Goal: Task Accomplishment & Management: Manage account settings

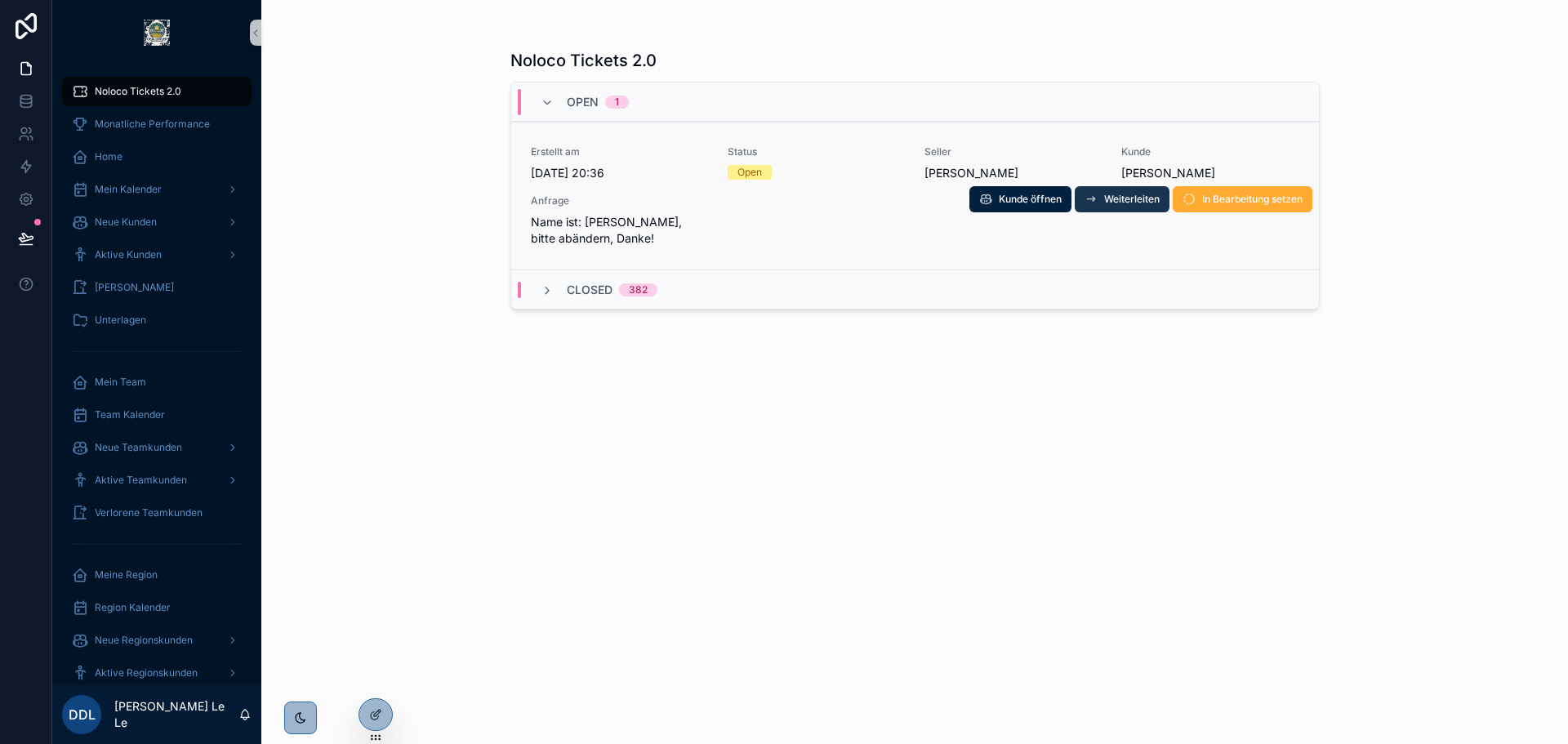
click at [1137, 200] on span "Weiterleiten" at bounding box center [1131, 199] width 55 height 13
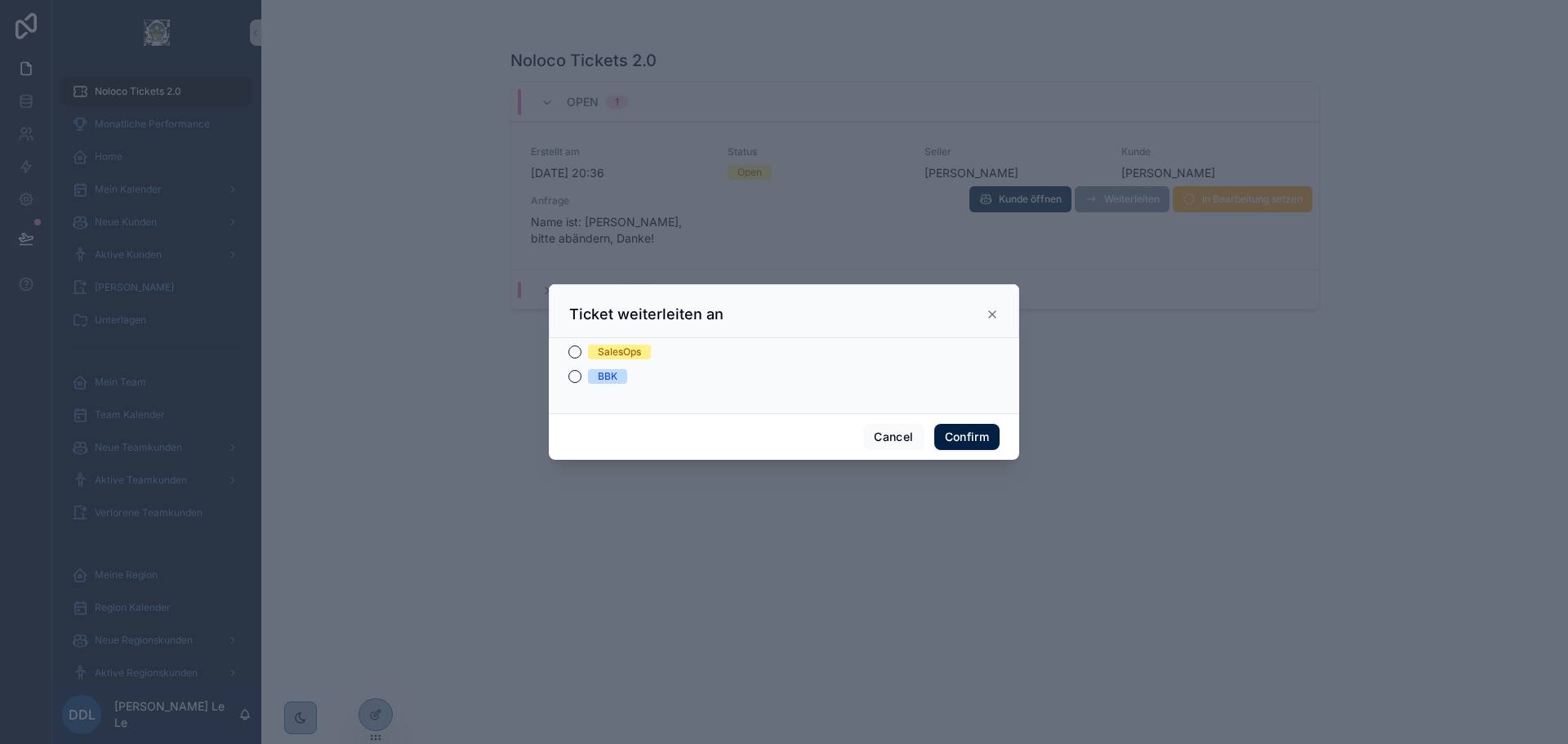
click at [636, 357] on div "SalesOps" at bounding box center [619, 351] width 43 height 15
click at [581, 357] on button "SalesOps" at bounding box center [574, 351] width 13 height 13
click at [987, 437] on button "Confirm" at bounding box center [967, 437] width 65 height 26
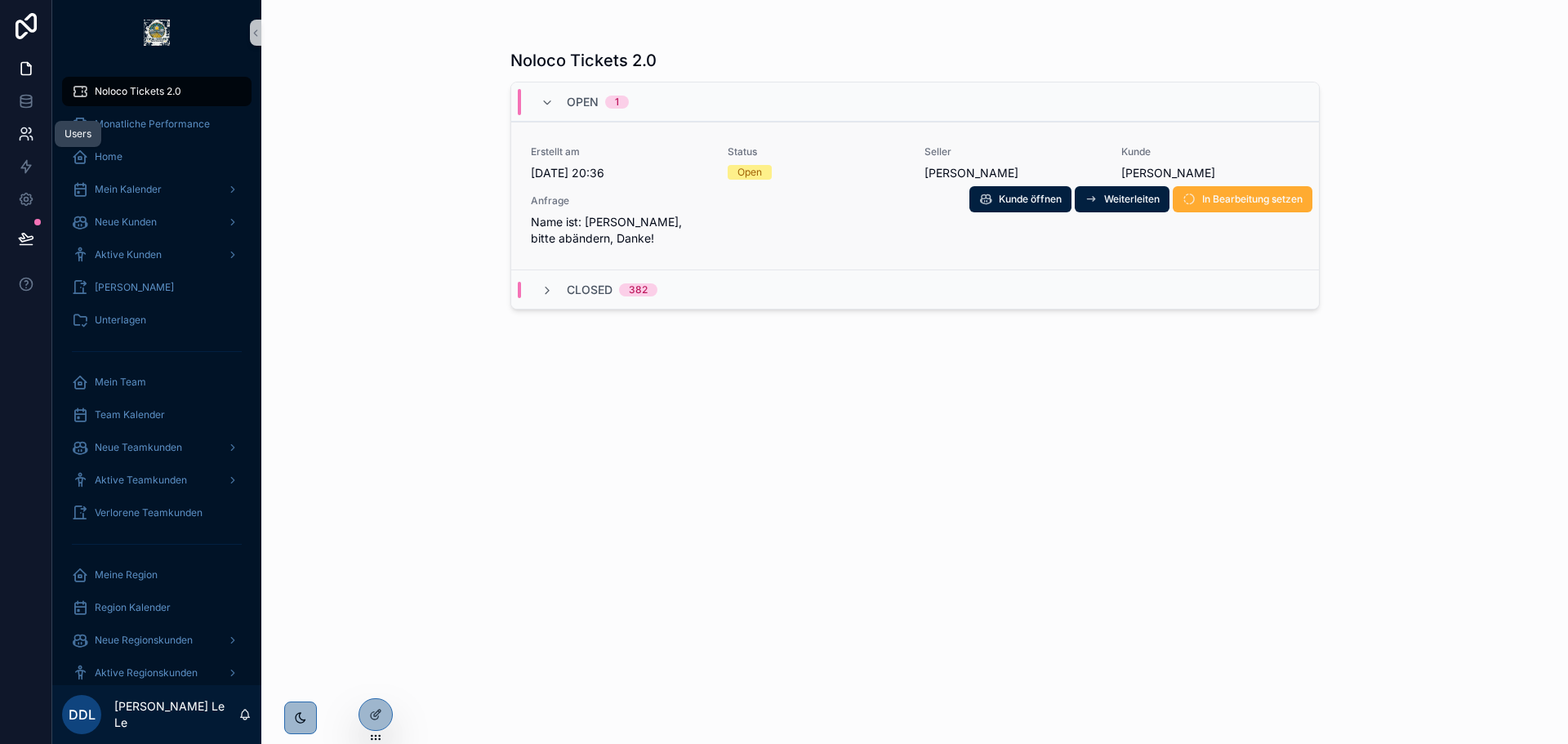
click at [25, 145] on link at bounding box center [25, 134] width 52 height 33
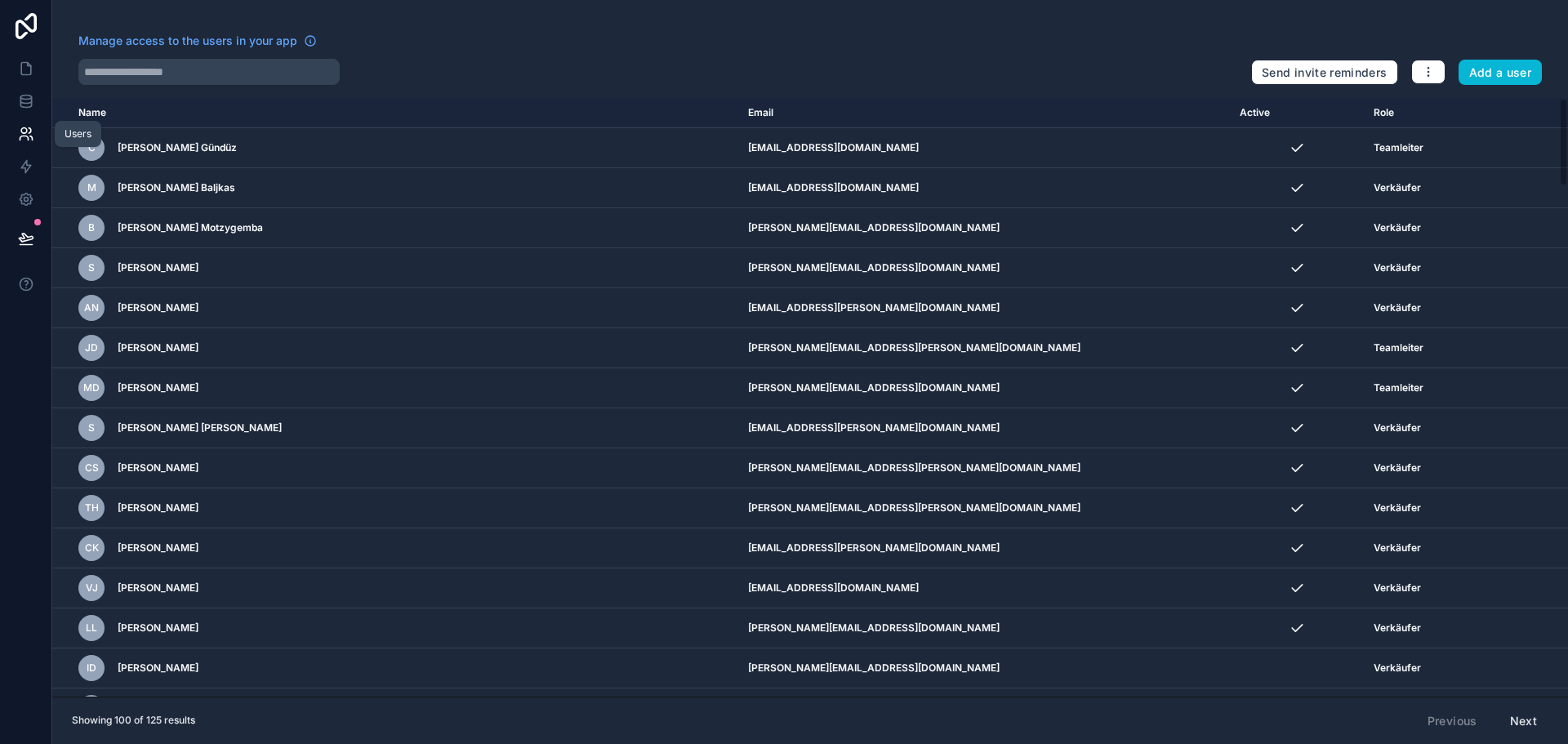
click at [21, 143] on link at bounding box center [25, 134] width 52 height 33
click at [13, 63] on link at bounding box center [25, 69] width 52 height 33
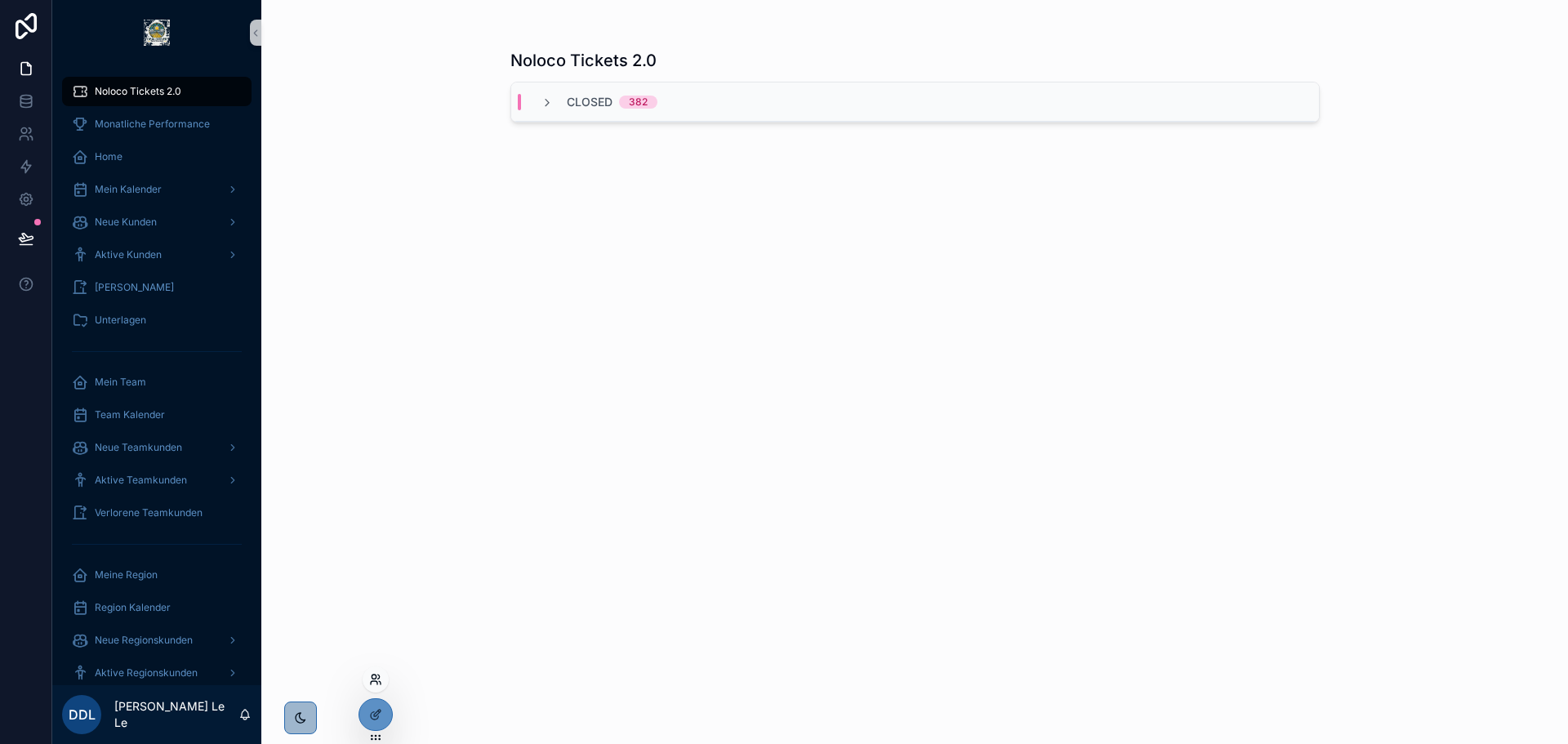
click at [376, 682] on icon at bounding box center [373, 683] width 6 height 4
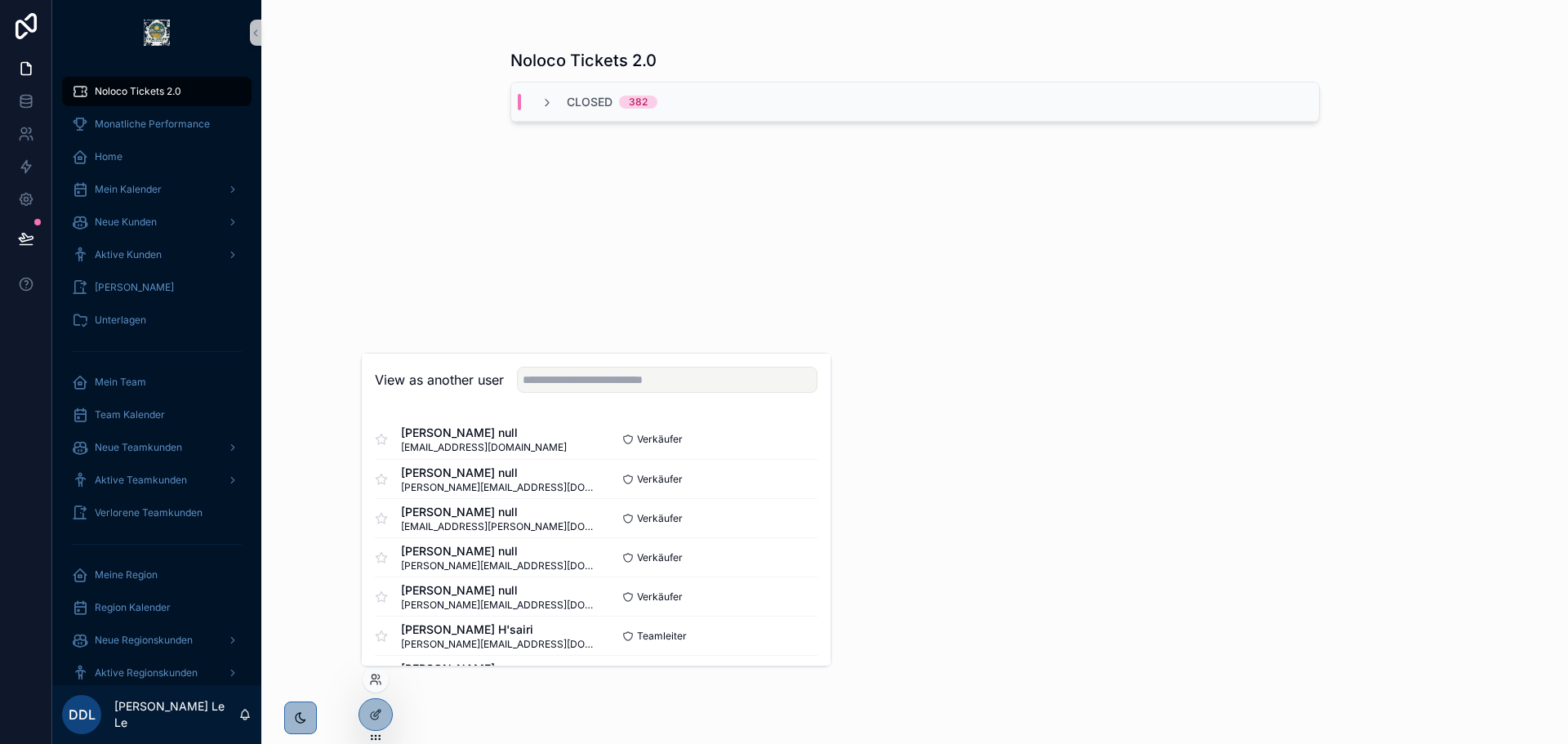
click at [548, 394] on div "View as another user" at bounding box center [596, 380] width 469 height 53
click at [552, 391] on input "text" at bounding box center [667, 380] width 300 height 26
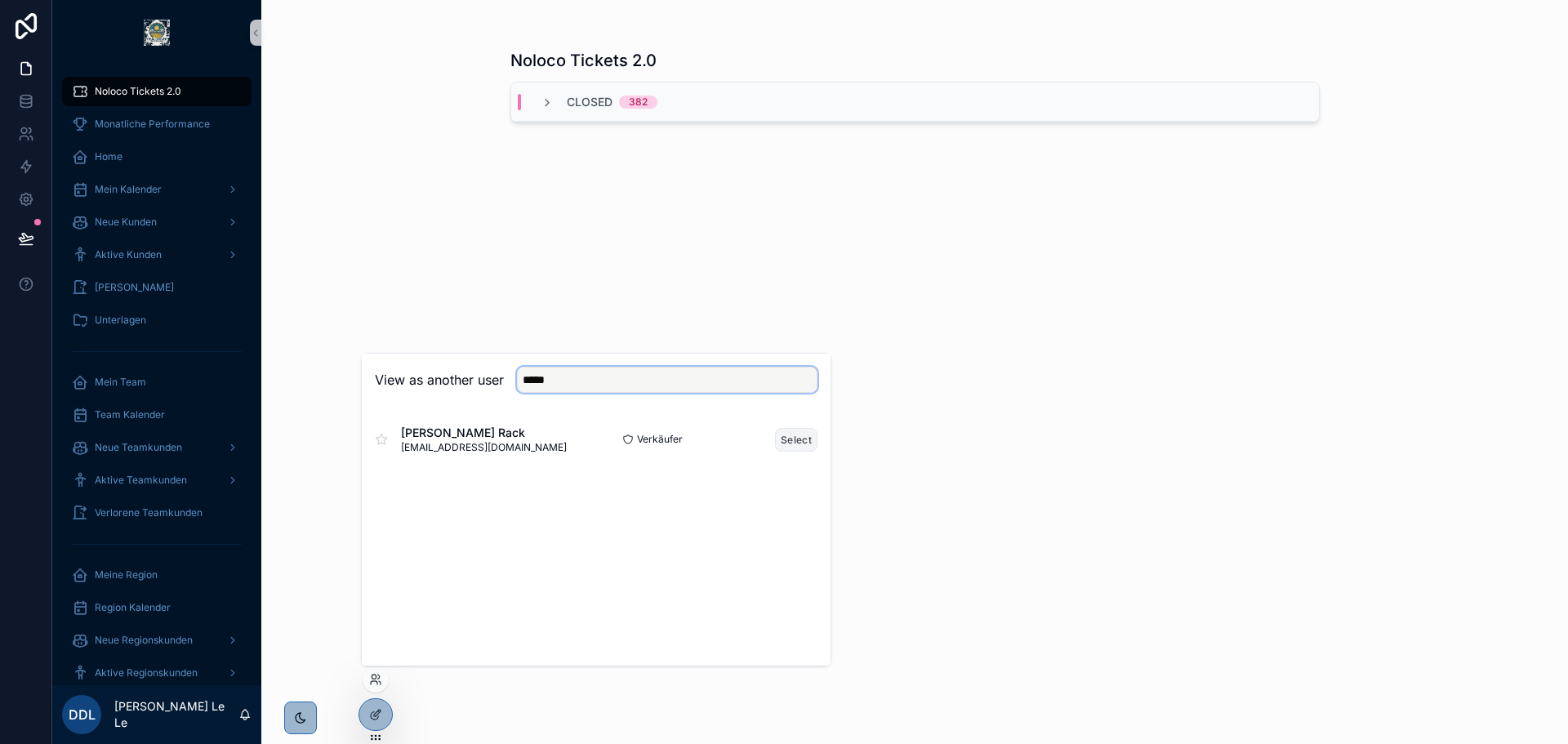
type input "*****"
click at [778, 434] on button "Select" at bounding box center [796, 439] width 42 height 24
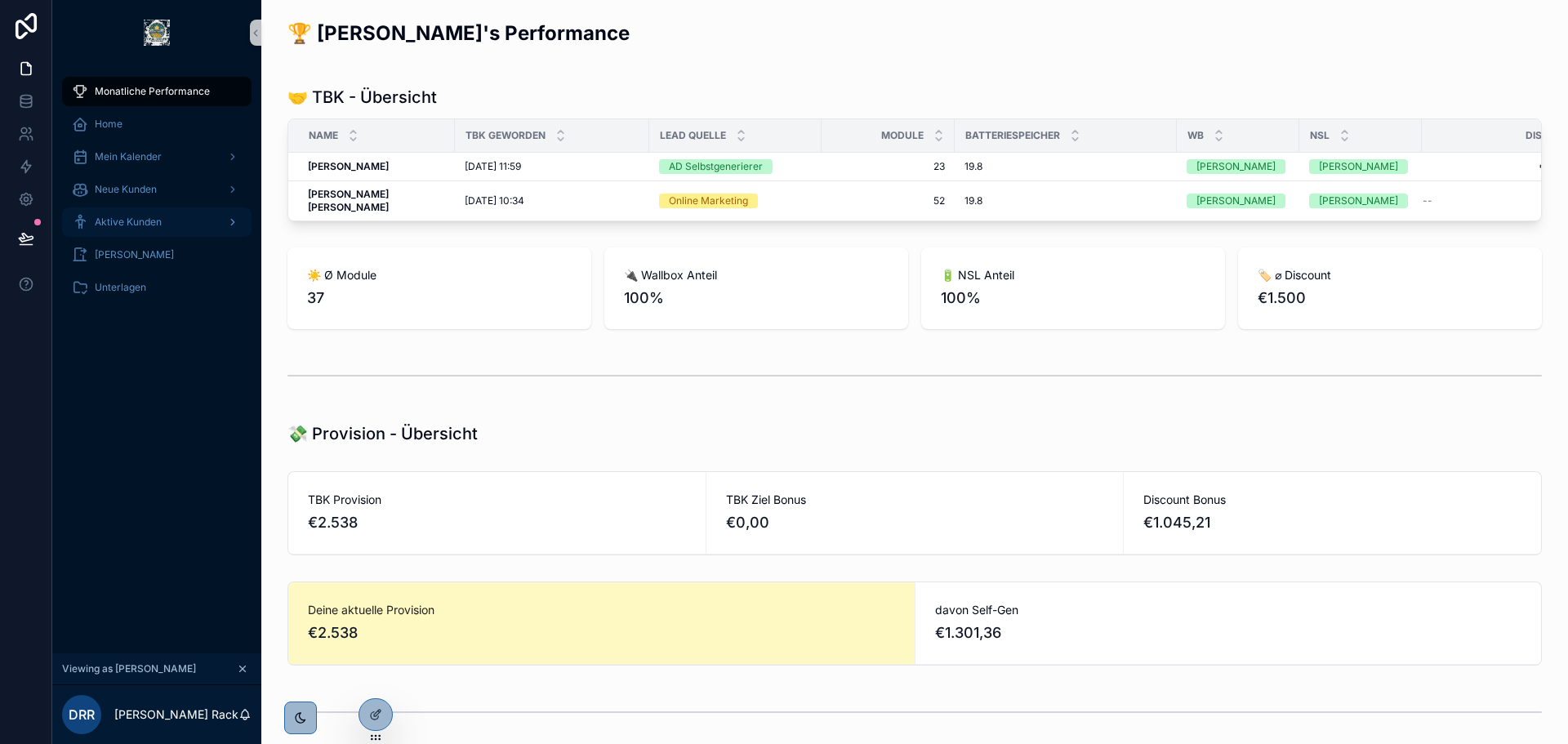
click at [142, 217] on span "Aktive Kunden" at bounding box center [128, 222] width 67 height 13
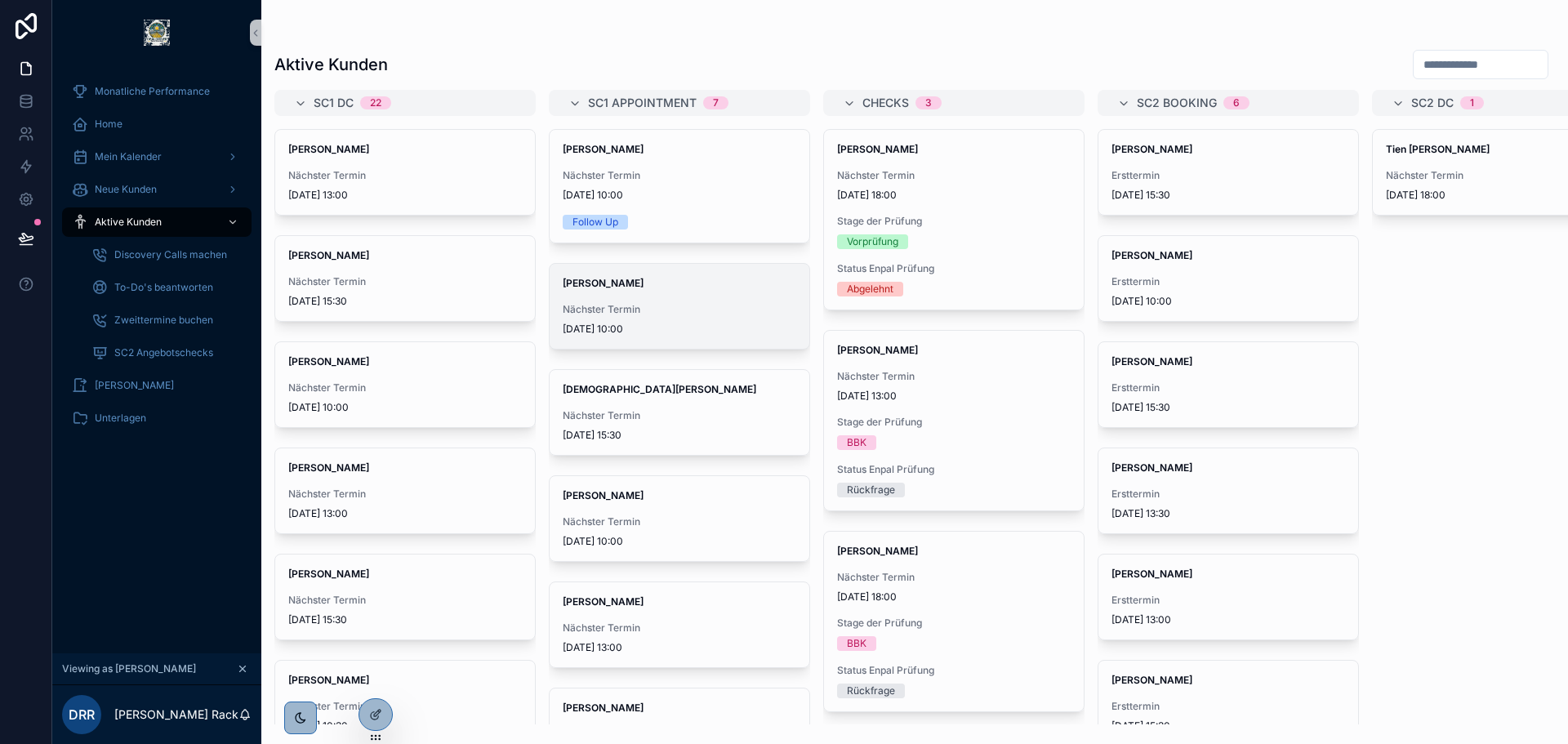
click at [666, 295] on div "Bärbel Reuel Nächster Termin 8.9.2025 10:00" at bounding box center [680, 306] width 260 height 85
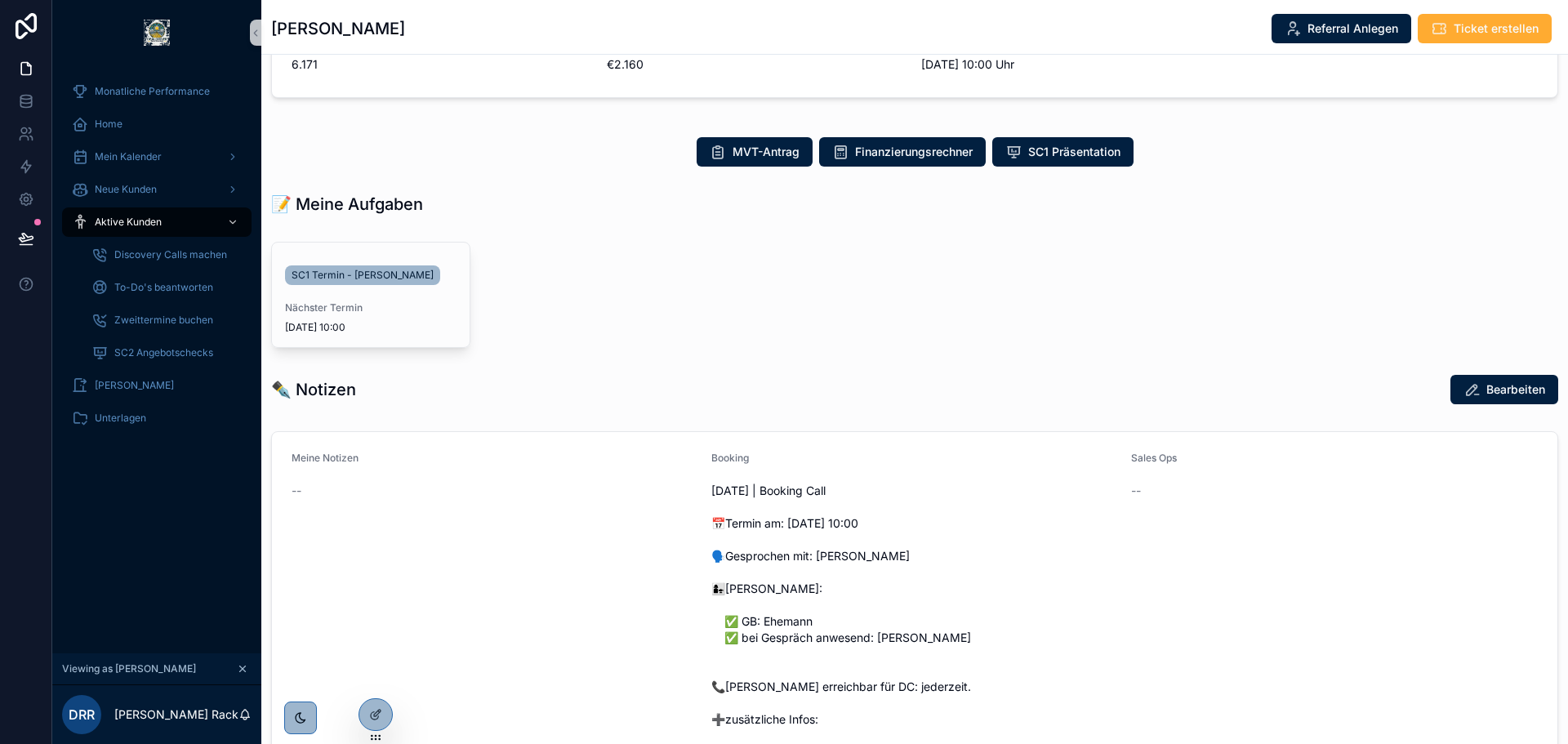
scroll to position [490, 0]
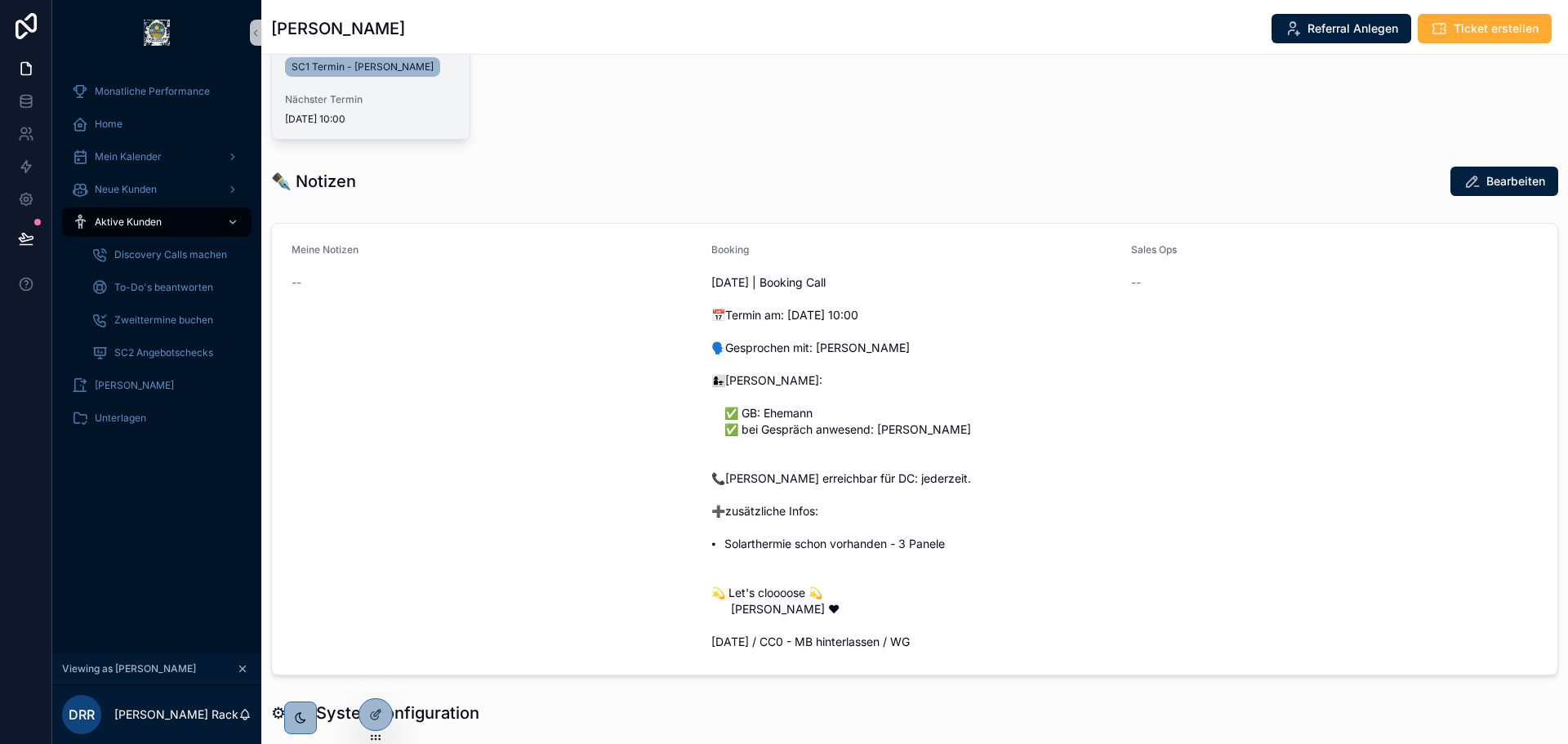
click at [396, 83] on div "SC1 Termin - Bärbel Reuel Nächster Termin 8.9.2025 10:00" at bounding box center [370, 86] width 198 height 105
click at [392, 66] on span "SC1 Termin - Bärbel Reuel" at bounding box center [363, 67] width 142 height 13
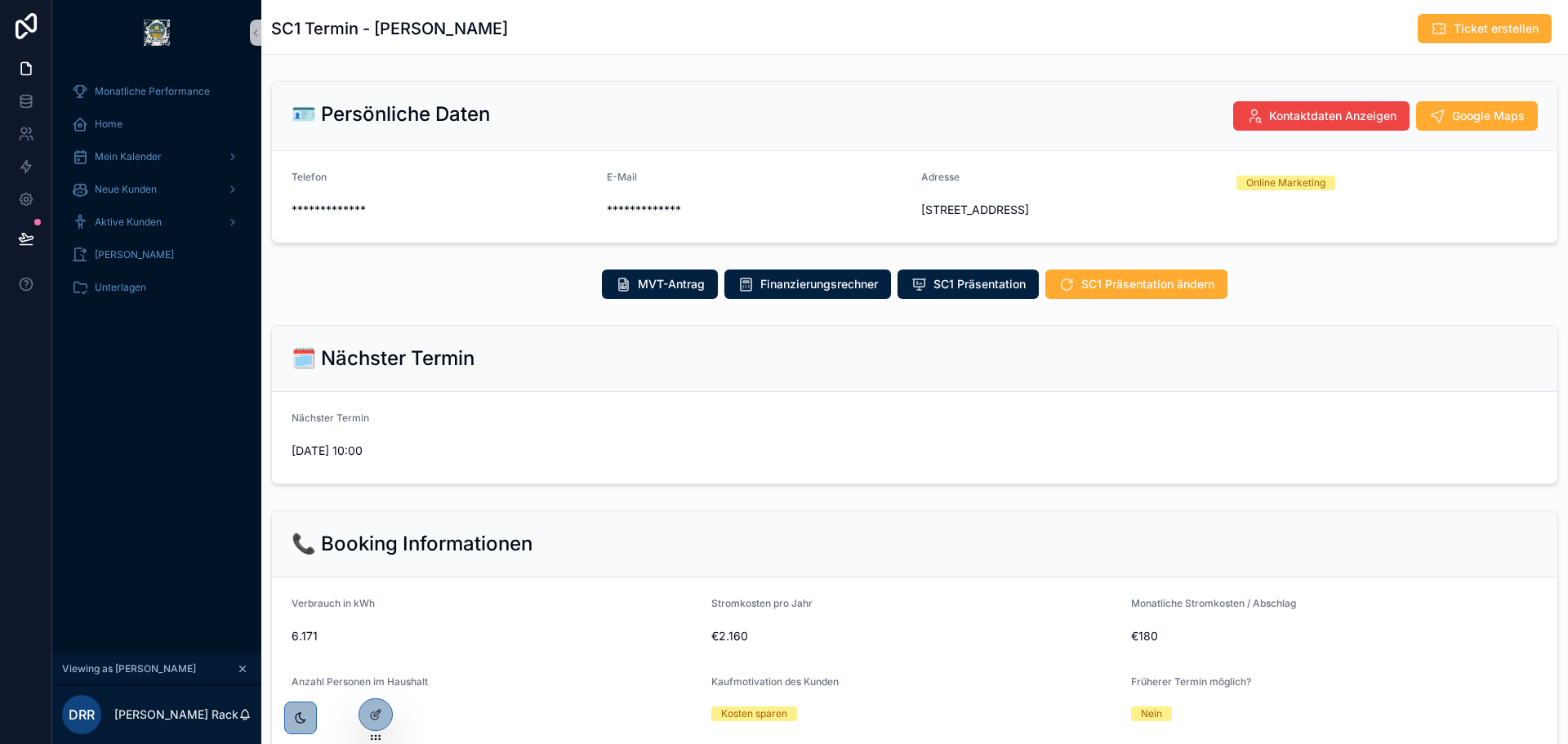
scroll to position [333, 0]
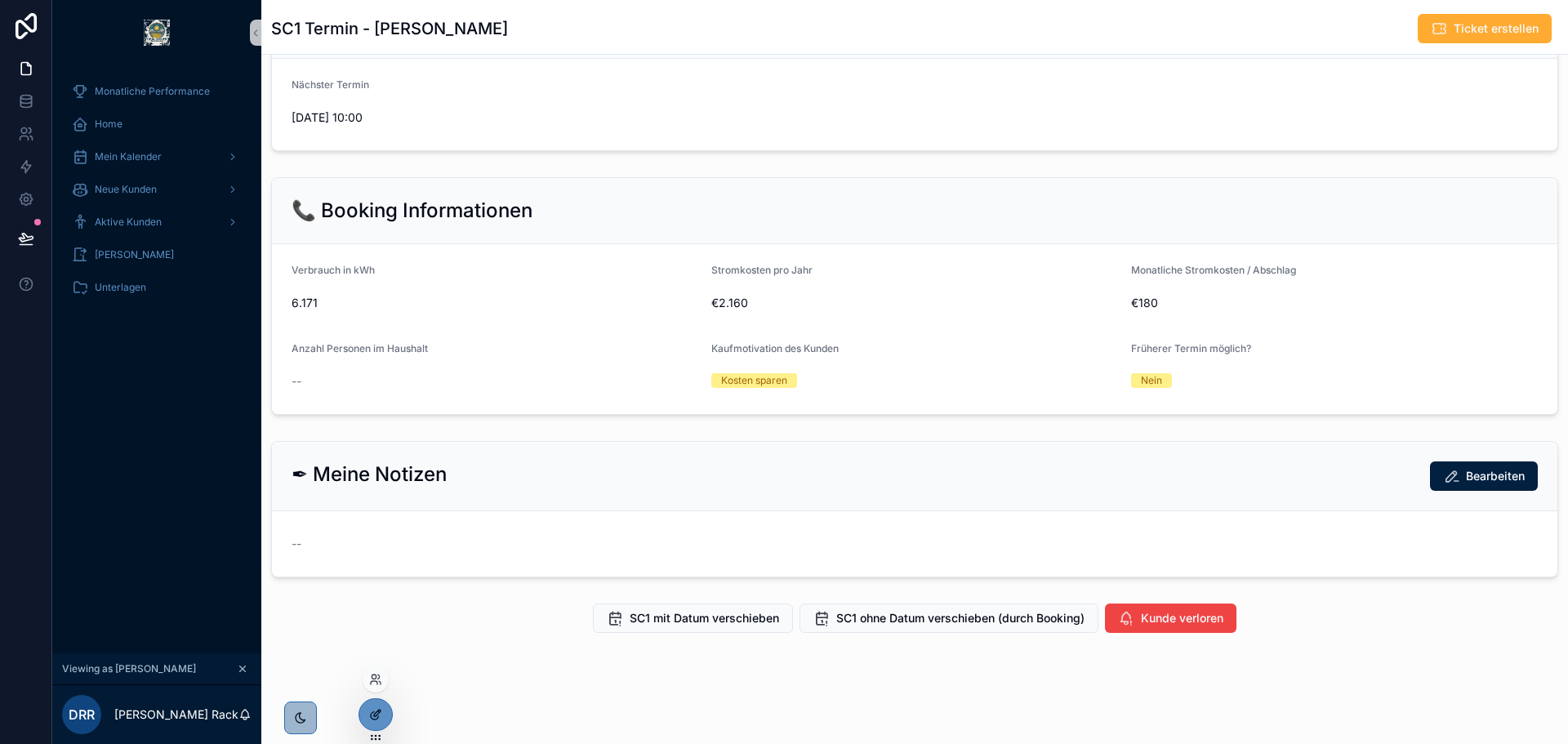
click at [384, 709] on div at bounding box center [375, 714] width 32 height 31
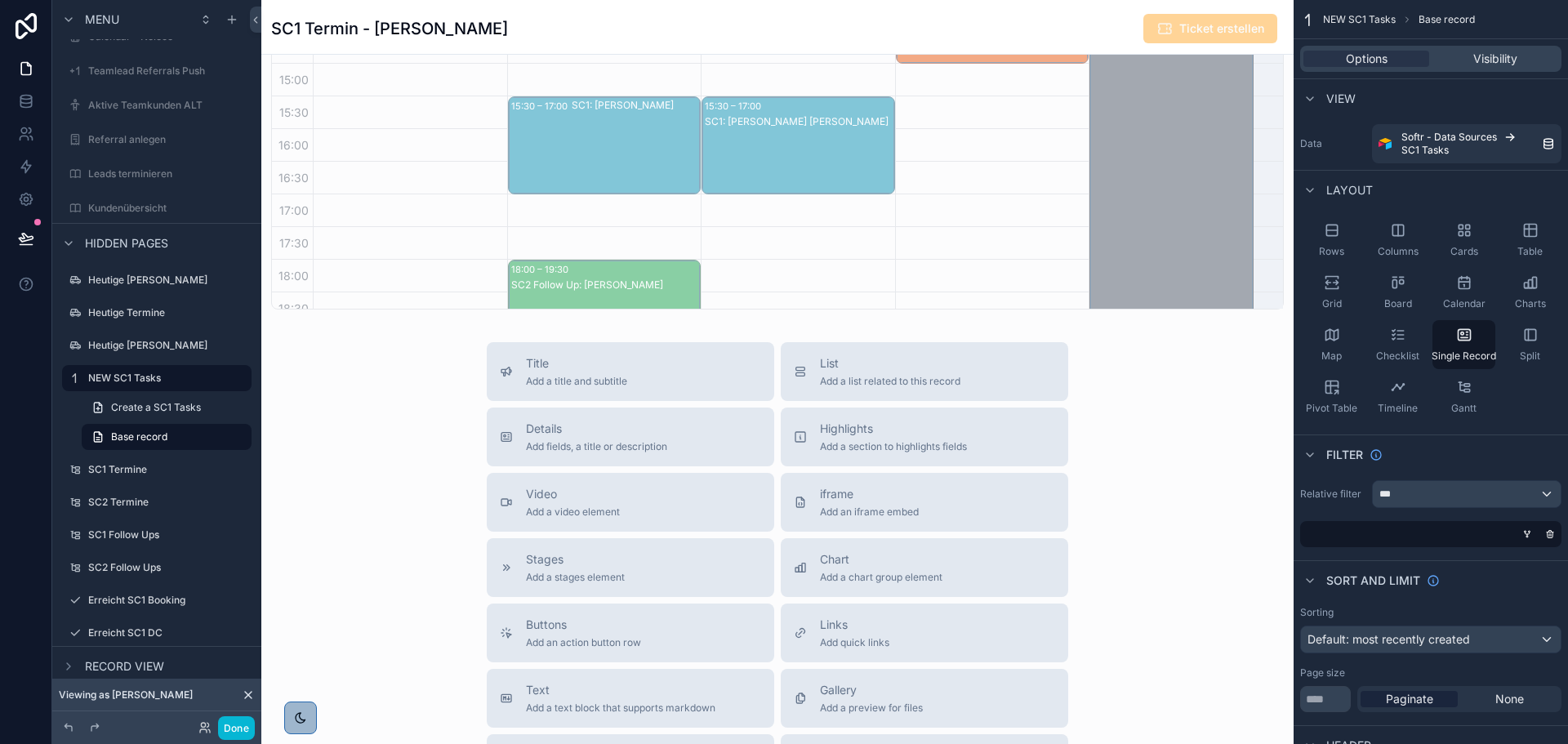
scroll to position [3193, 0]
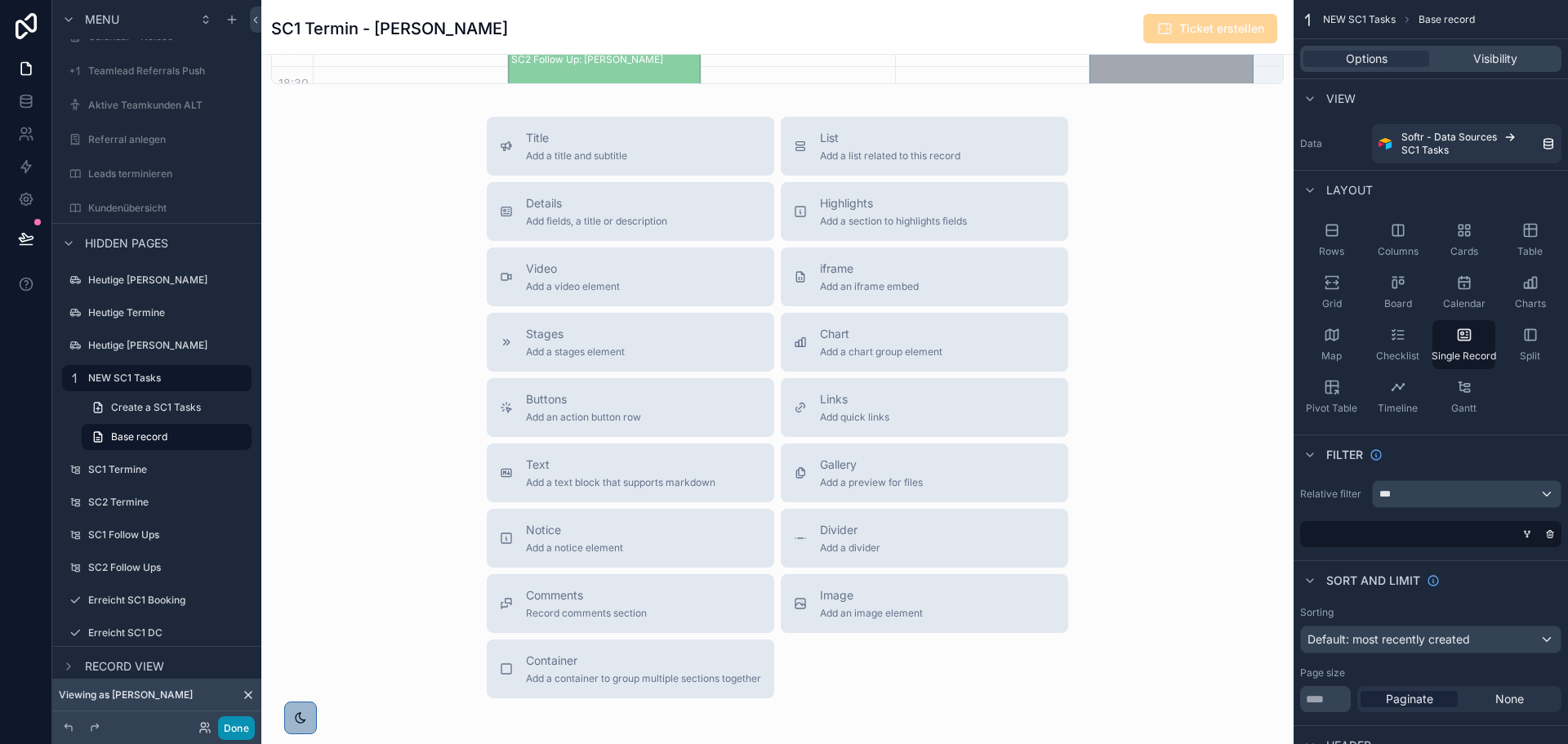
click at [235, 723] on button "Done" at bounding box center [236, 728] width 37 height 24
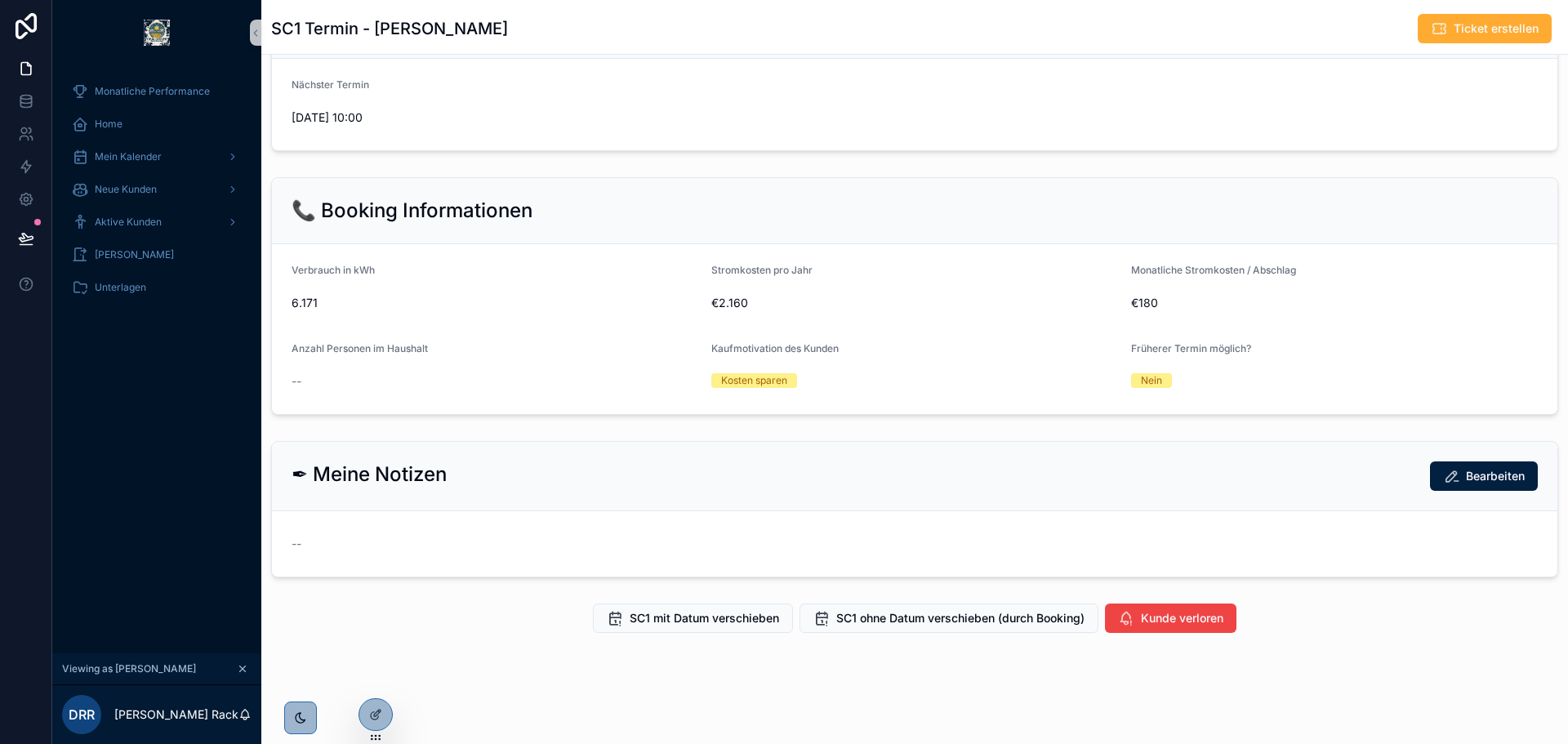
scroll to position [333, 0]
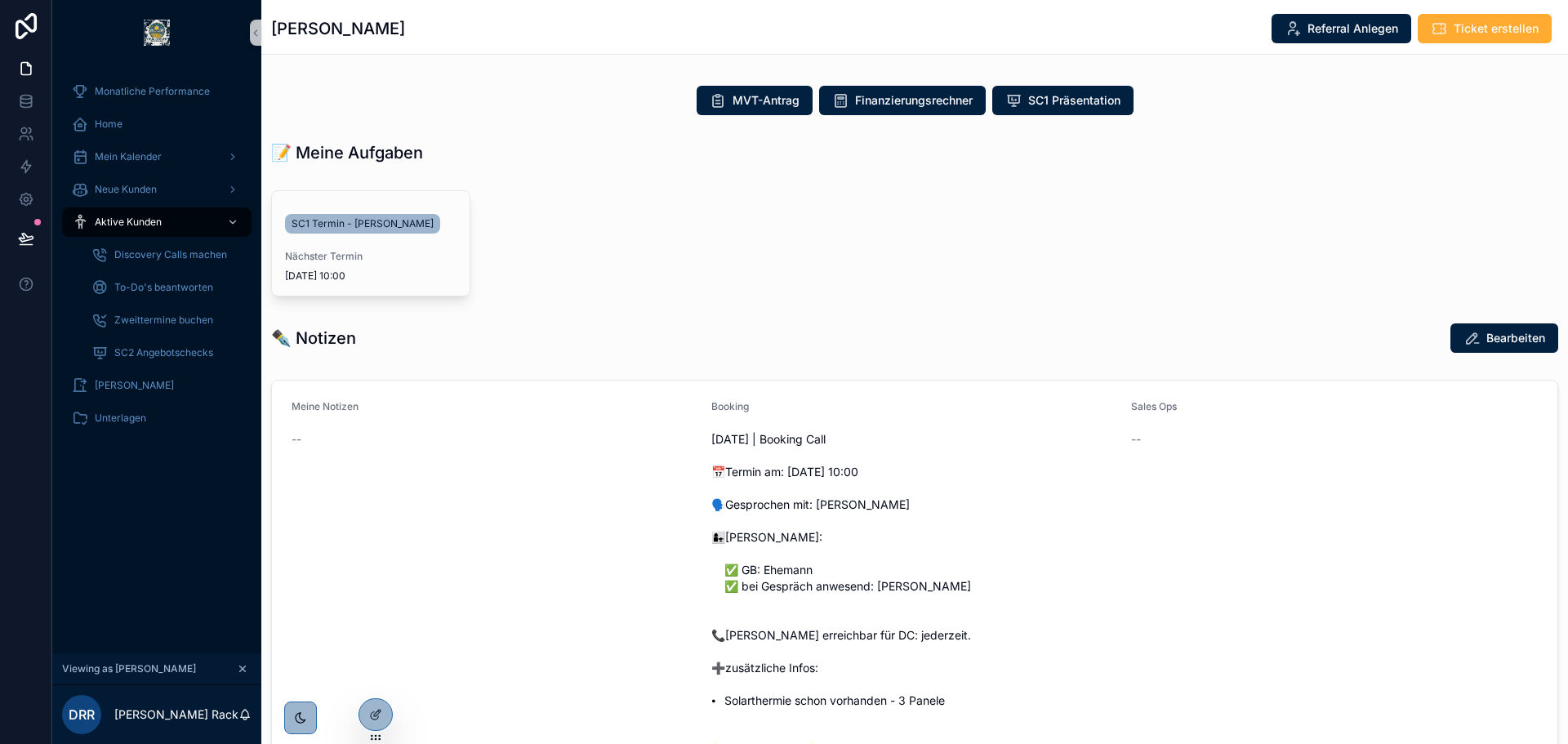
scroll to position [878, 0]
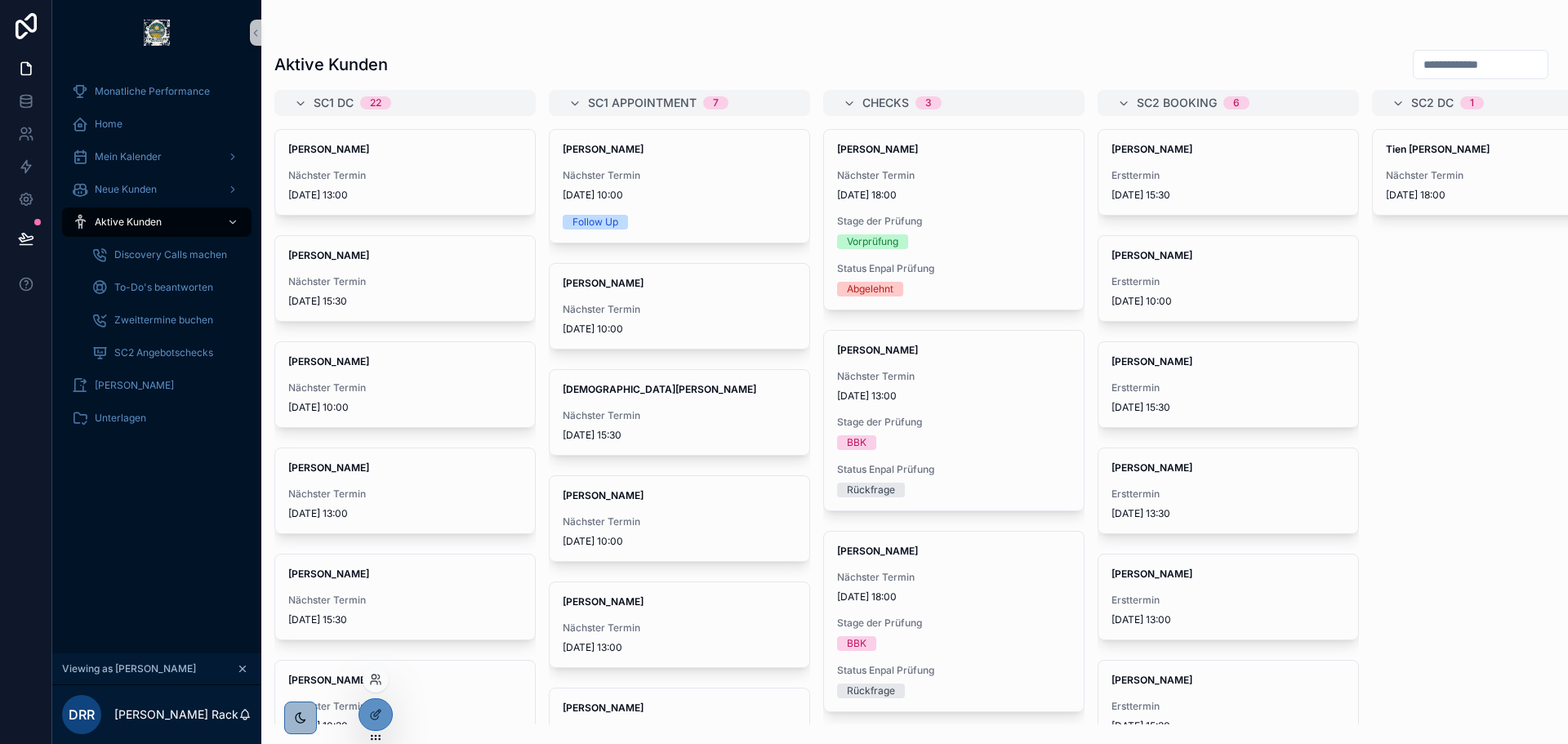
click at [370, 687] on div at bounding box center [376, 680] width 26 height 26
click at [378, 682] on icon at bounding box center [375, 679] width 13 height 13
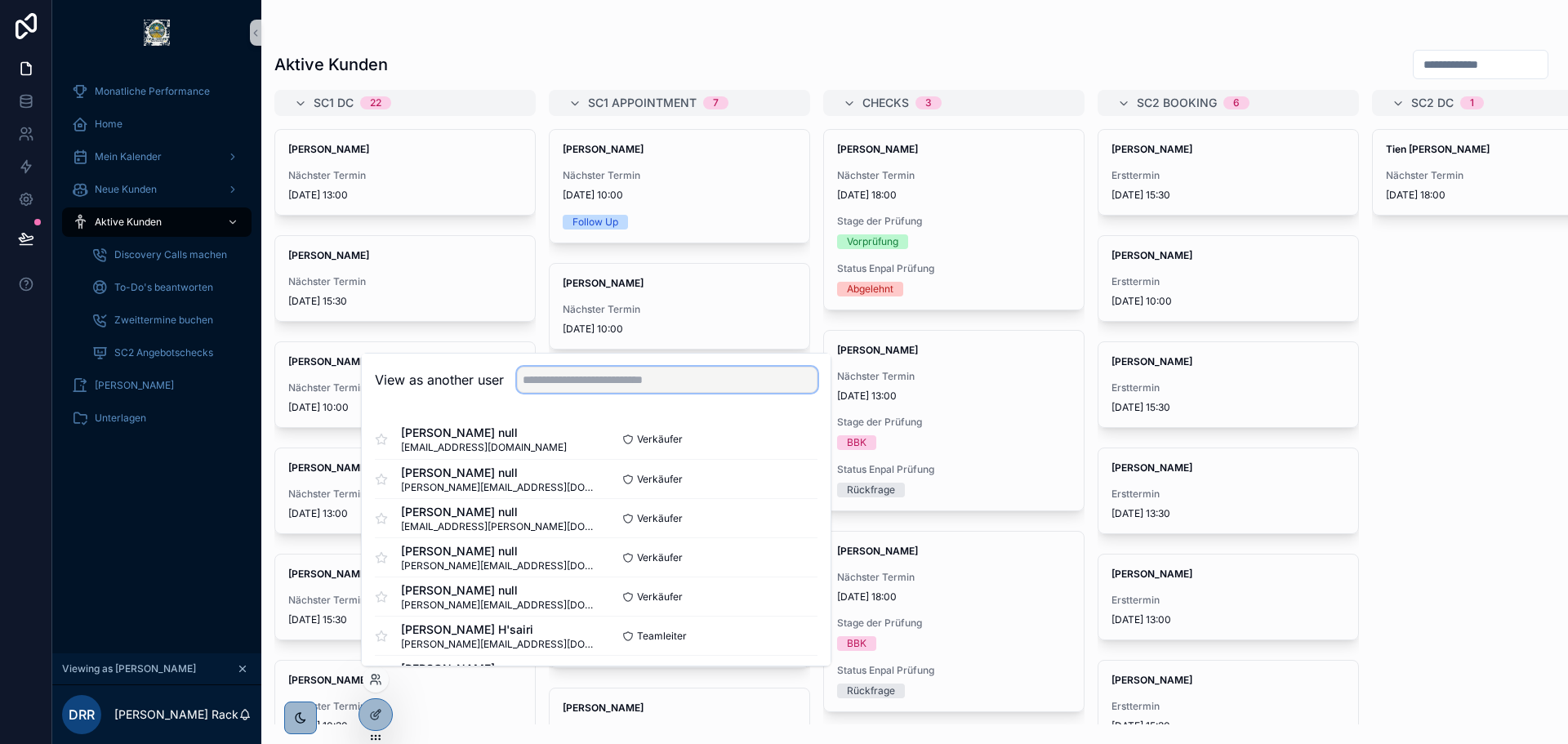
click at [563, 391] on input "text" at bounding box center [667, 380] width 300 height 26
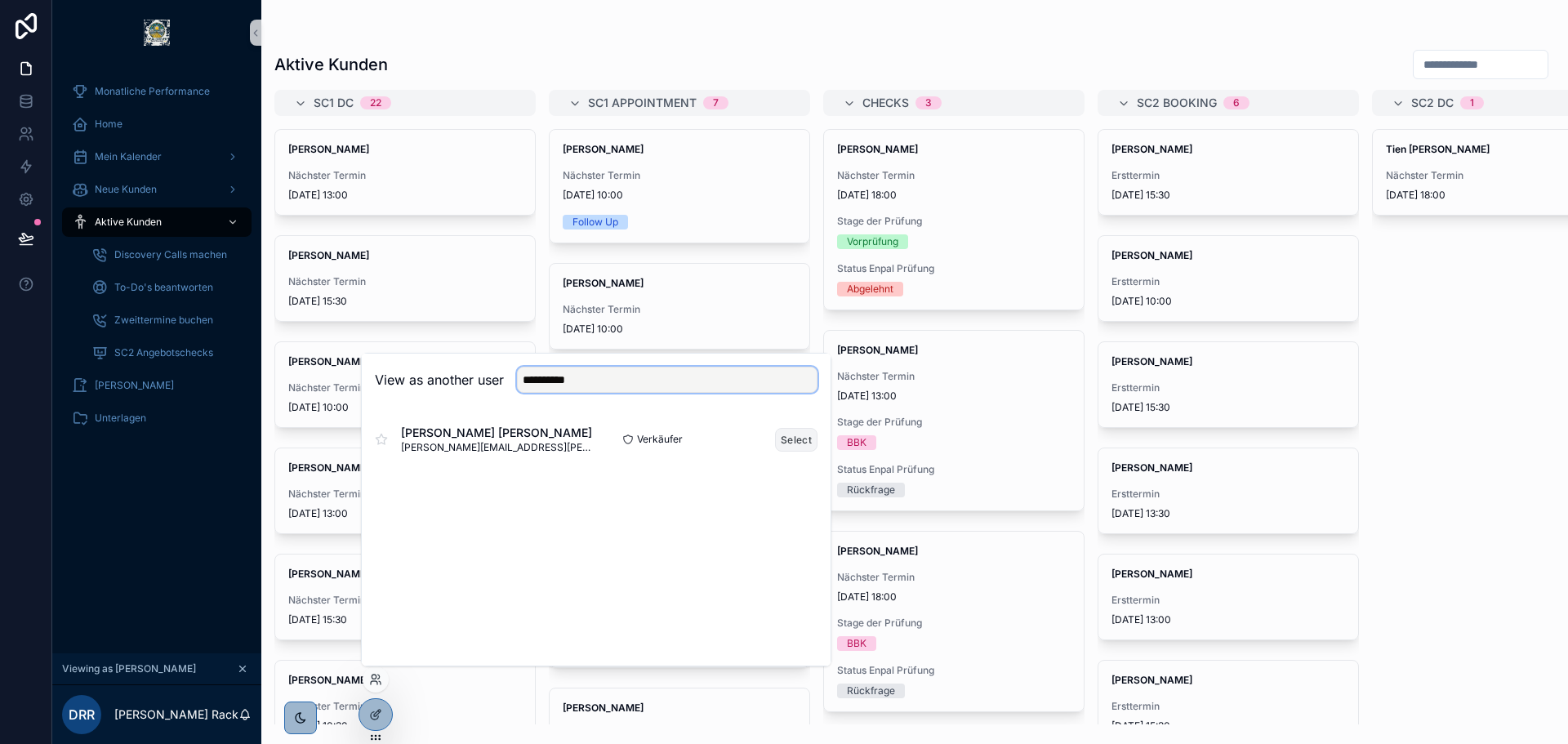
type input "**********"
click at [805, 444] on button "Select" at bounding box center [796, 439] width 42 height 24
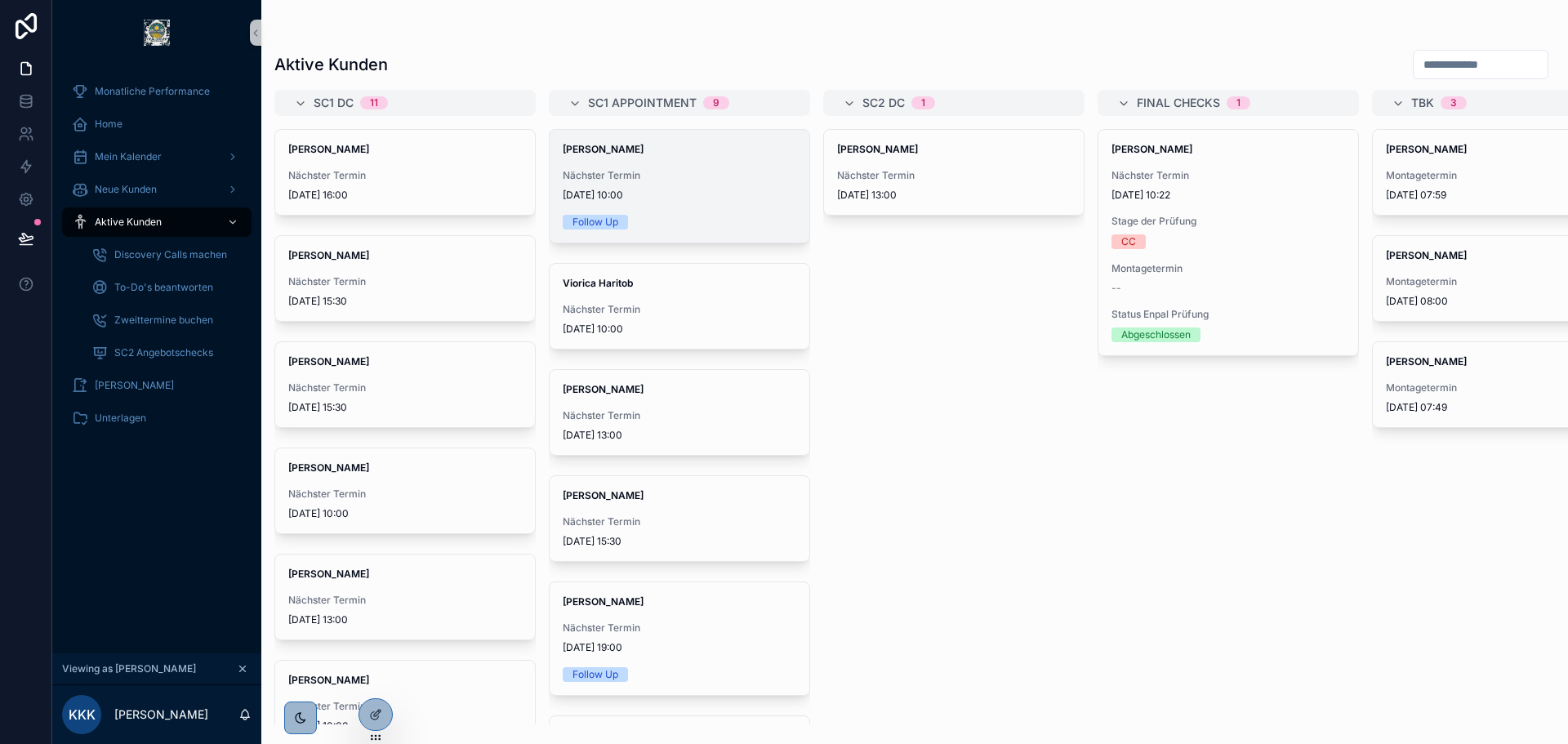
click at [647, 206] on div "[PERSON_NAME] Nächster Termin [DATE] 10:00 Follow Up" at bounding box center [680, 186] width 260 height 112
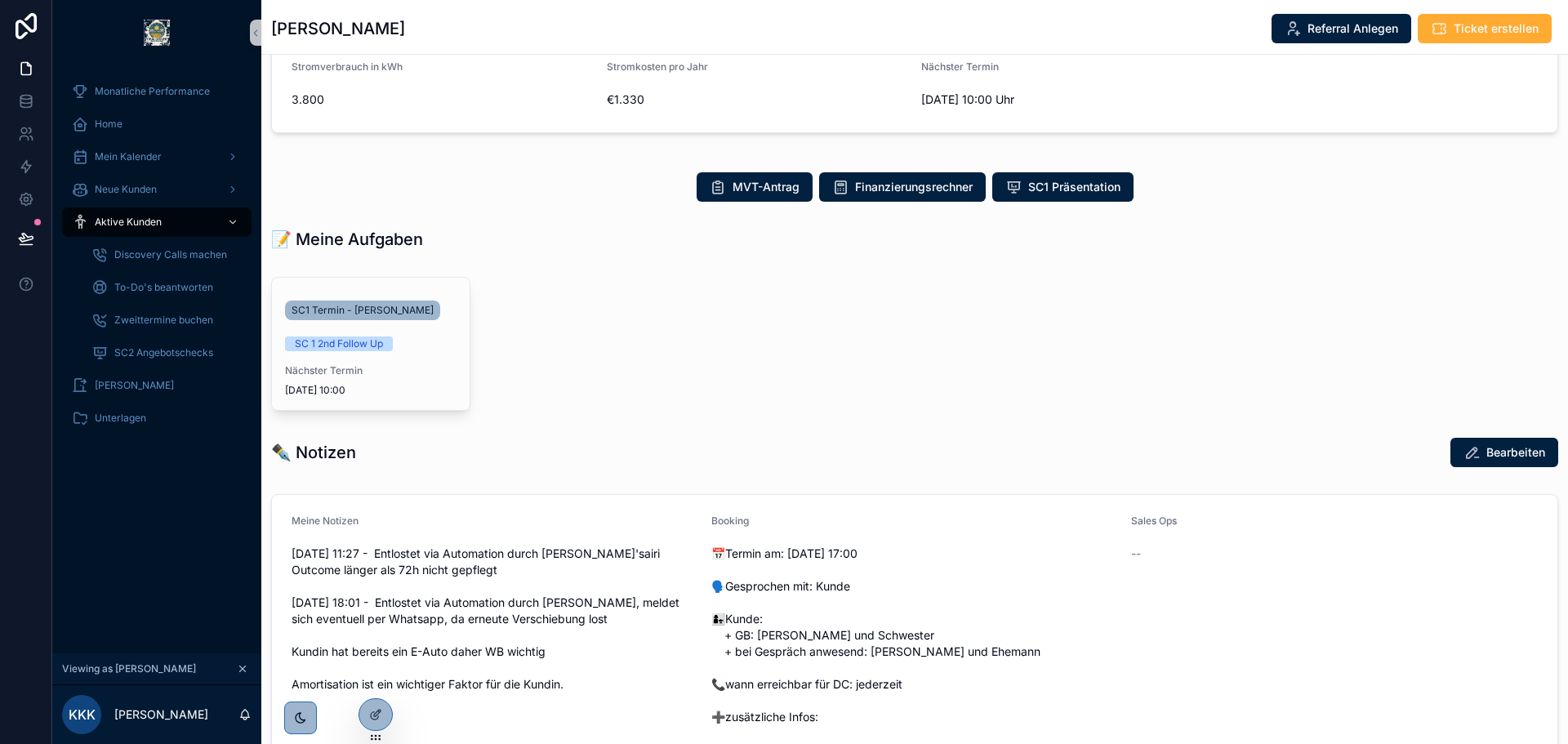
scroll to position [245, 0]
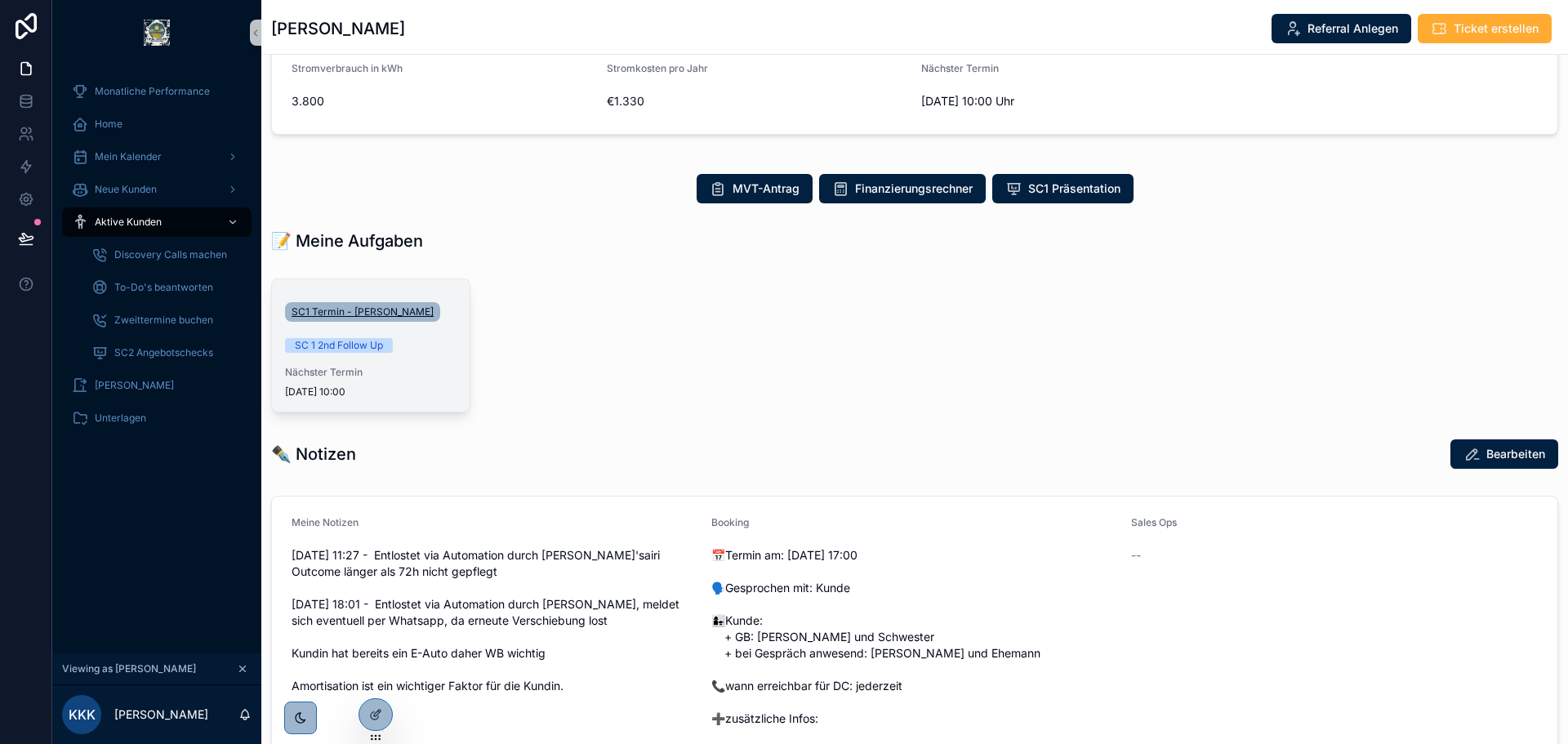
click at [385, 310] on span "SC1 Termin - [PERSON_NAME]" at bounding box center [363, 312] width 142 height 13
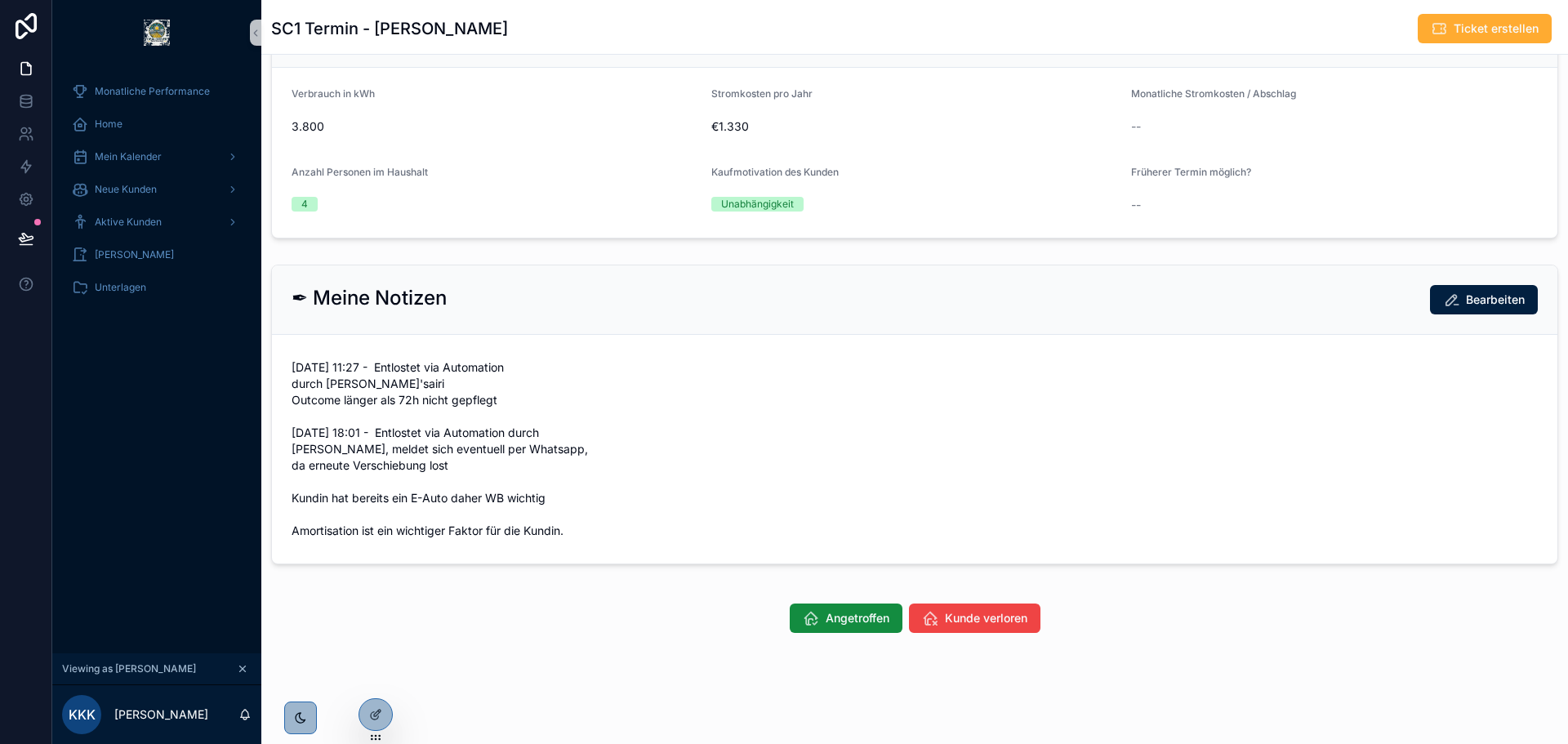
scroll to position [526, 0]
click at [811, 614] on button "Angetroffen" at bounding box center [845, 618] width 112 height 29
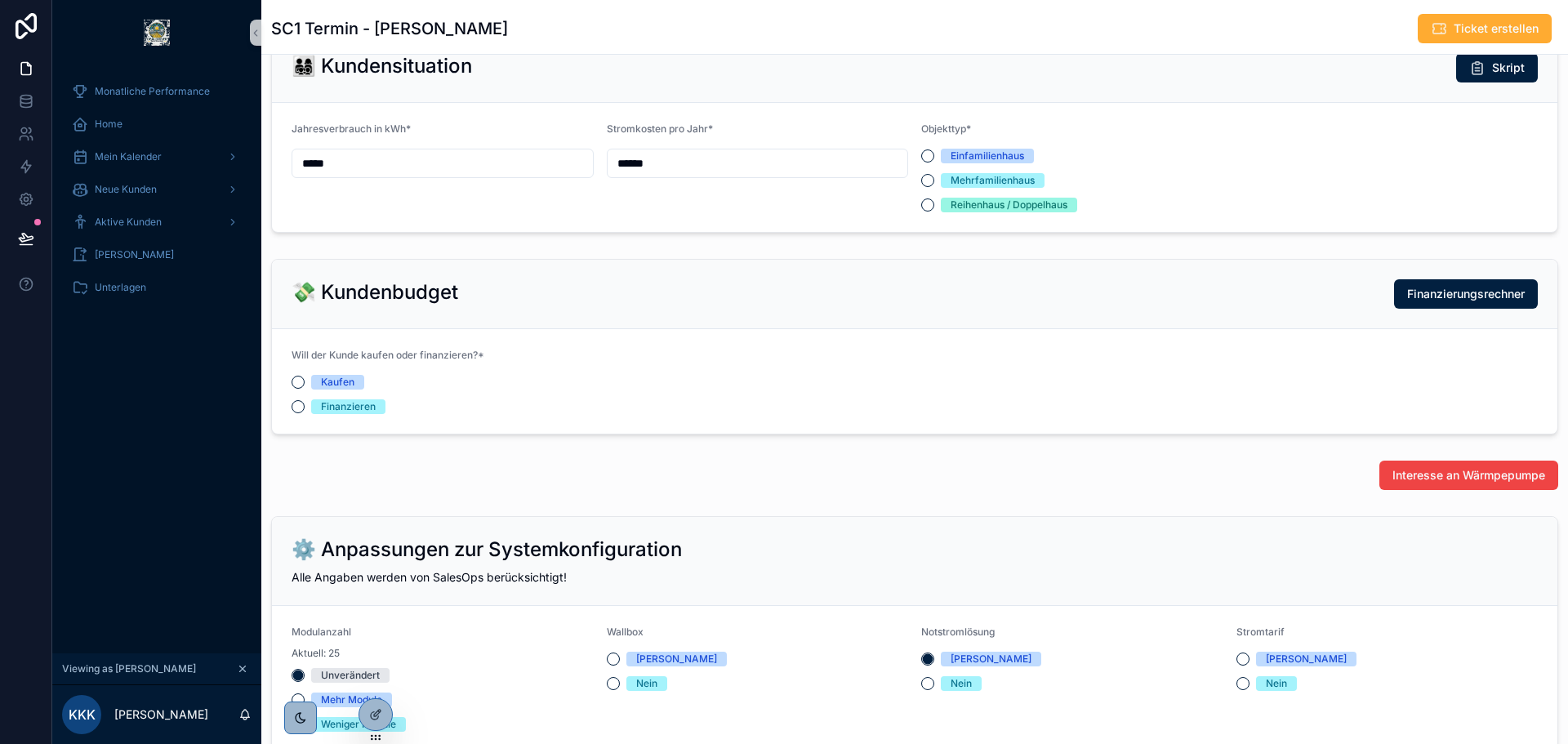
scroll to position [980, 0]
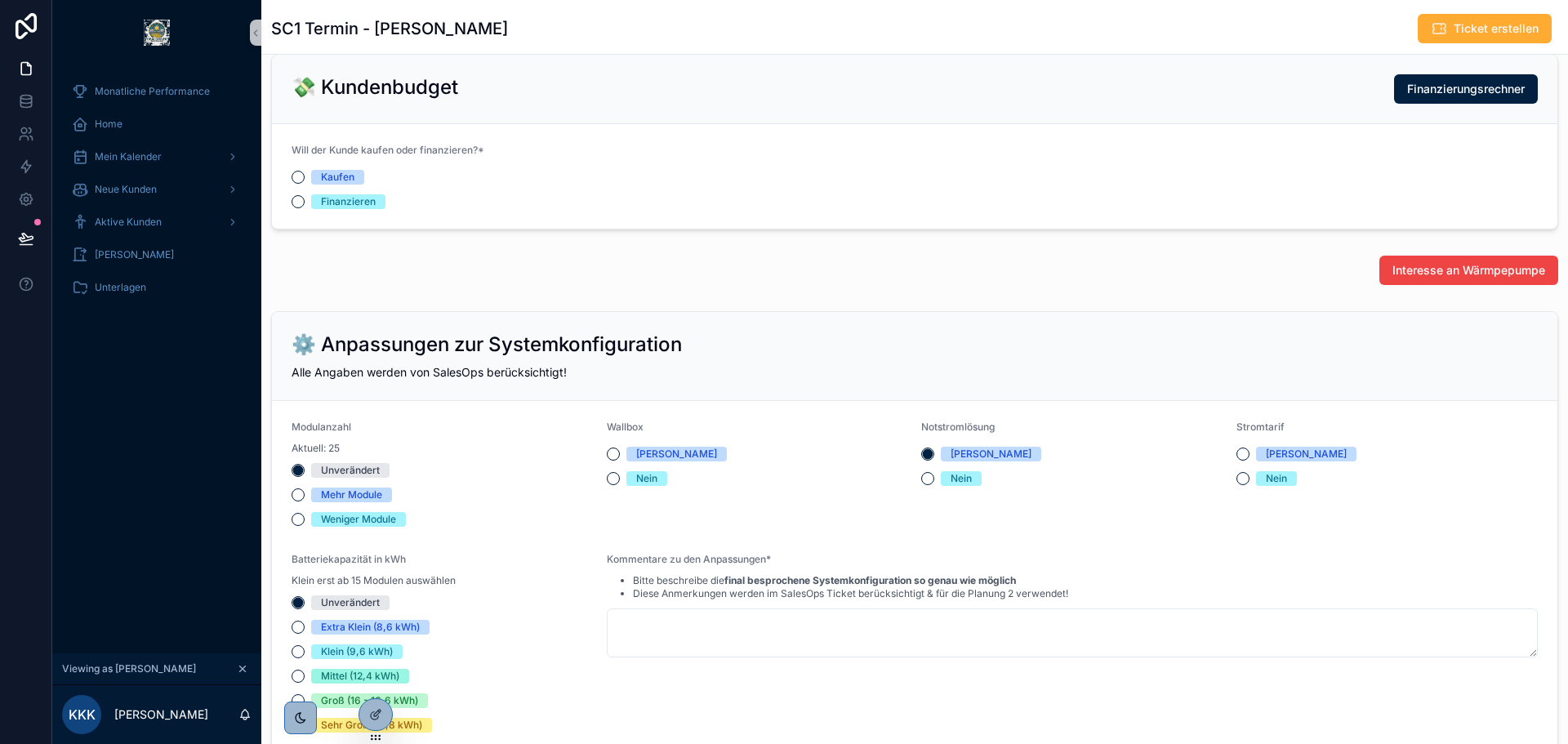
click at [238, 666] on icon "scrollable content" at bounding box center [242, 668] width 11 height 11
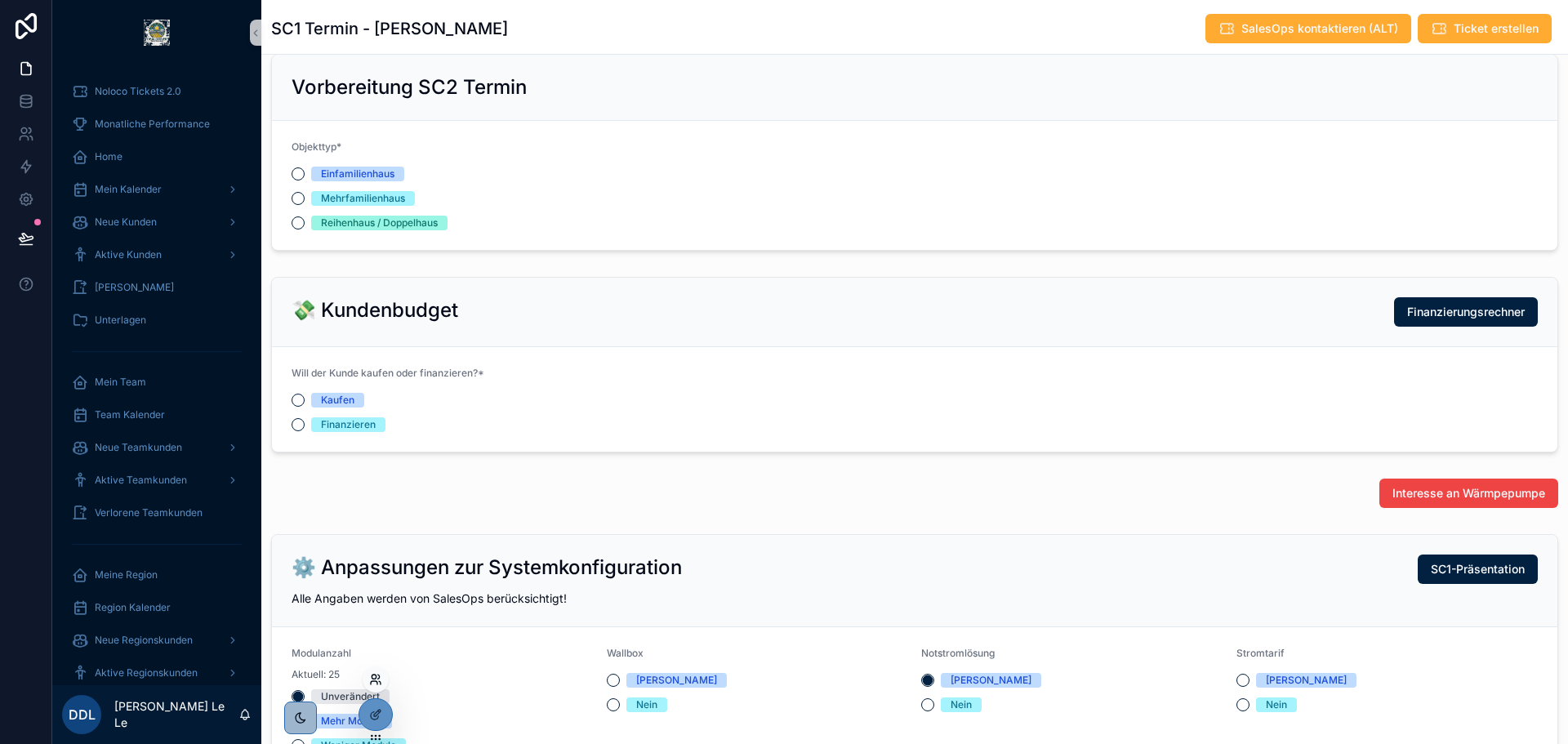
scroll to position [392, 0]
click at [375, 684] on icon at bounding box center [375, 679] width 13 height 13
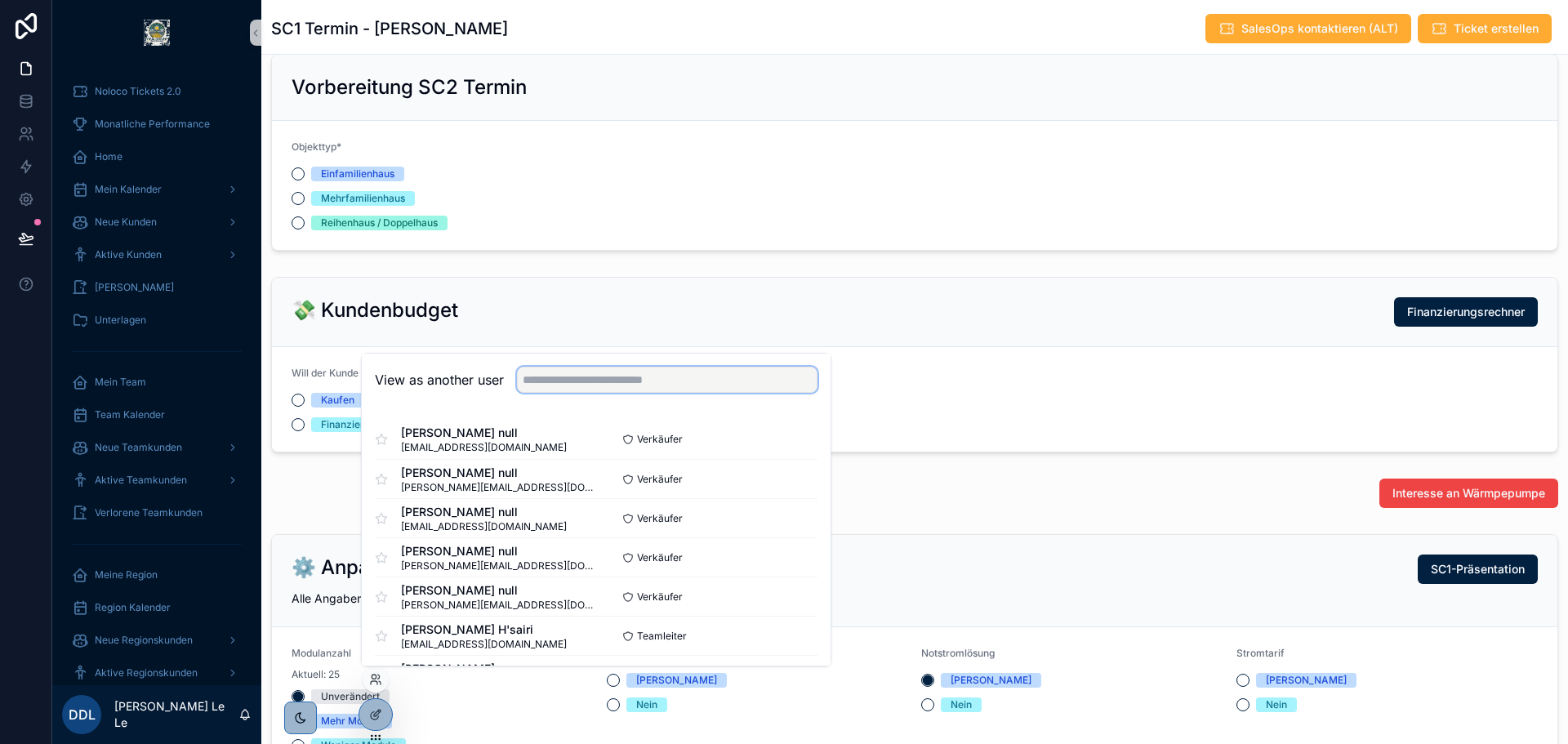
click at [585, 379] on input "text" at bounding box center [667, 380] width 300 height 26
paste input "**********"
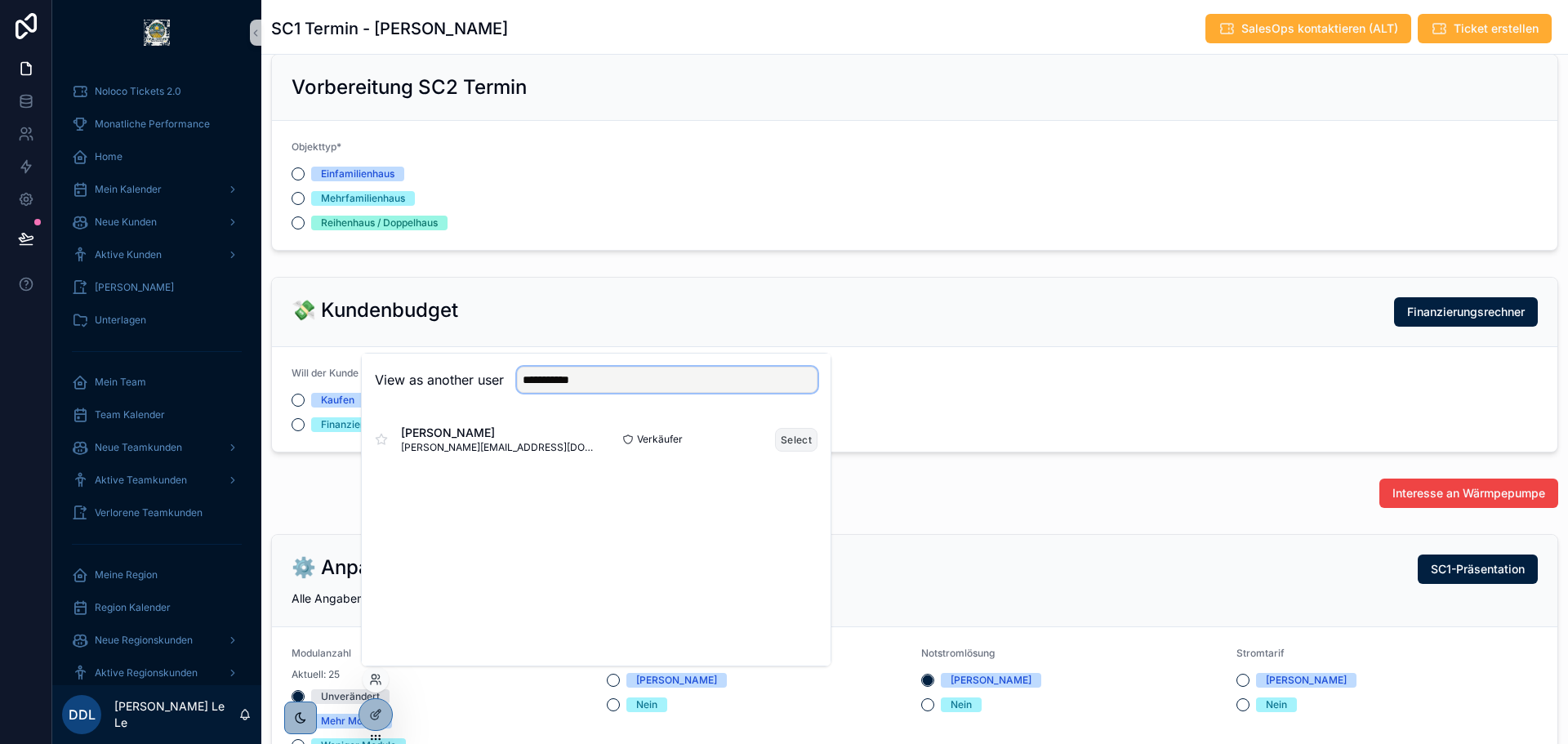
type input "**********"
click at [795, 436] on button "Select" at bounding box center [796, 439] width 42 height 24
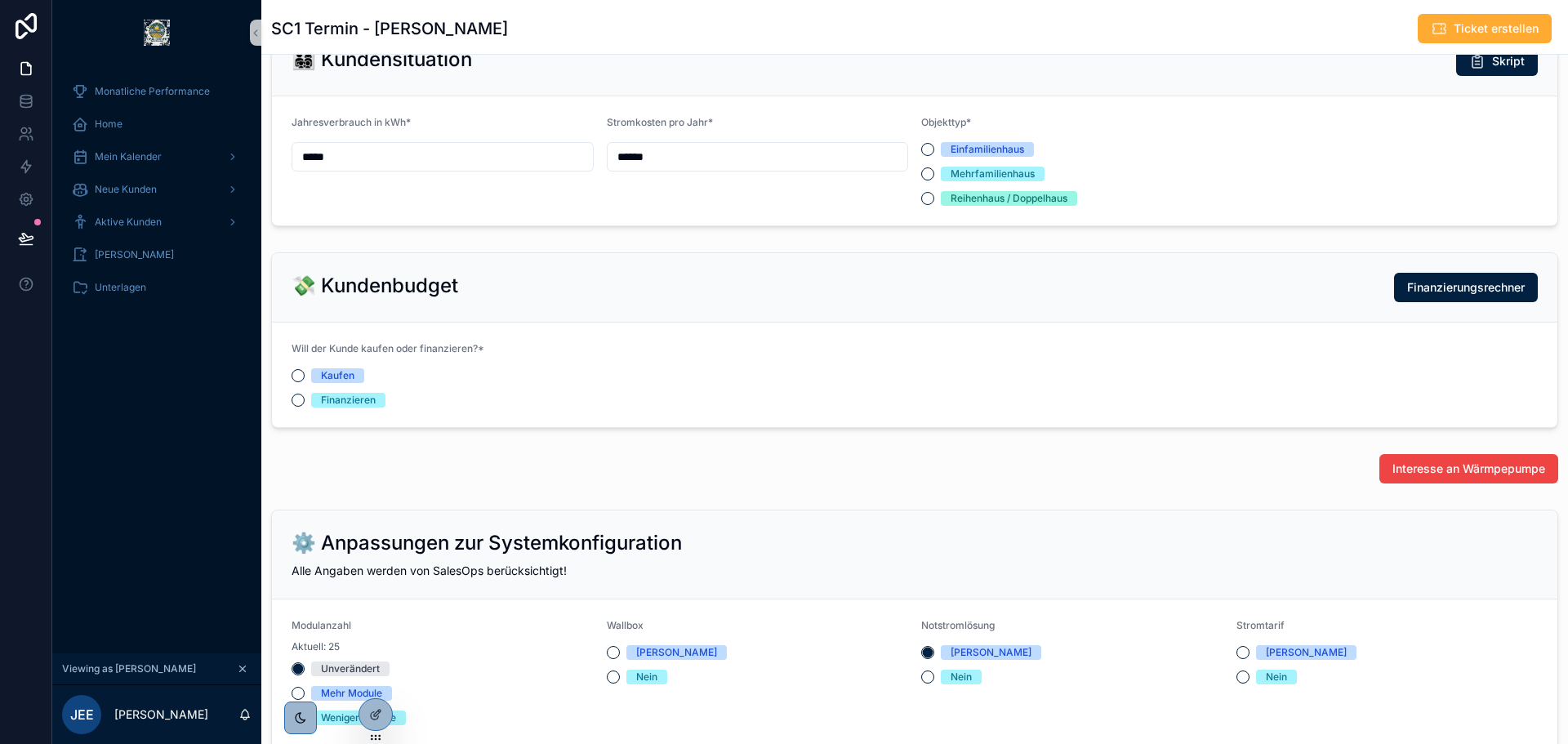
scroll to position [408, 0]
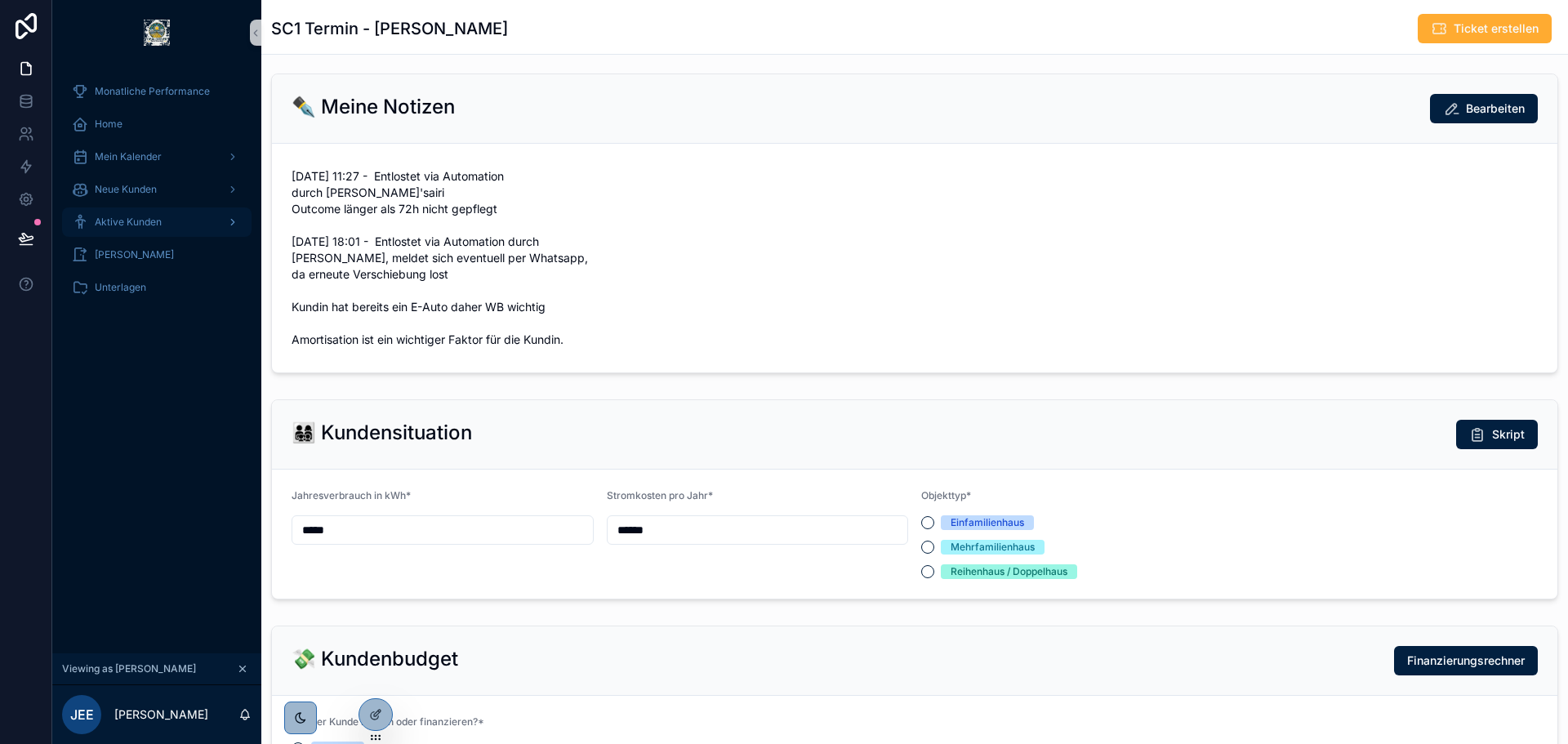
click at [127, 213] on div "Aktive Kunden" at bounding box center [156, 222] width 169 height 26
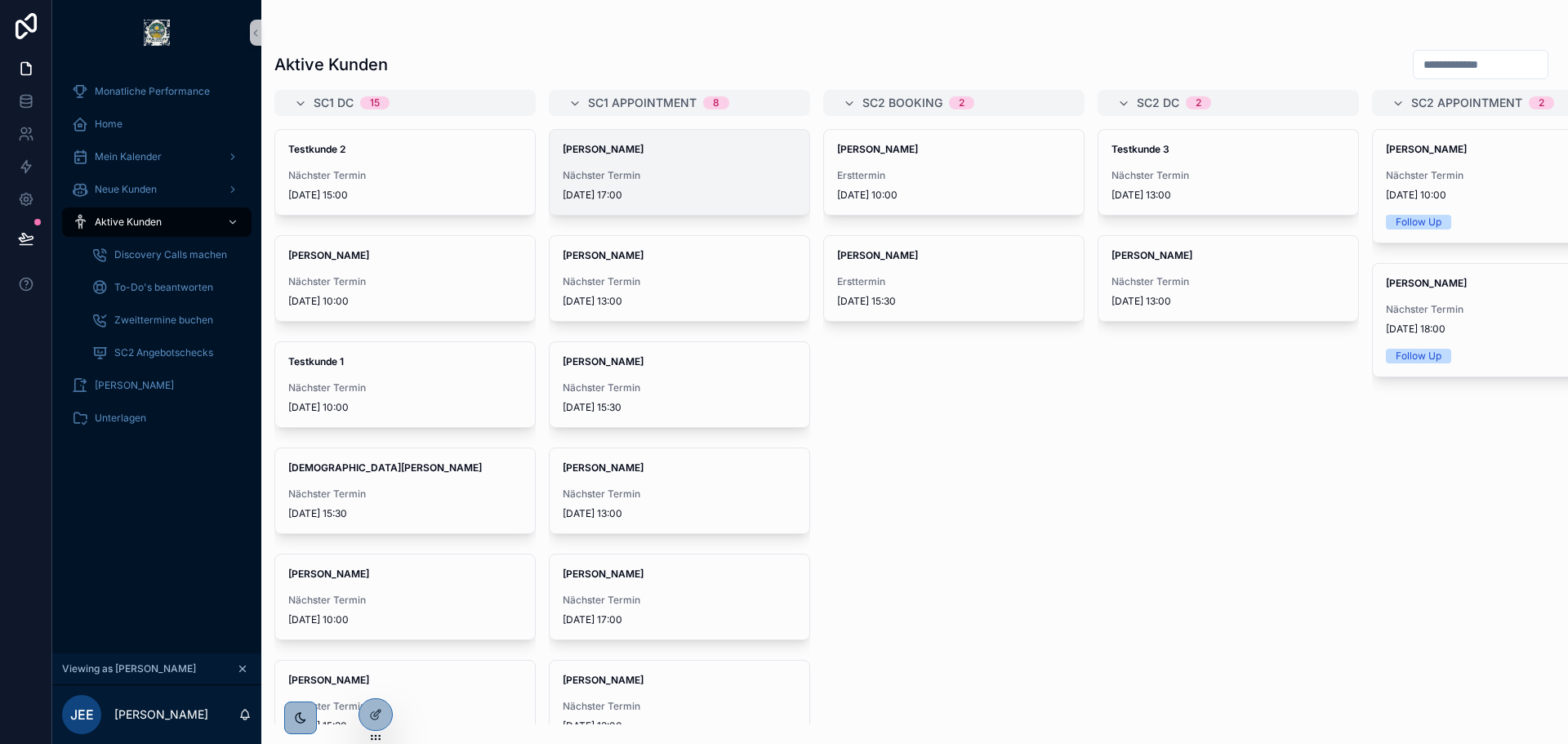
click at [672, 188] on div "Nächster Termin 4.9.2025 17:00" at bounding box center [680, 185] width 234 height 33
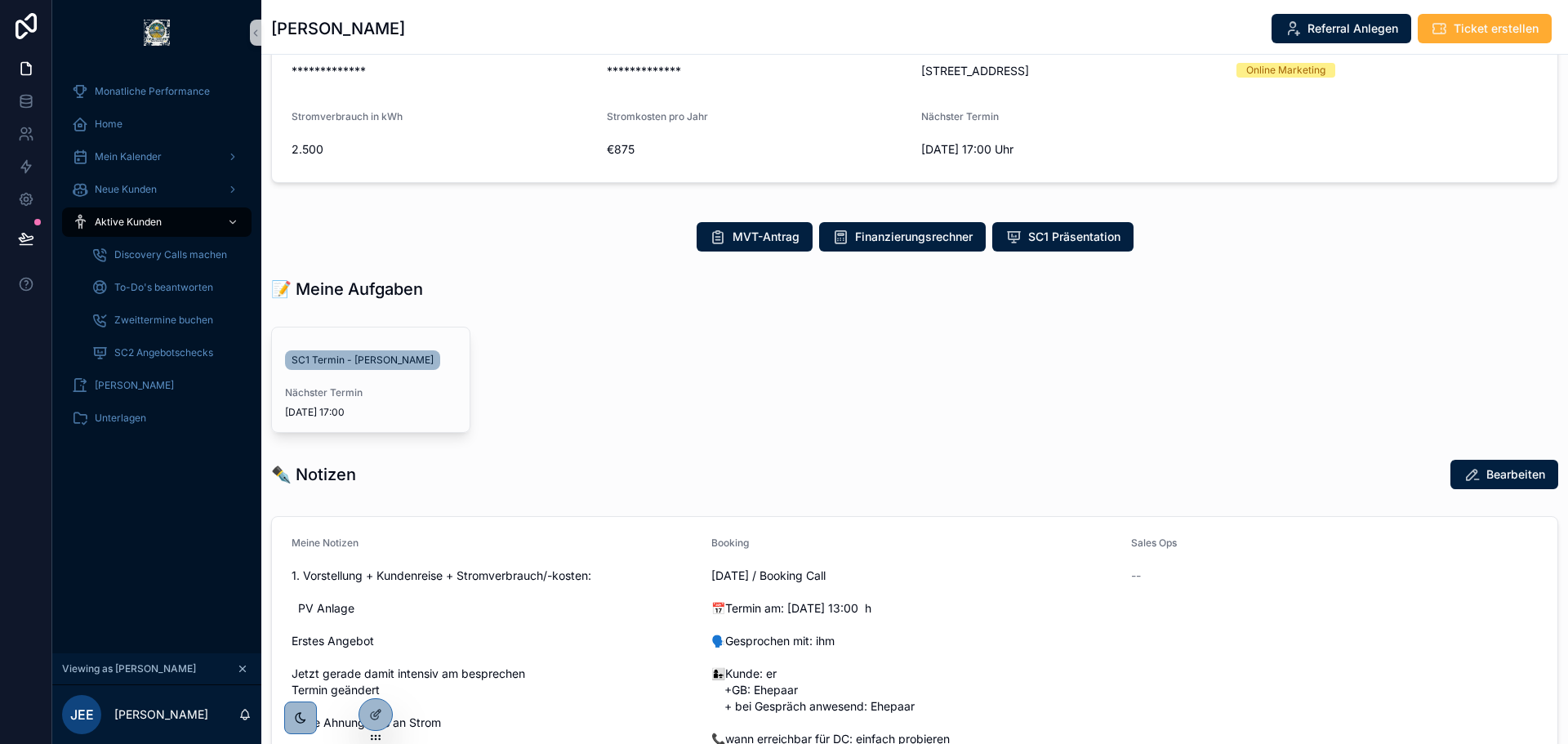
scroll to position [408, 0]
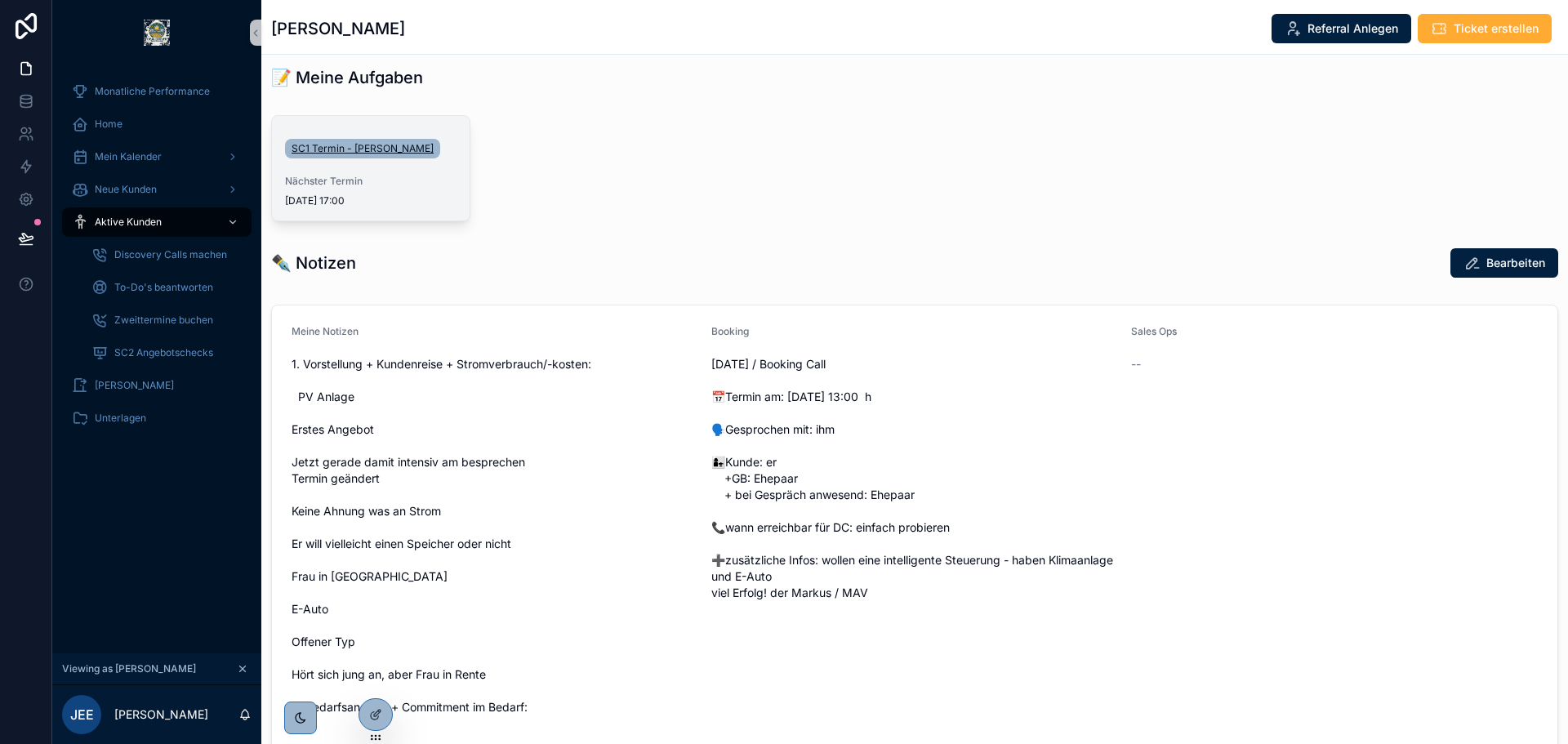
click at [380, 149] on span "SC1 Termin - Jürgen Litsch" at bounding box center [363, 148] width 142 height 13
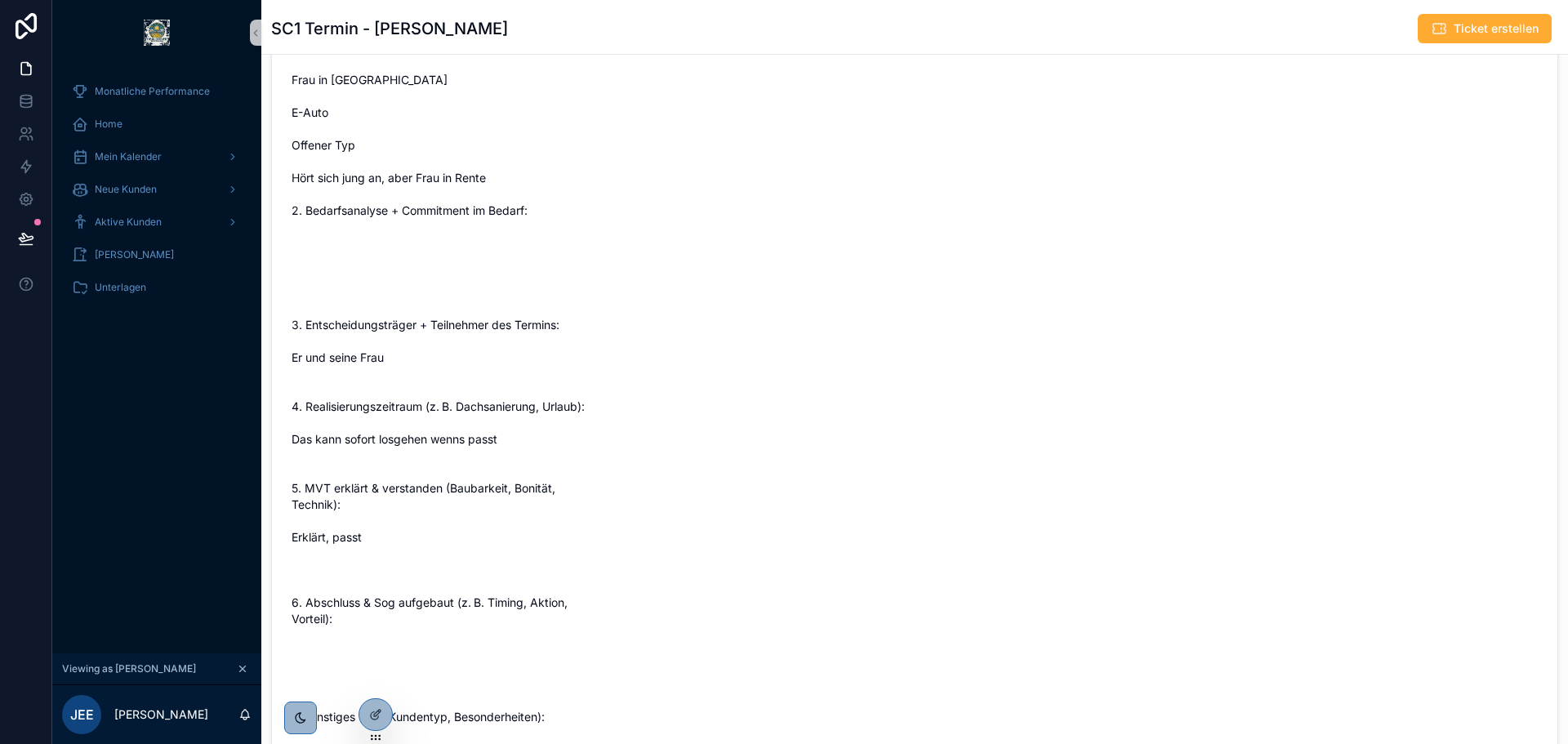
scroll to position [1214, 0]
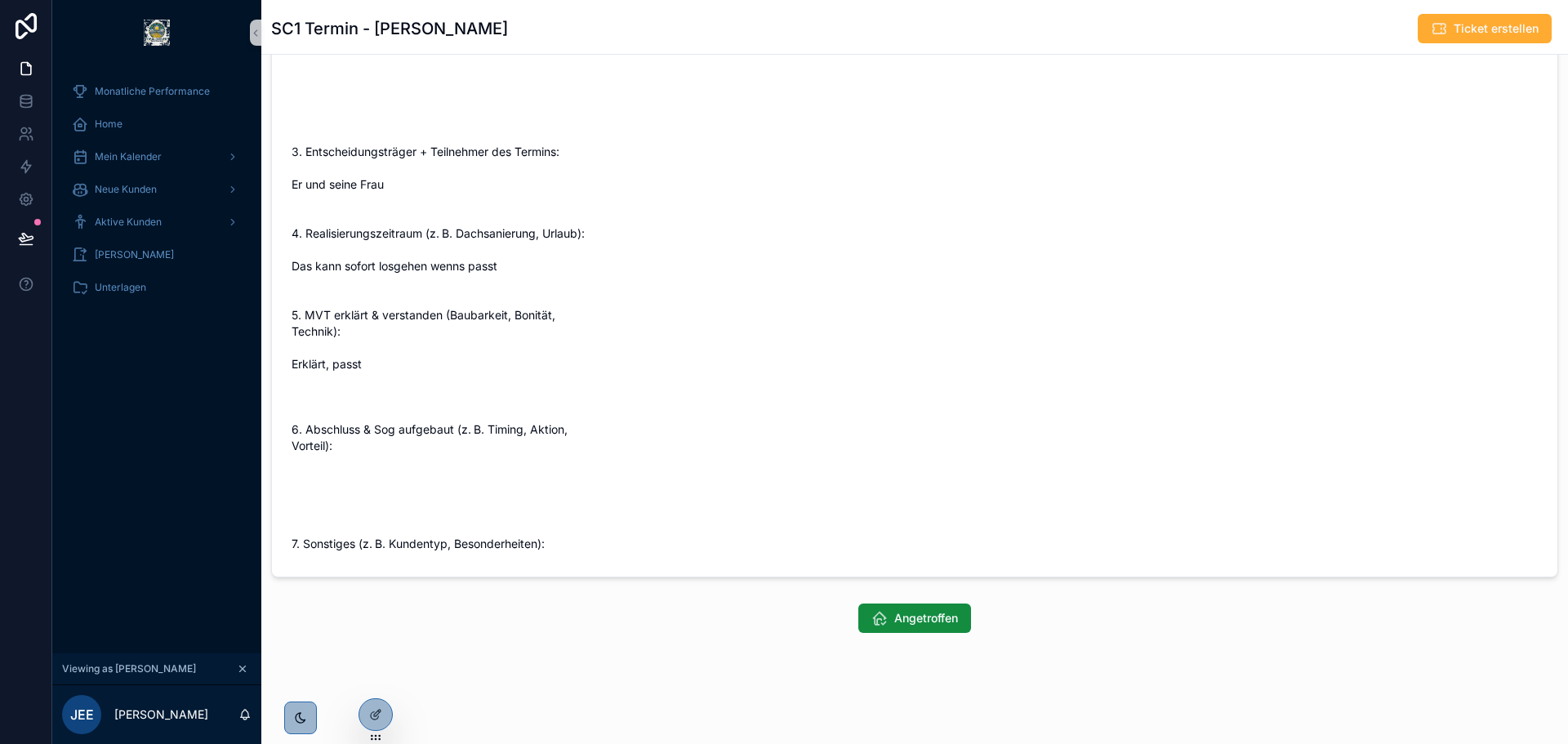
click at [886, 615] on button "Angetroffen" at bounding box center [915, 618] width 112 height 29
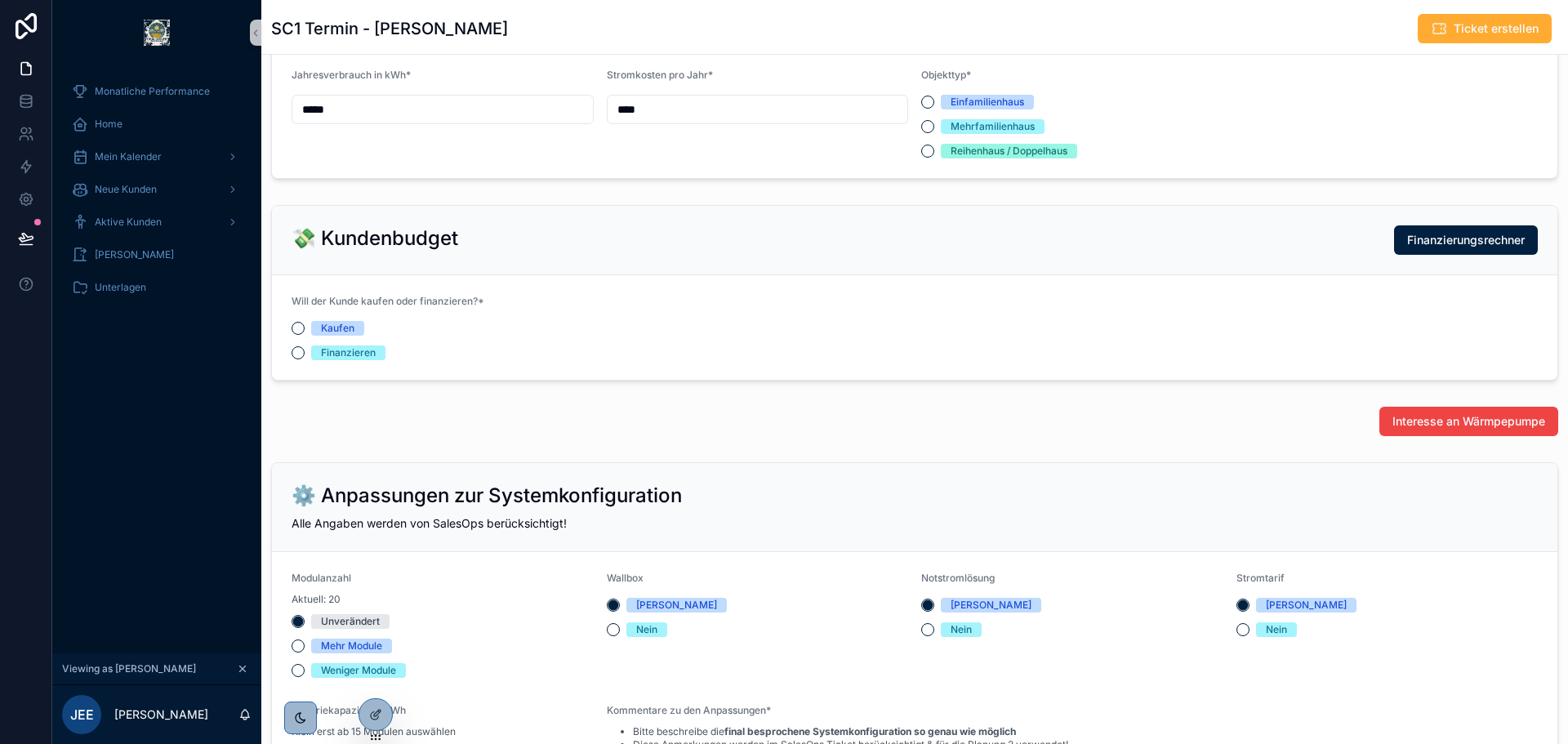
scroll to position [1634, 0]
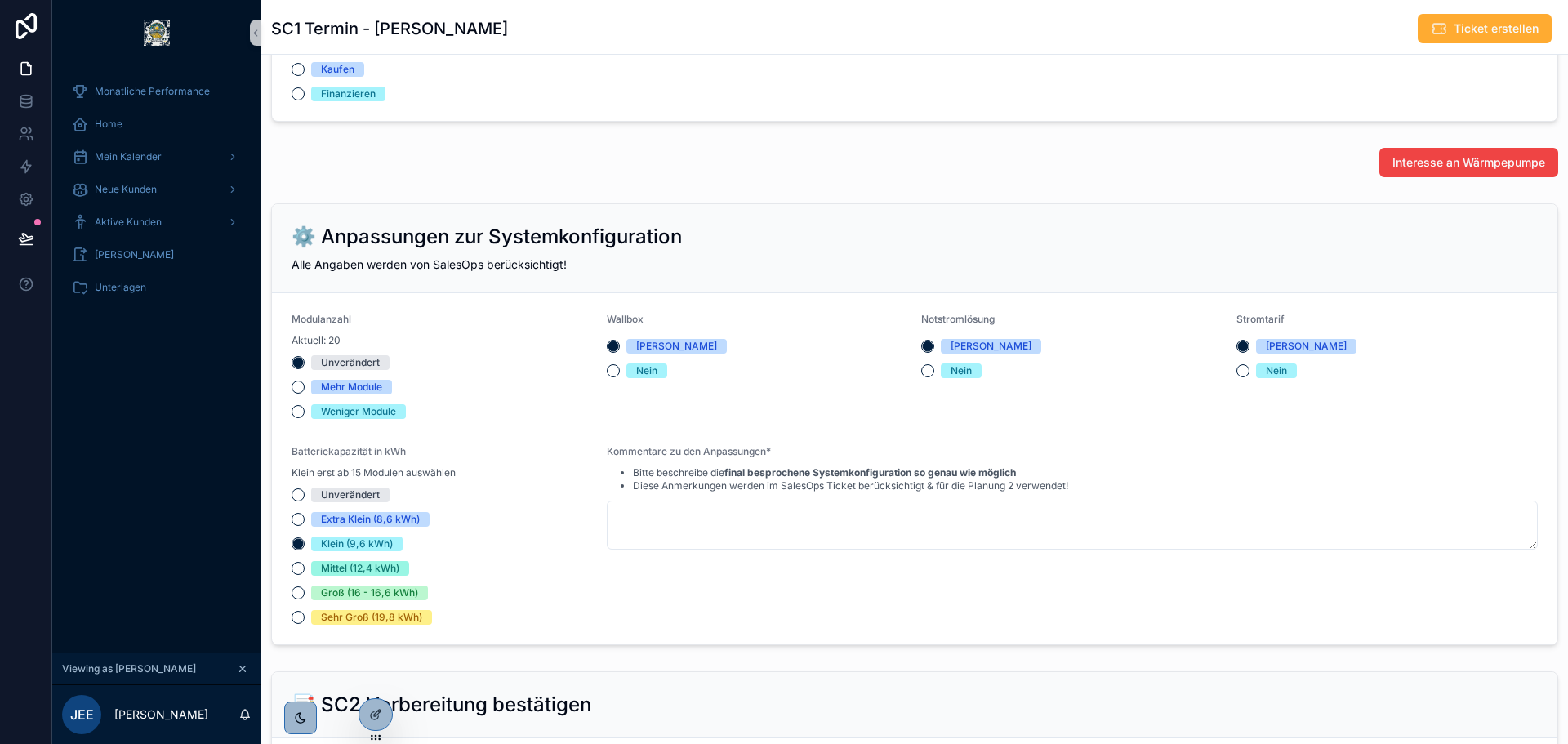
click at [351, 101] on div "Finanzieren" at bounding box center [349, 94] width 54 height 15
click at [305, 100] on button "Finanzieren" at bounding box center [298, 94] width 13 height 13
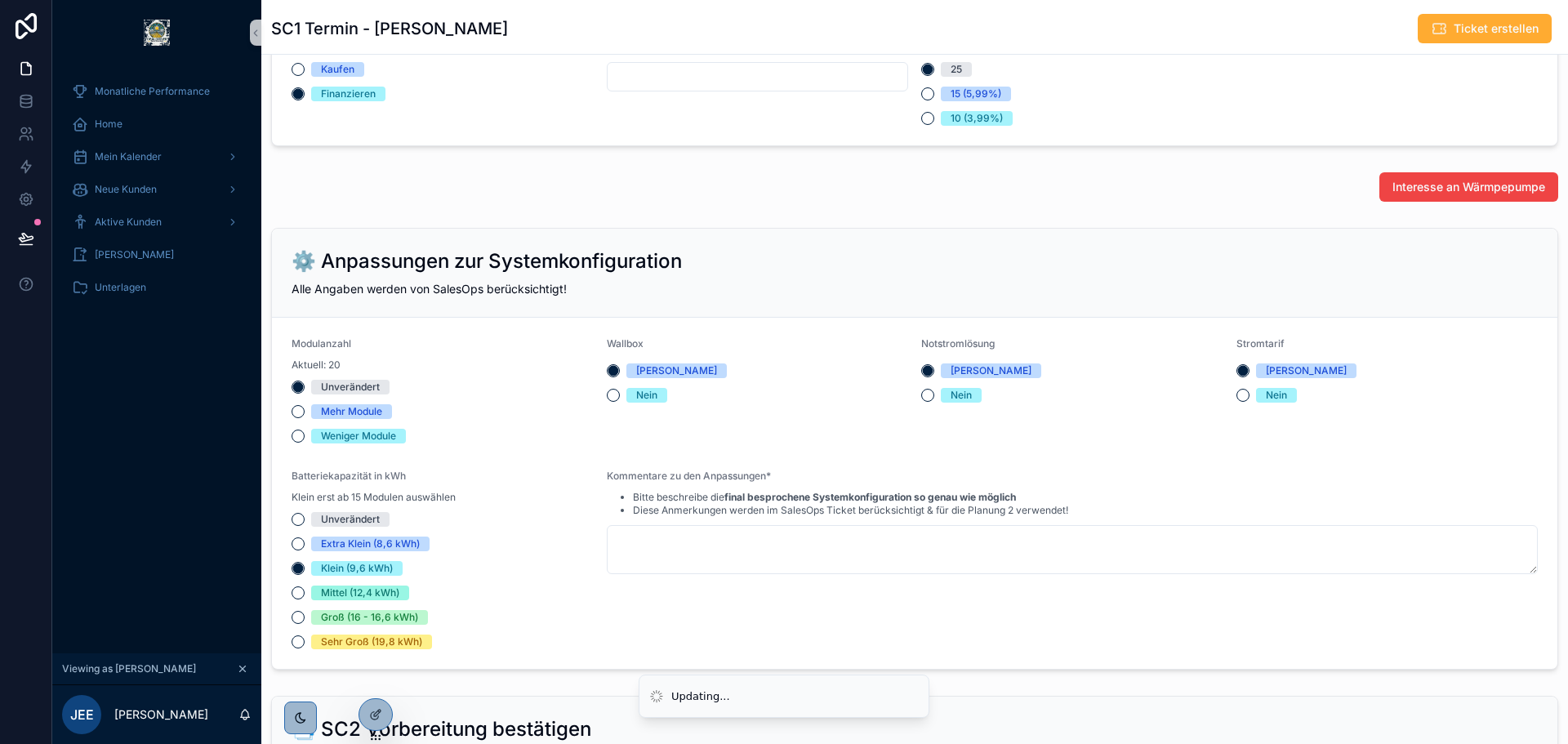
click at [344, 76] on div "Kaufen" at bounding box center [338, 69] width 33 height 15
click at [305, 76] on button "Kaufen" at bounding box center [298, 69] width 13 height 13
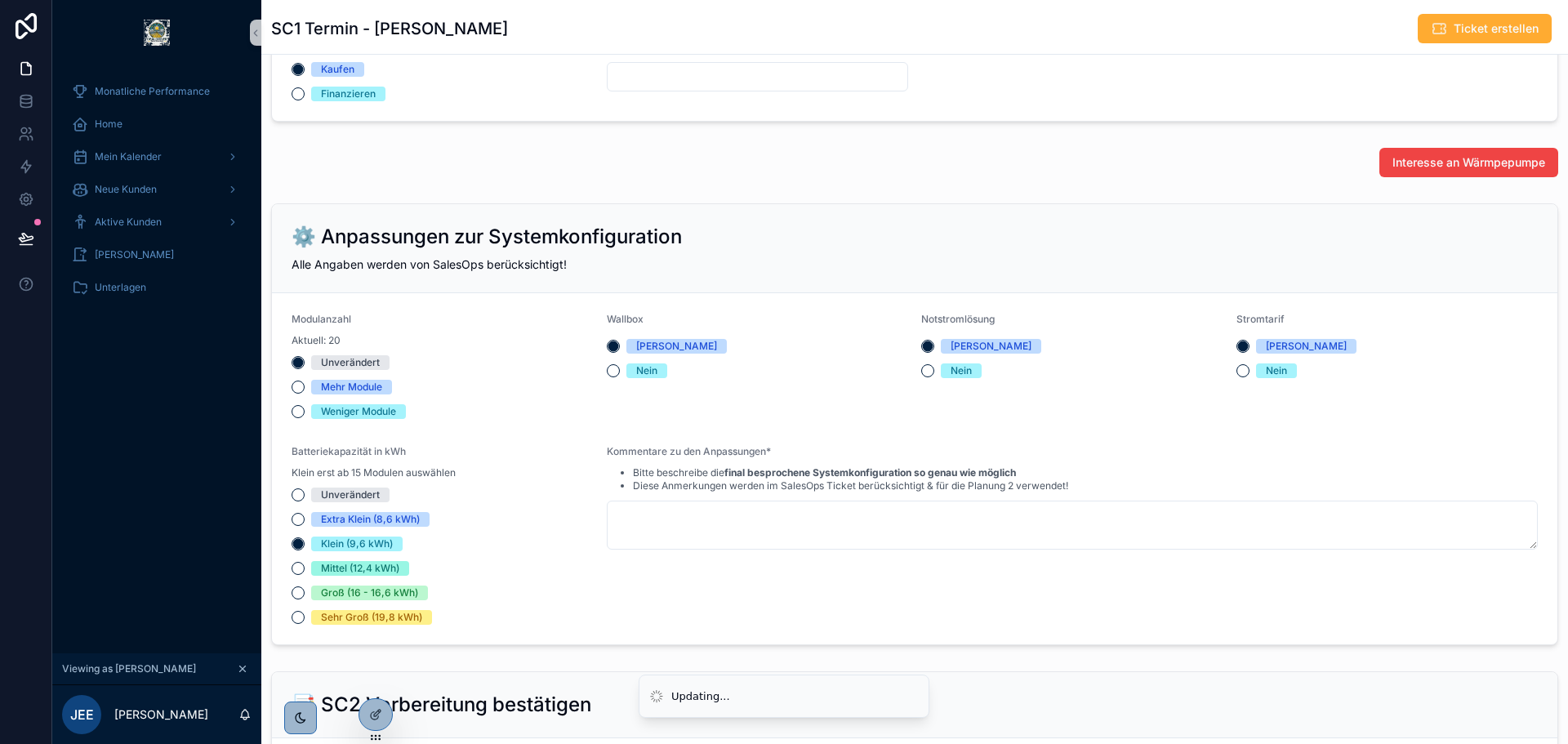
click at [344, 101] on div "Finanzieren" at bounding box center [349, 94] width 54 height 15
click at [305, 100] on button "Finanzieren" at bounding box center [298, 94] width 13 height 13
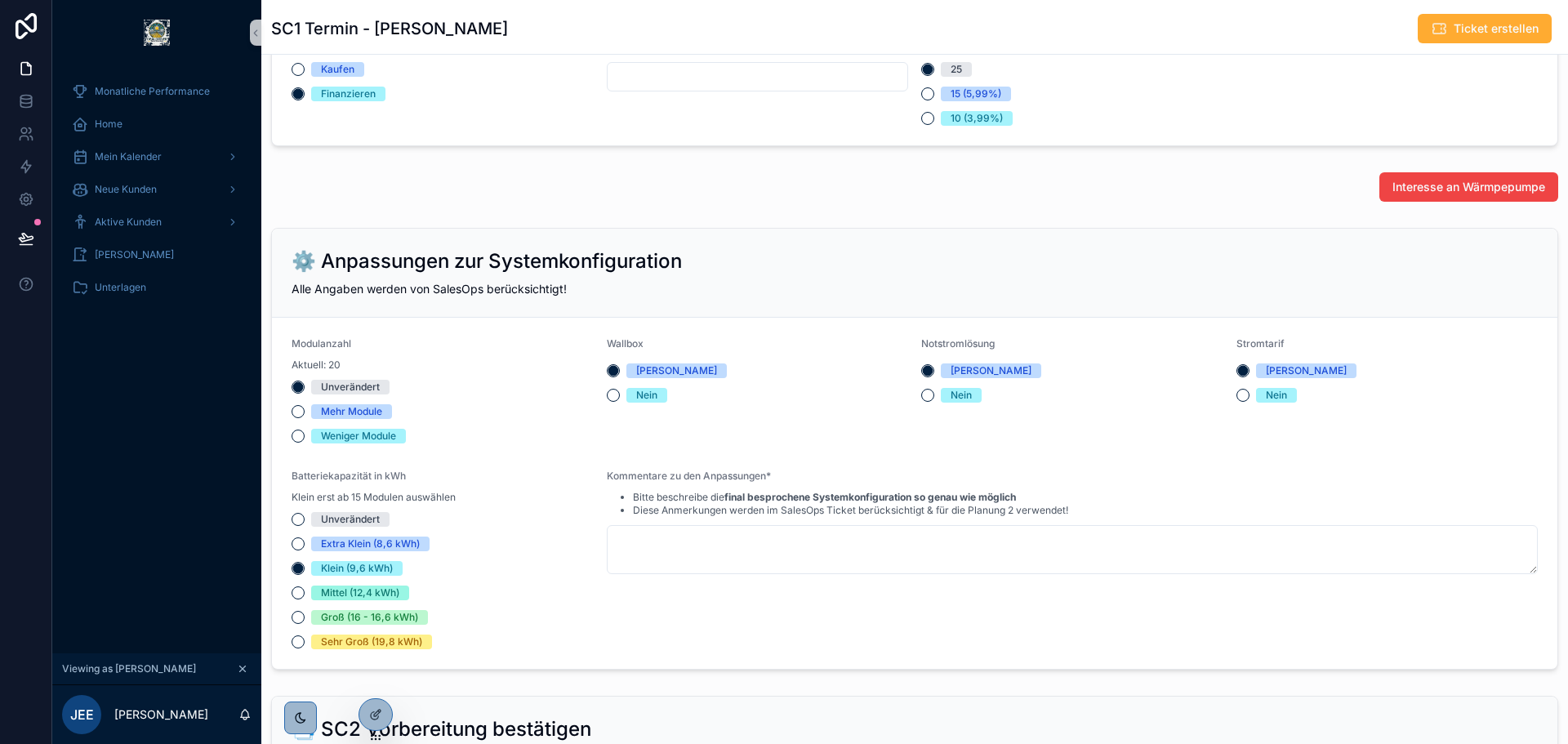
click at [353, 76] on div "Kaufen" at bounding box center [338, 69] width 33 height 15
click at [305, 76] on button "Kaufen" at bounding box center [298, 69] width 13 height 13
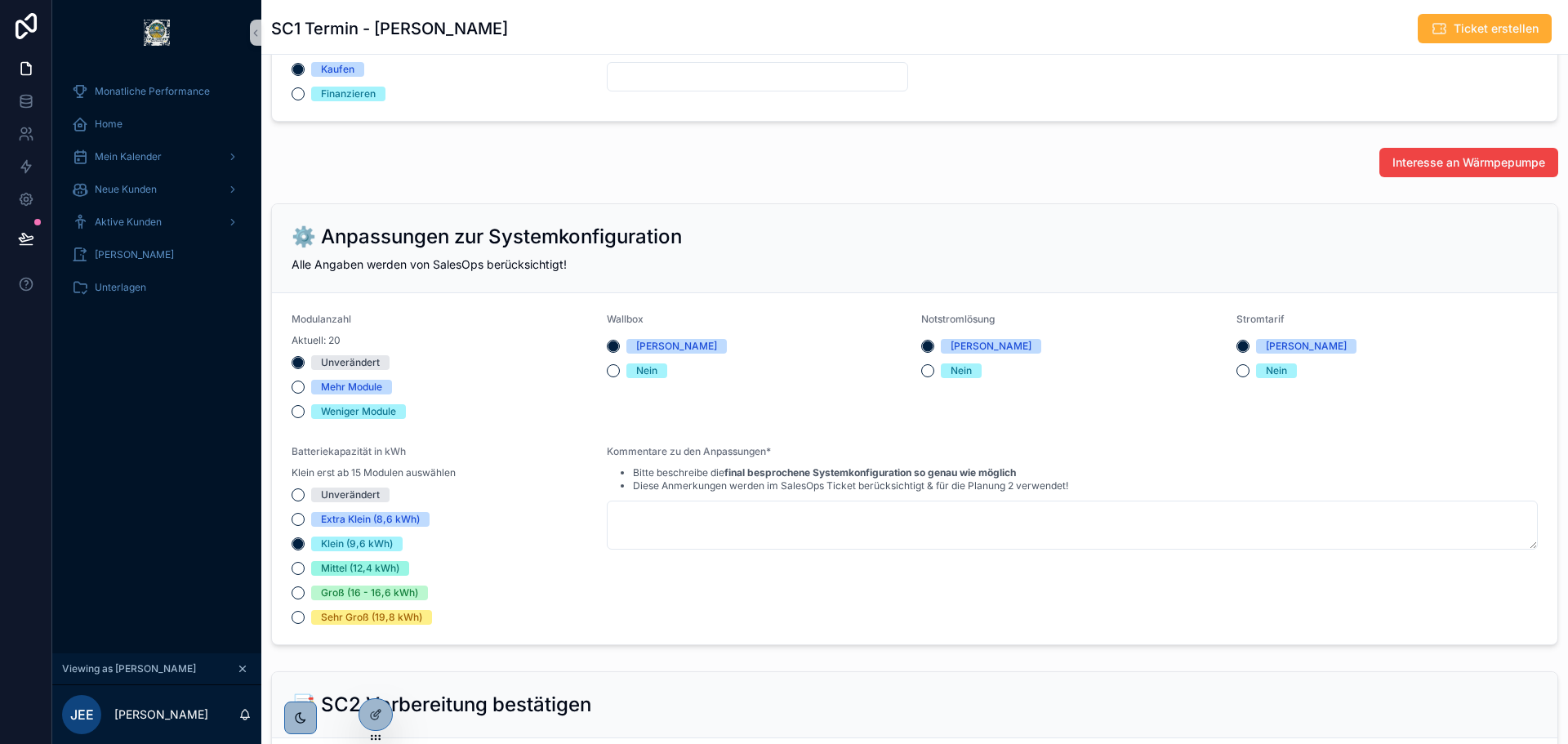
click at [354, 101] on div "Finanzieren" at bounding box center [349, 94] width 54 height 15
click at [305, 100] on button "Finanzieren" at bounding box center [298, 94] width 13 height 13
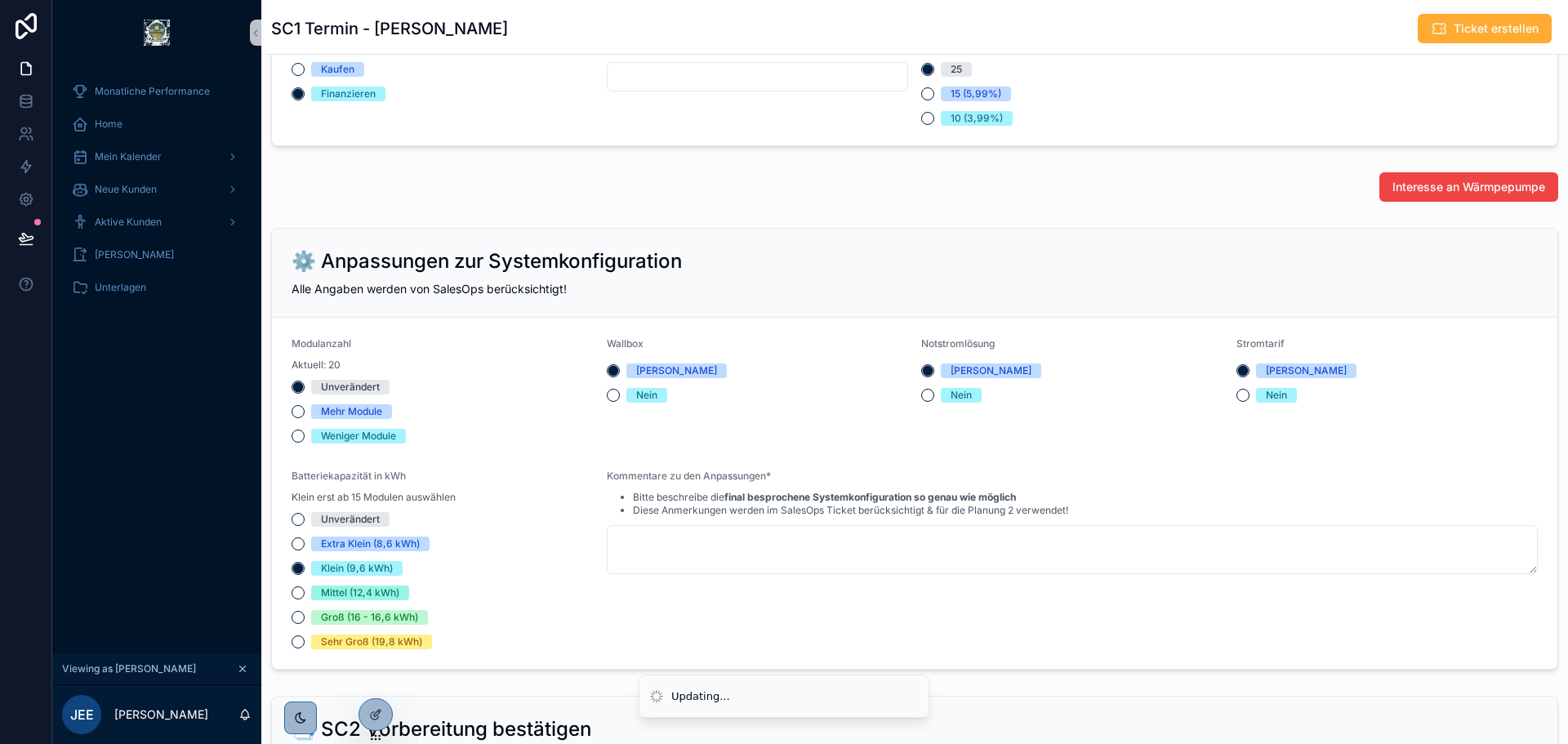
click at [343, 98] on div "Kaufen Finanzieren" at bounding box center [442, 82] width 302 height 40
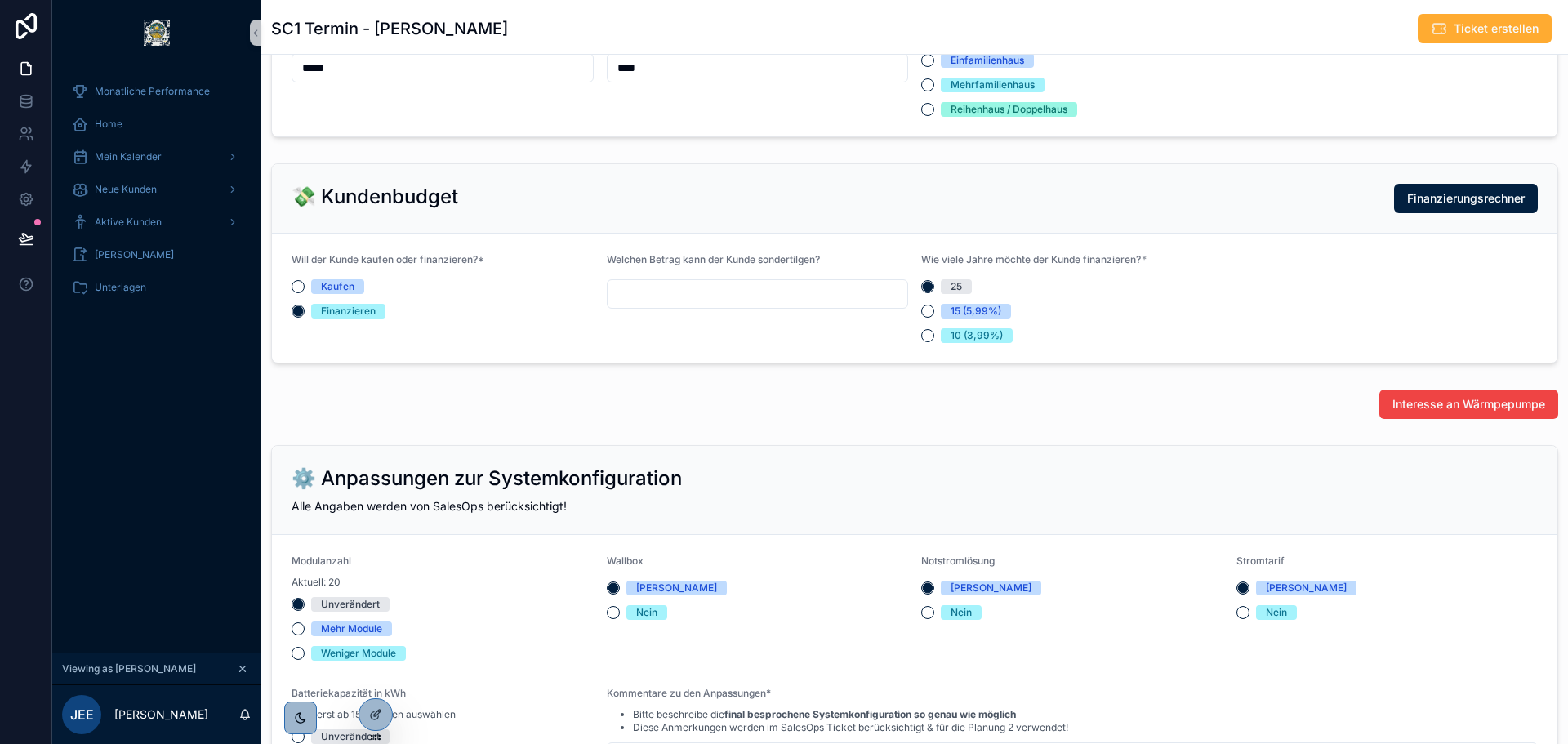
scroll to position [1389, 0]
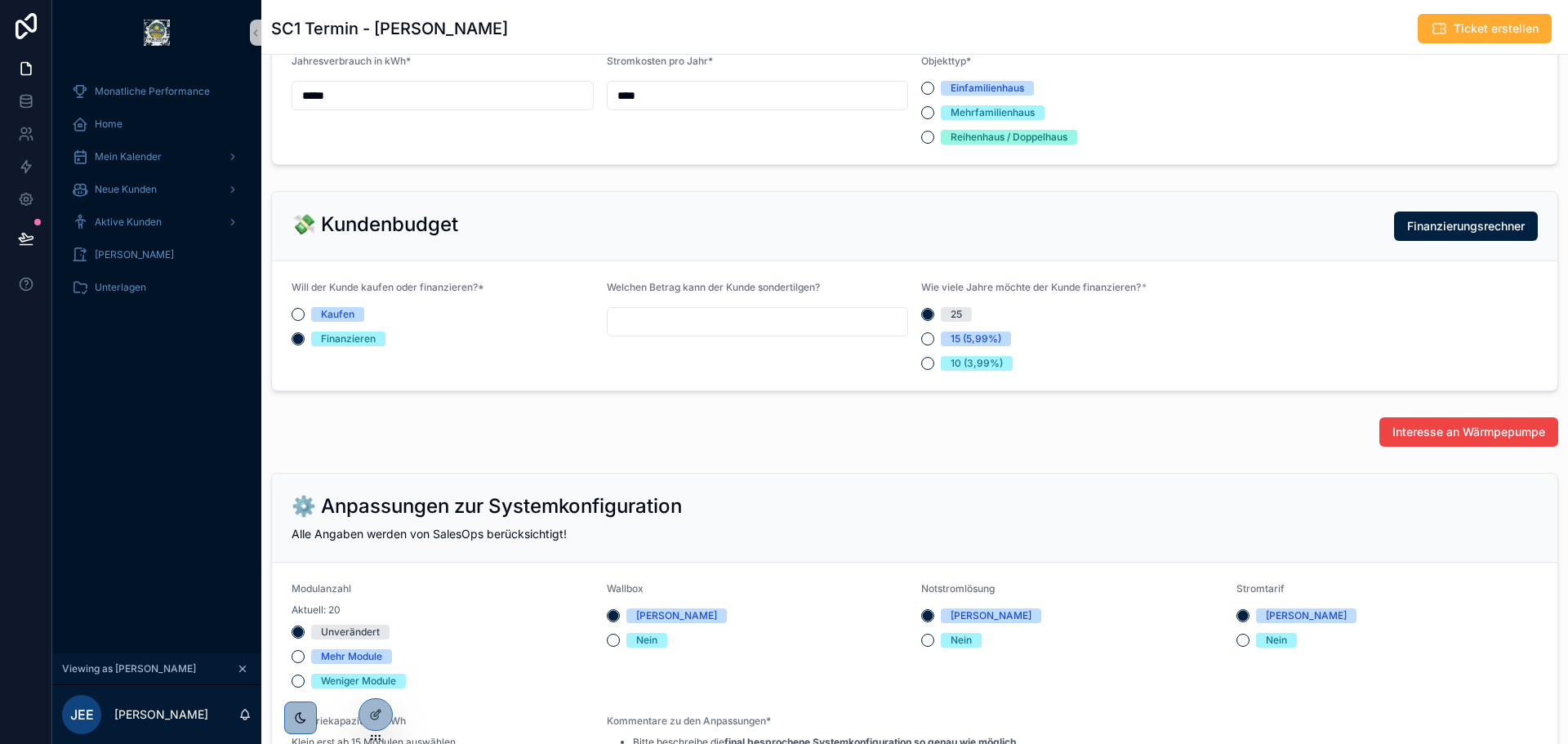
click at [1261, 127] on form "Jahresverbrauch in kWh* ***** Stromkosten pro Jahr* **** Objekttyp* Einfamilien…" at bounding box center [915, 99] width 1285 height 129
click at [369, 713] on icon at bounding box center [375, 714] width 13 height 13
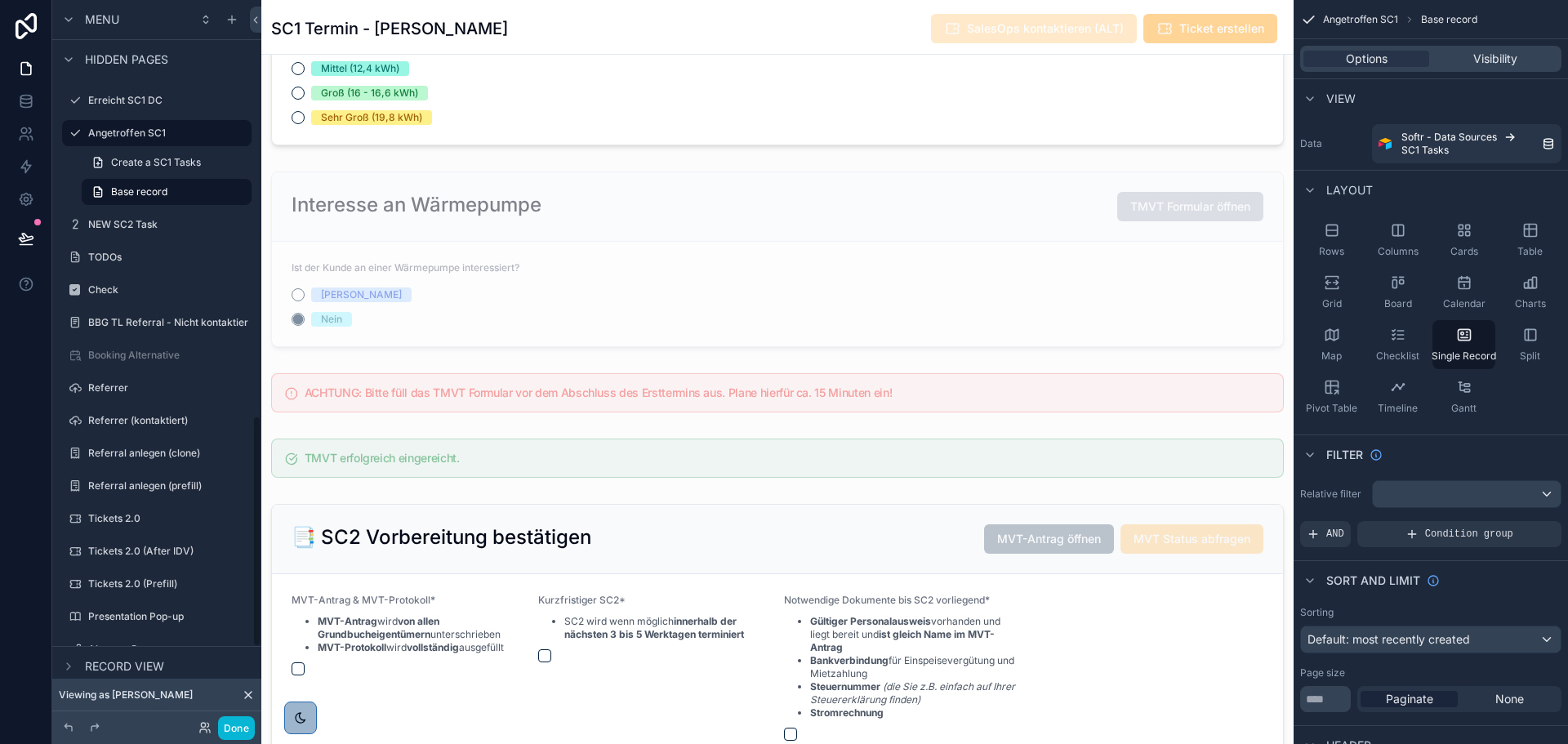
scroll to position [1238, 0]
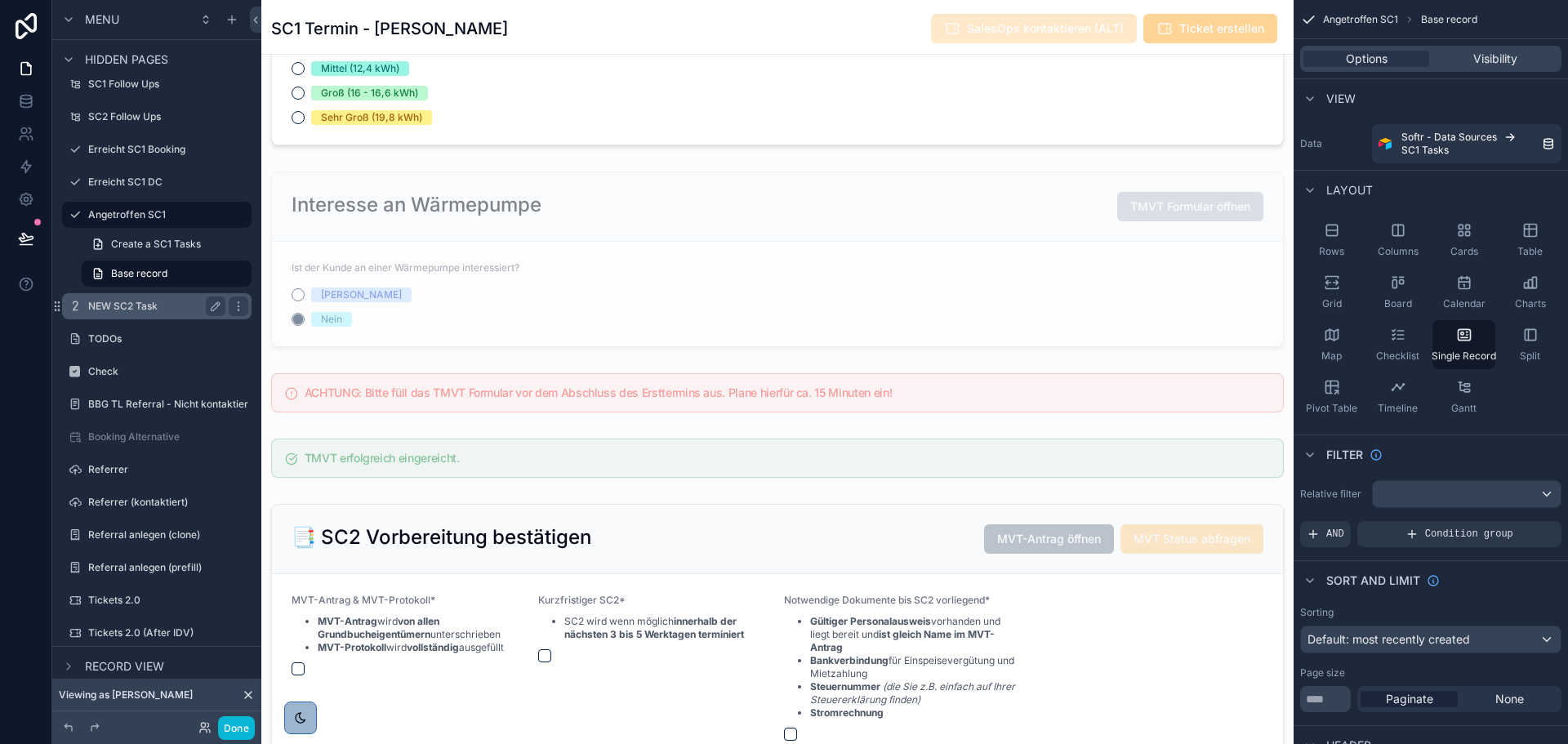
click at [156, 307] on label "NEW SC2 Task" at bounding box center [153, 306] width 131 height 13
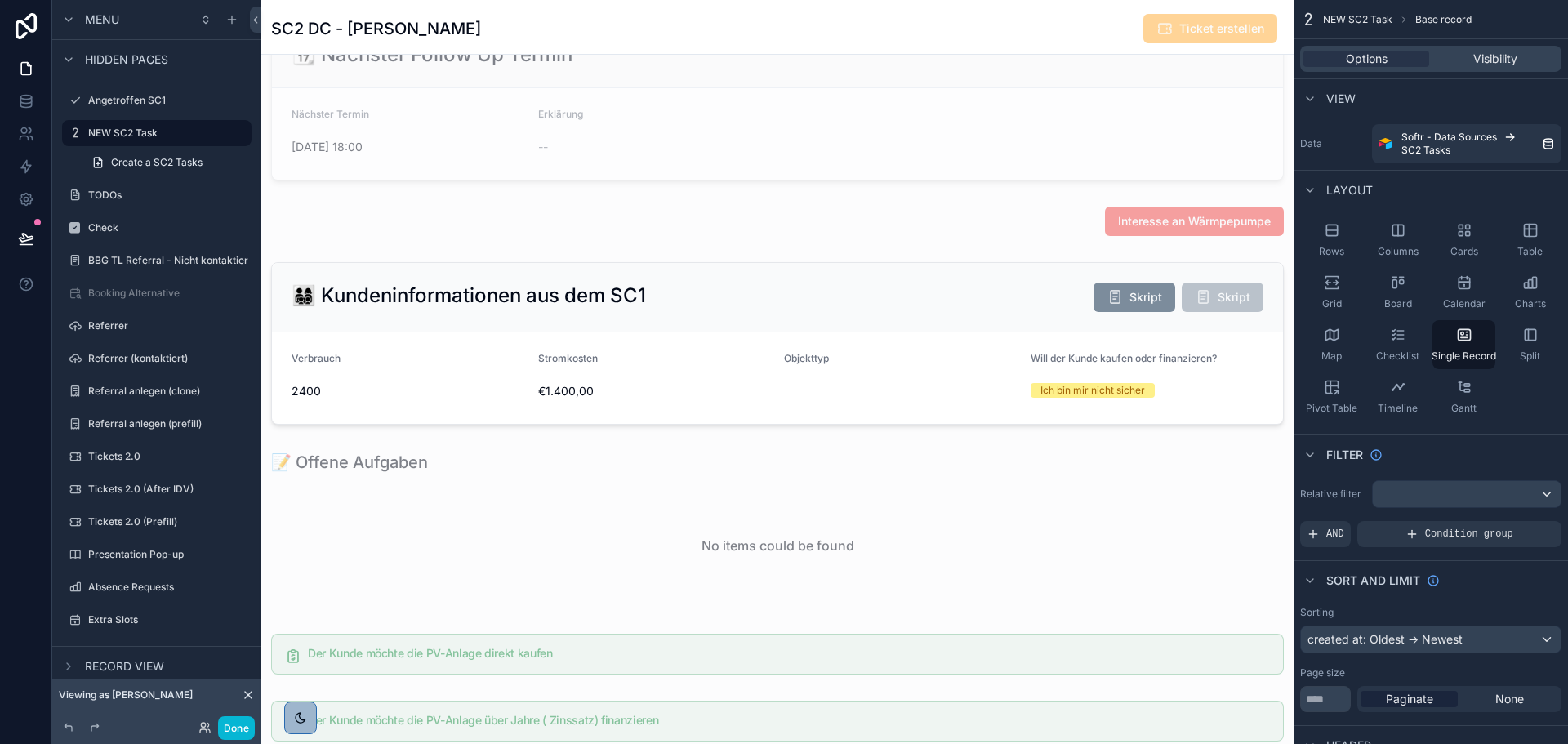
scroll to position [1062, 0]
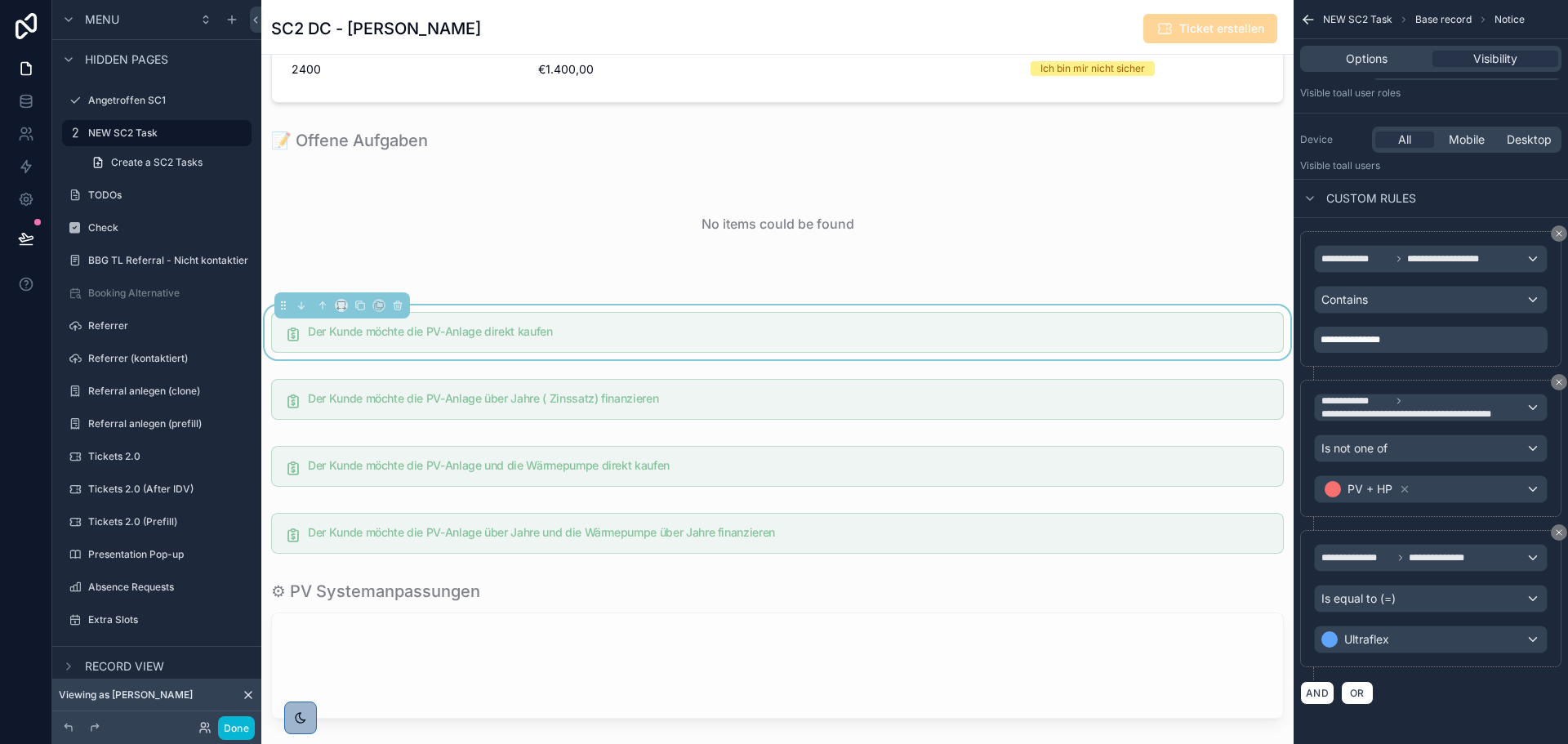
scroll to position [392, 0]
click at [1110, 394] on div "scrollable content" at bounding box center [778, 399] width 1032 height 54
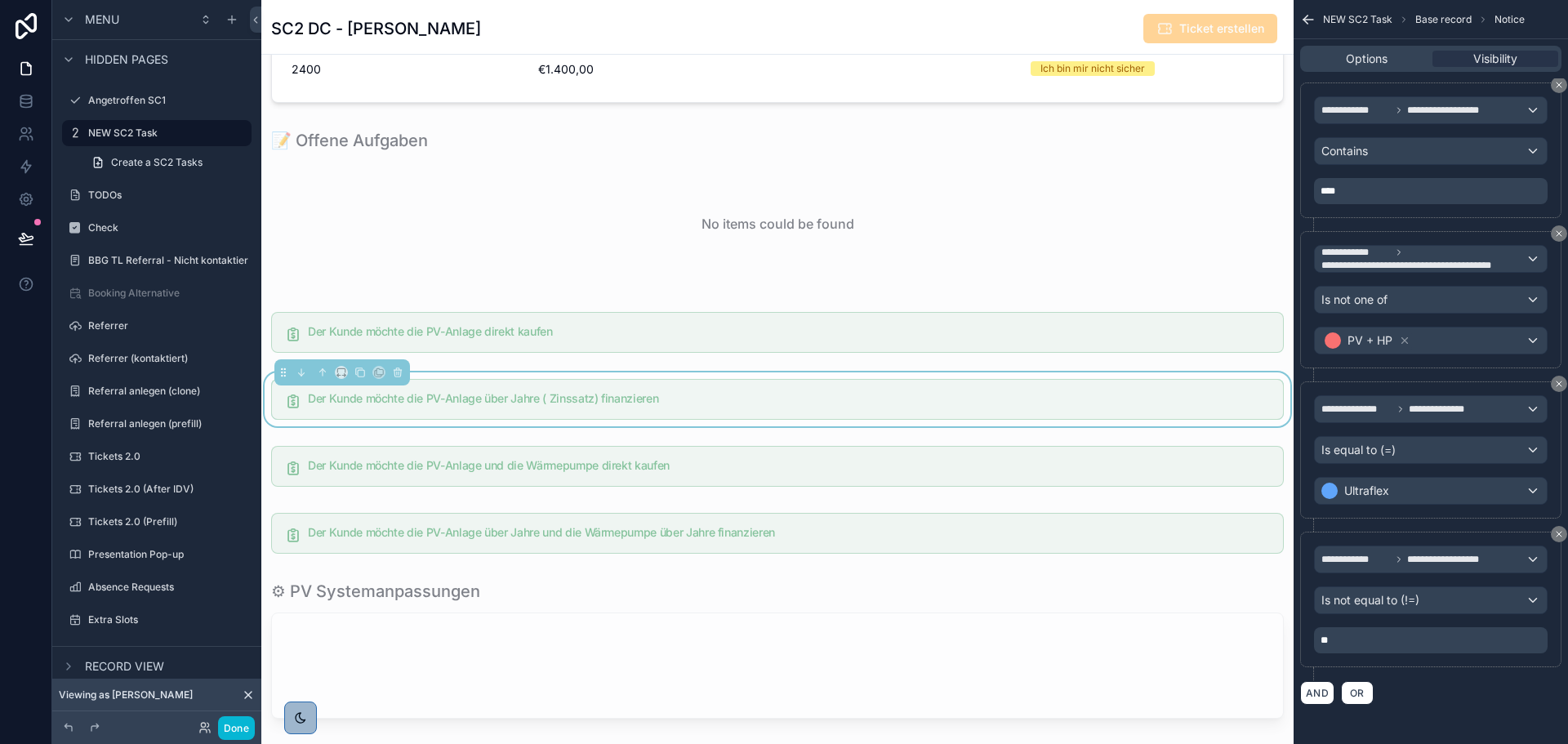
click at [1410, 639] on p "**" at bounding box center [1432, 640] width 224 height 13
drag, startPoint x: 1409, startPoint y: 642, endPoint x: 1307, endPoint y: 640, distance: 102.0
click at [1307, 640] on div "**********" at bounding box center [1431, 599] width 262 height 135
click at [1370, 640] on p "**" at bounding box center [1432, 640] width 224 height 13
click at [1433, 680] on div "**********" at bounding box center [1431, 605] width 262 height 148
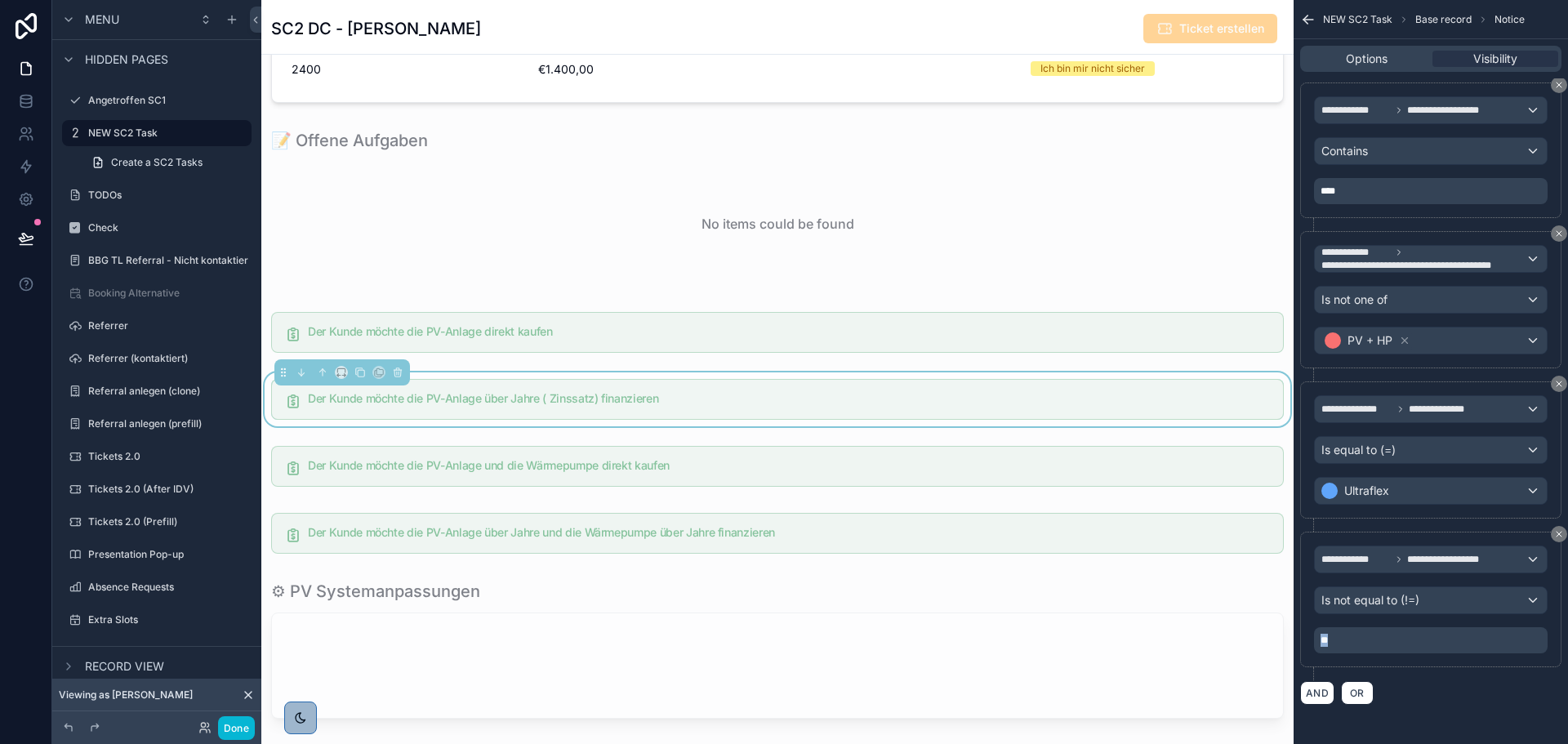
drag, startPoint x: 1397, startPoint y: 640, endPoint x: 1289, endPoint y: 638, distance: 108.0
click at [1289, 638] on div "Noloco Tickets 2.0 Monatliche Performance Home Mein Kalender Neue Kunden Aktive…" at bounding box center [915, 372] width 1306 height 744
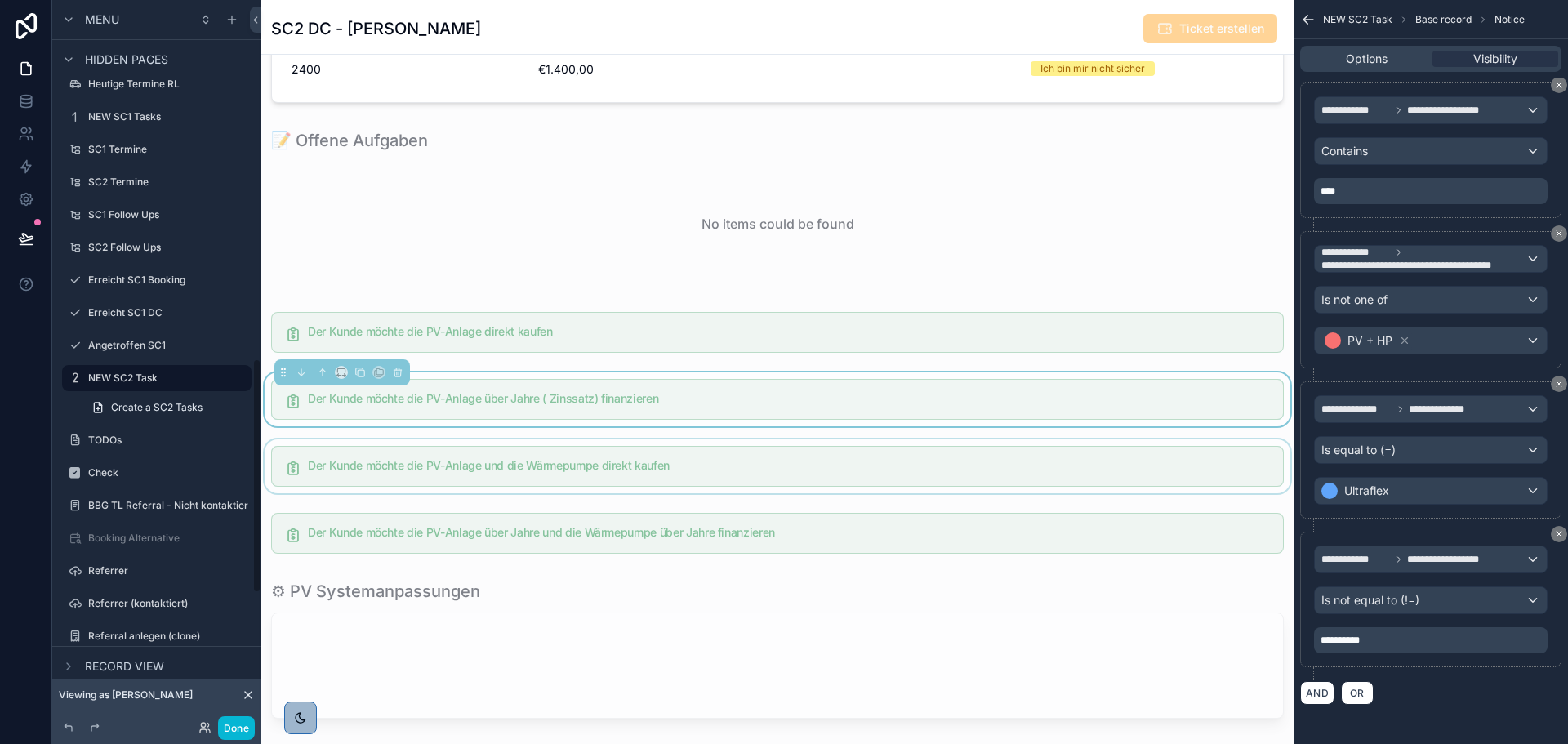
click at [1051, 470] on div "scrollable content" at bounding box center [778, 466] width 1032 height 54
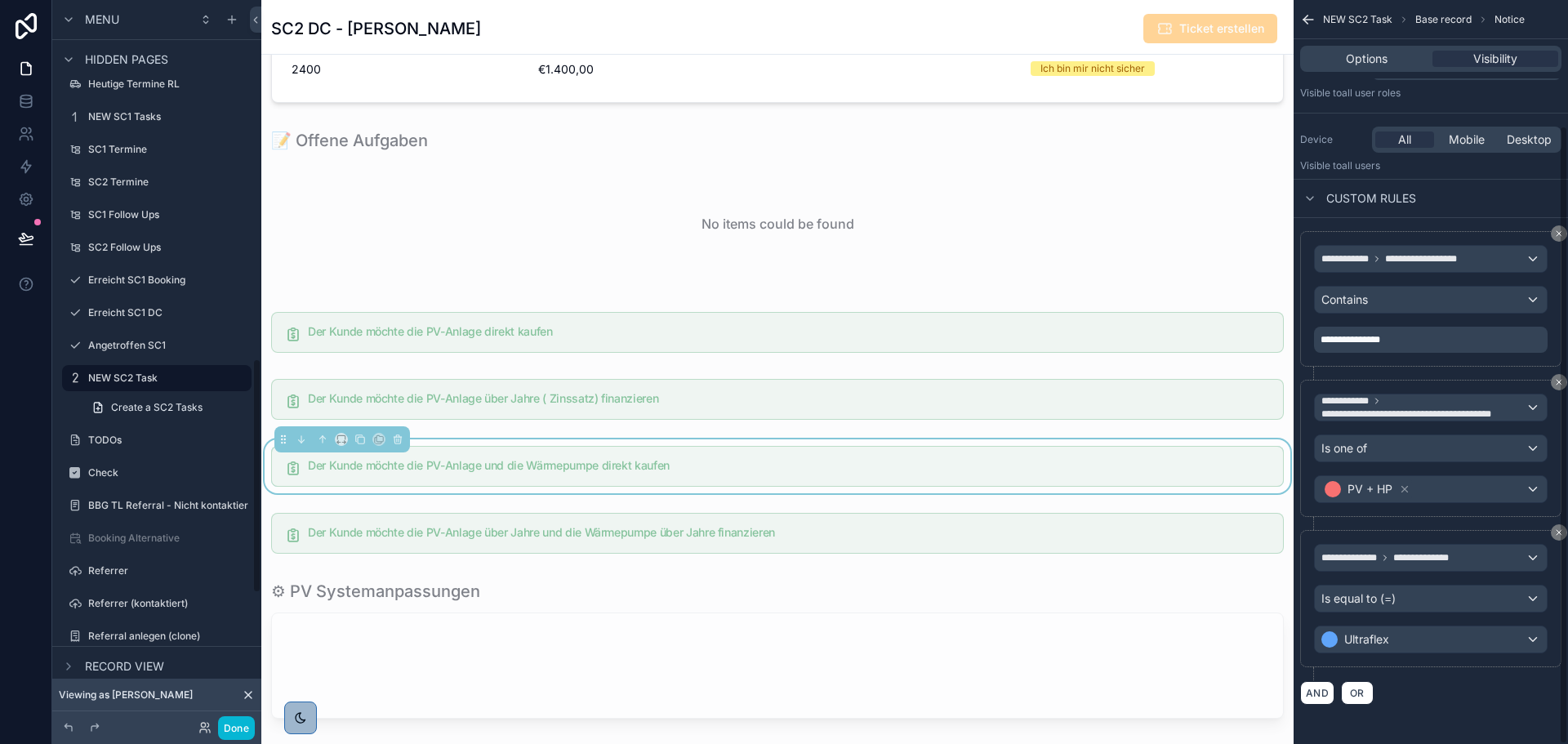
scroll to position [150, 0]
click at [1153, 538] on div "scrollable content" at bounding box center [778, 533] width 1032 height 54
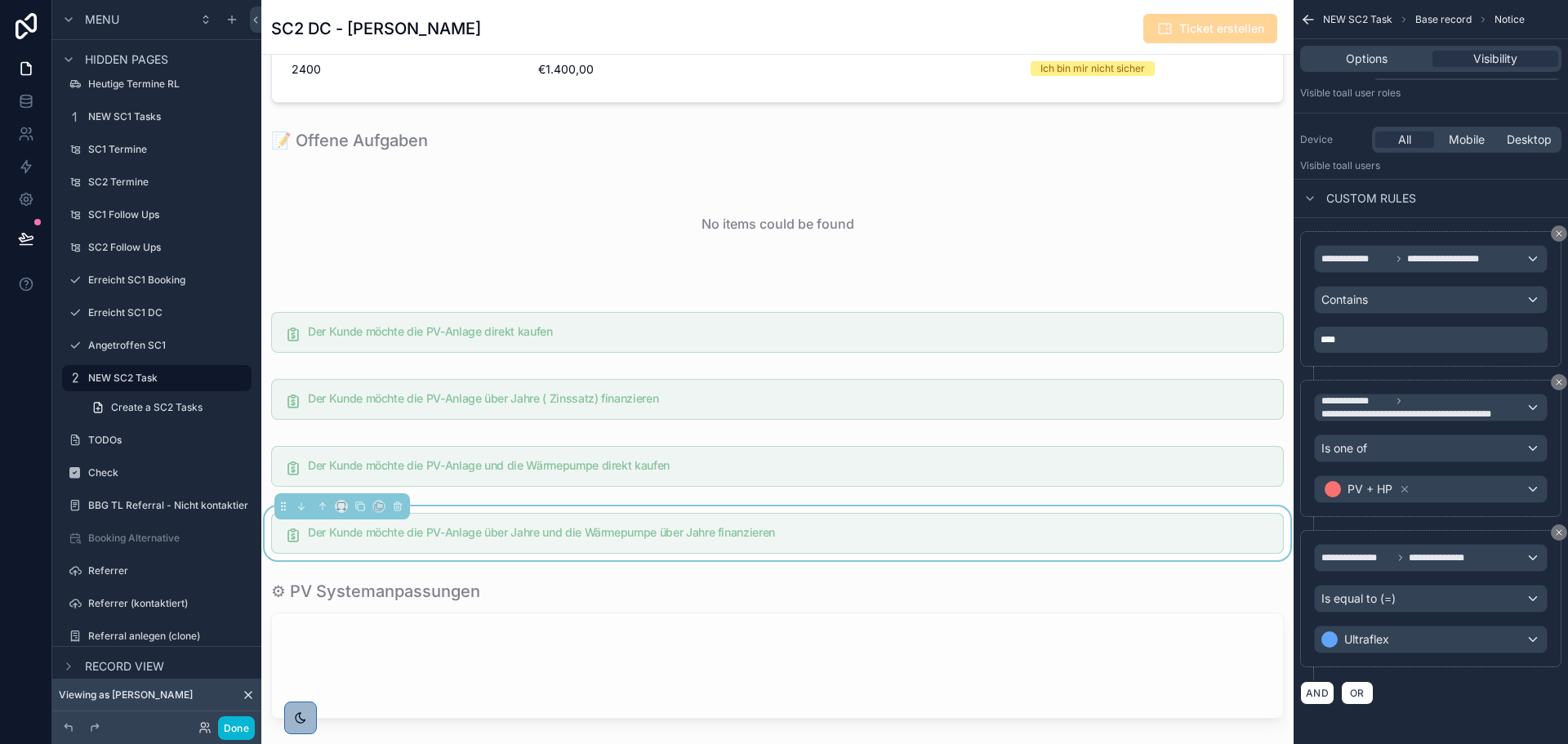
click at [1177, 529] on h5 "Der Kunde möchte die PV-Anlage über Jahre und die Wärmepumpe über Jahre finanzi…" at bounding box center [789, 532] width 962 height 11
click at [1157, 464] on div "scrollable content" at bounding box center [778, 466] width 1032 height 54
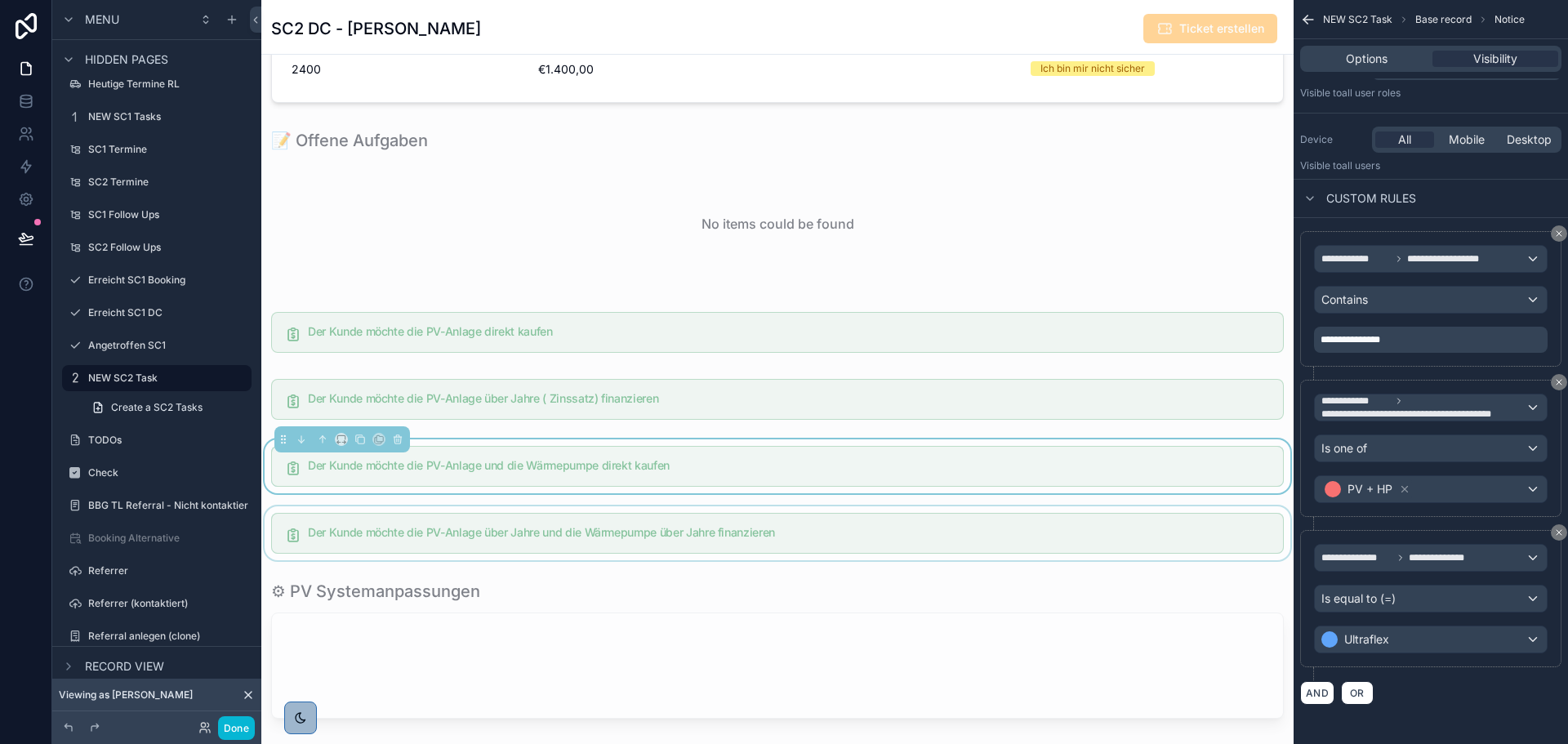
click at [1157, 519] on div "scrollable content" at bounding box center [778, 533] width 1032 height 54
click at [1157, 473] on div "scrollable content" at bounding box center [778, 466] width 1032 height 54
click at [1147, 531] on div "scrollable content" at bounding box center [778, 533] width 1032 height 54
click at [1141, 487] on div "scrollable content" at bounding box center [778, 466] width 1032 height 54
click at [1115, 412] on div "scrollable content" at bounding box center [778, 399] width 1032 height 54
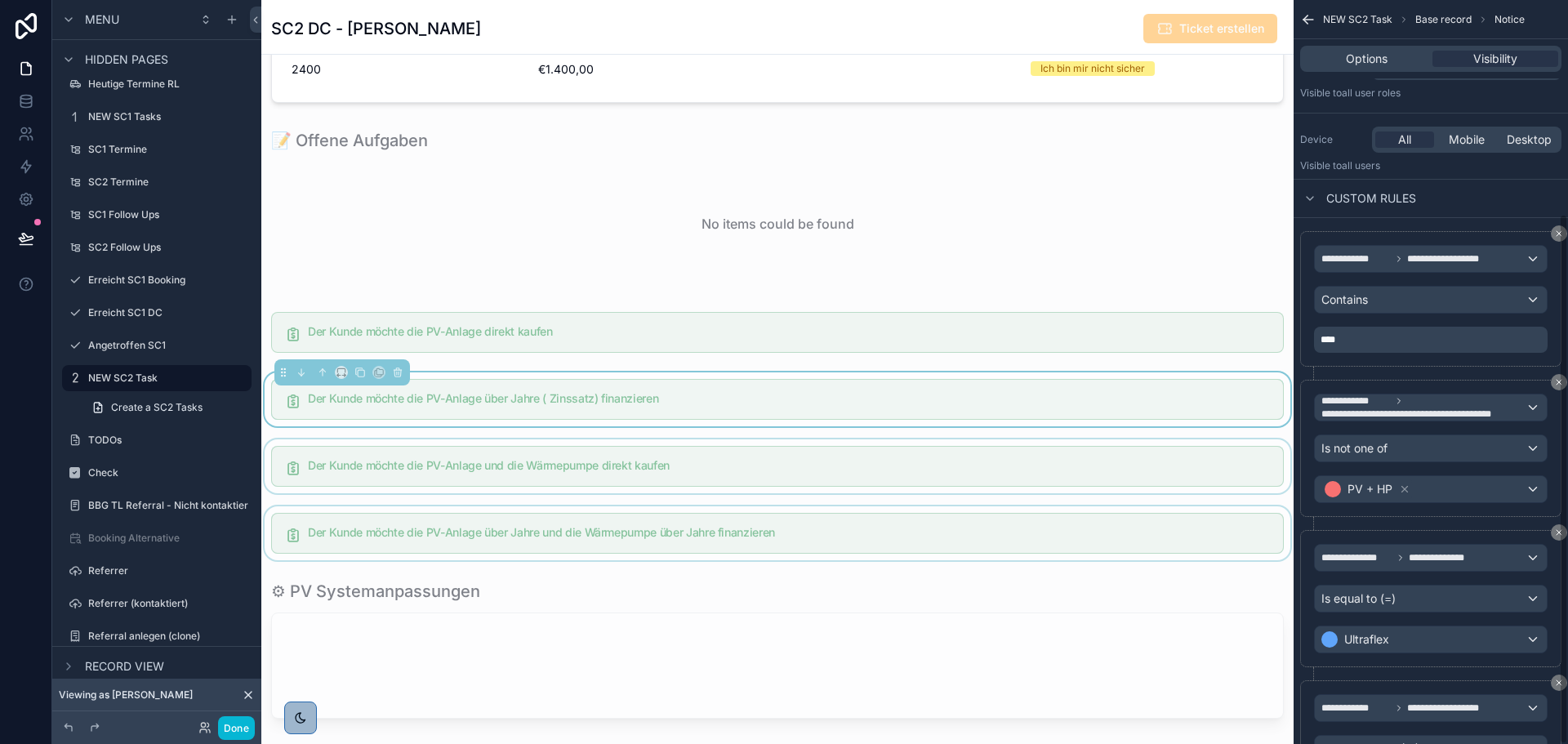
scroll to position [299, 0]
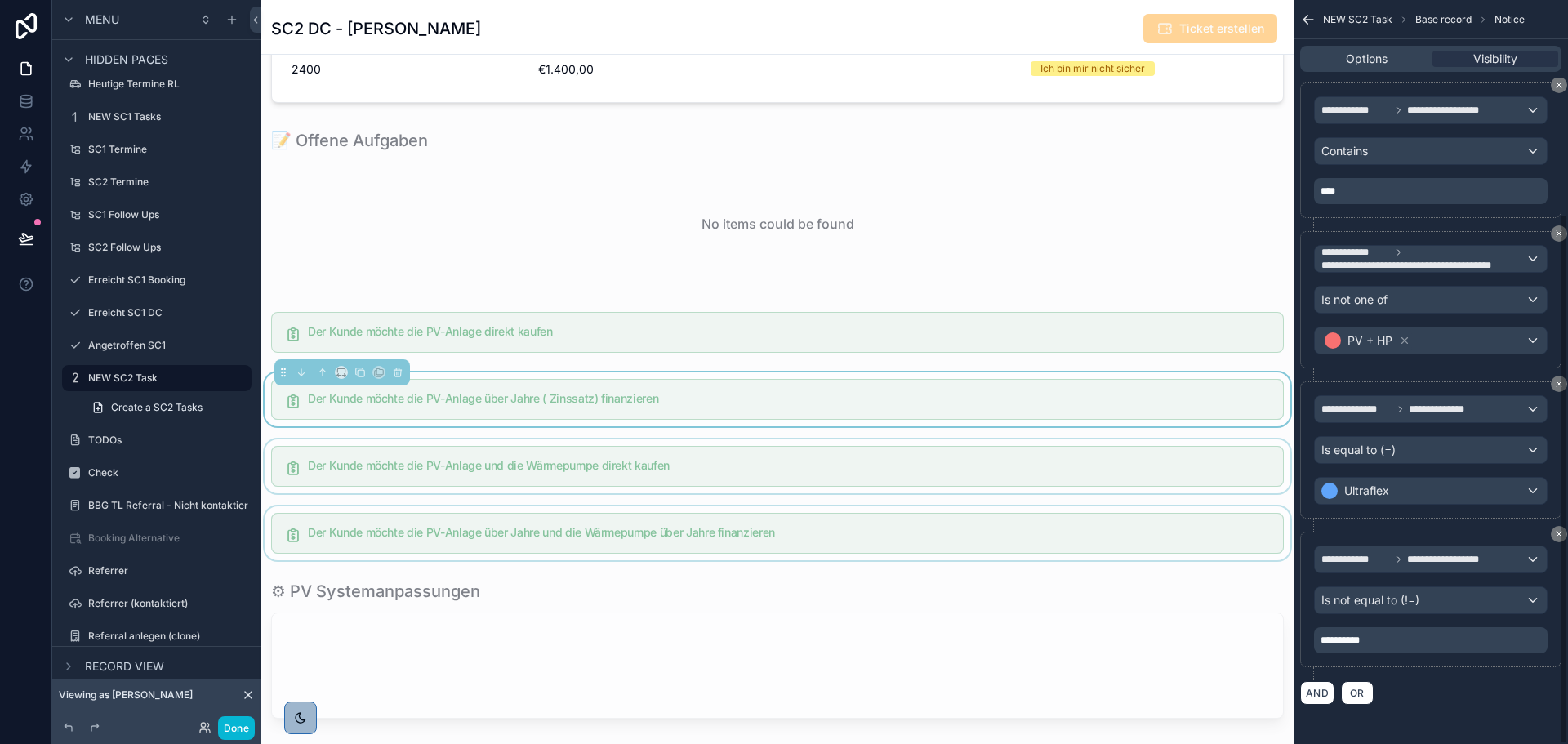
click at [1397, 637] on p "**********" at bounding box center [1432, 640] width 224 height 13
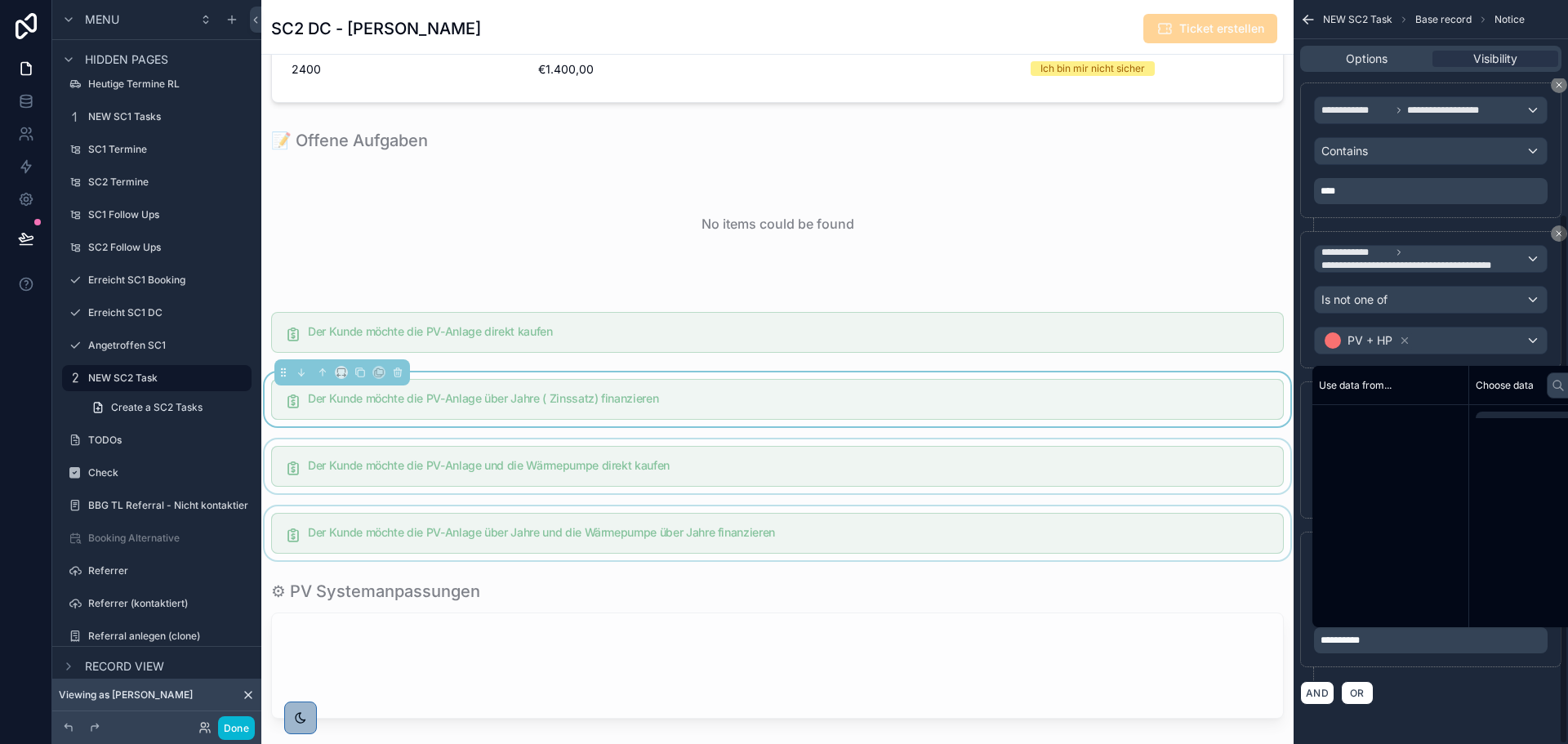
click at [1397, 637] on p "**********" at bounding box center [1432, 640] width 224 height 13
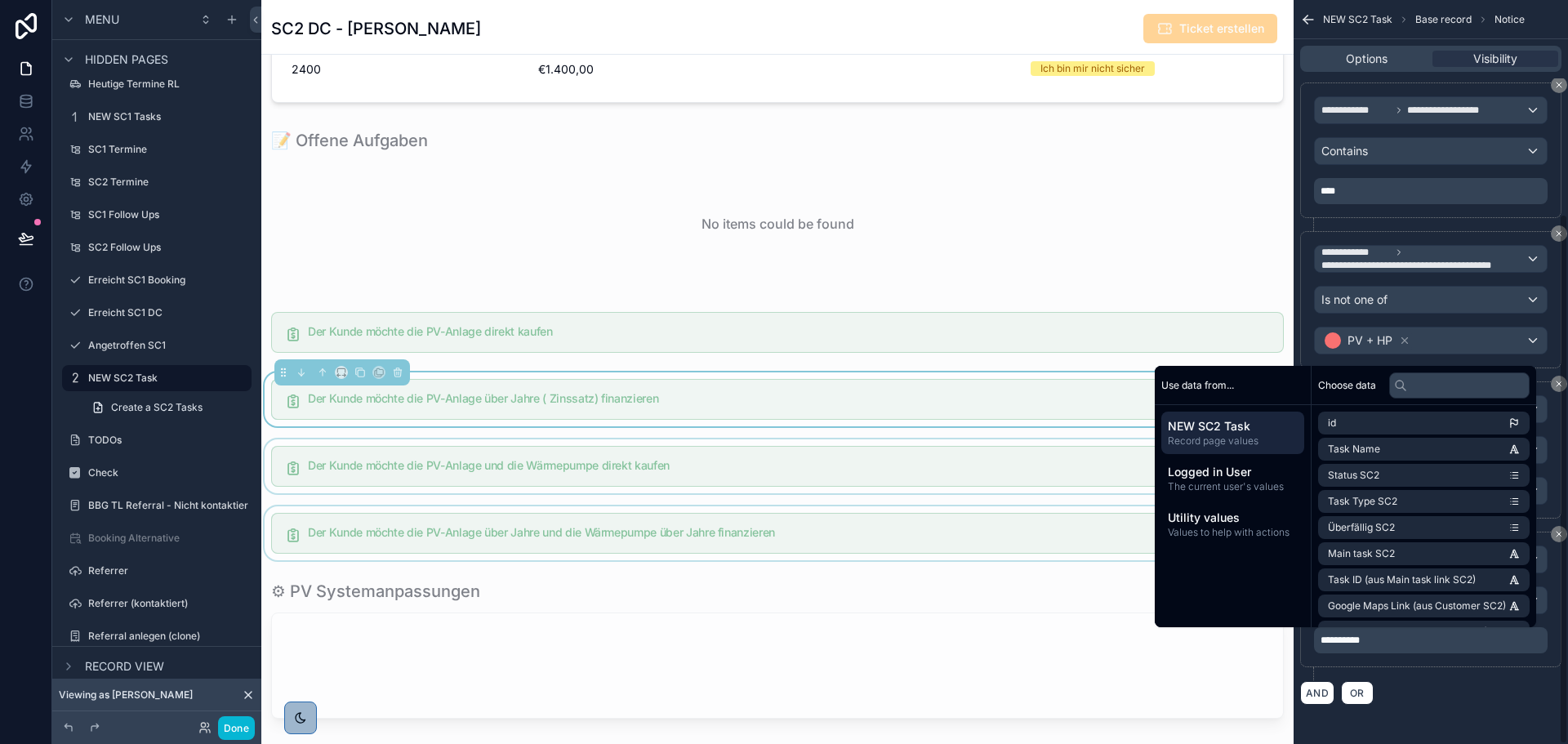
click at [1397, 637] on p "**********" at bounding box center [1432, 640] width 224 height 13
click at [1442, 690] on div "AND OR" at bounding box center [1431, 693] width 262 height 25
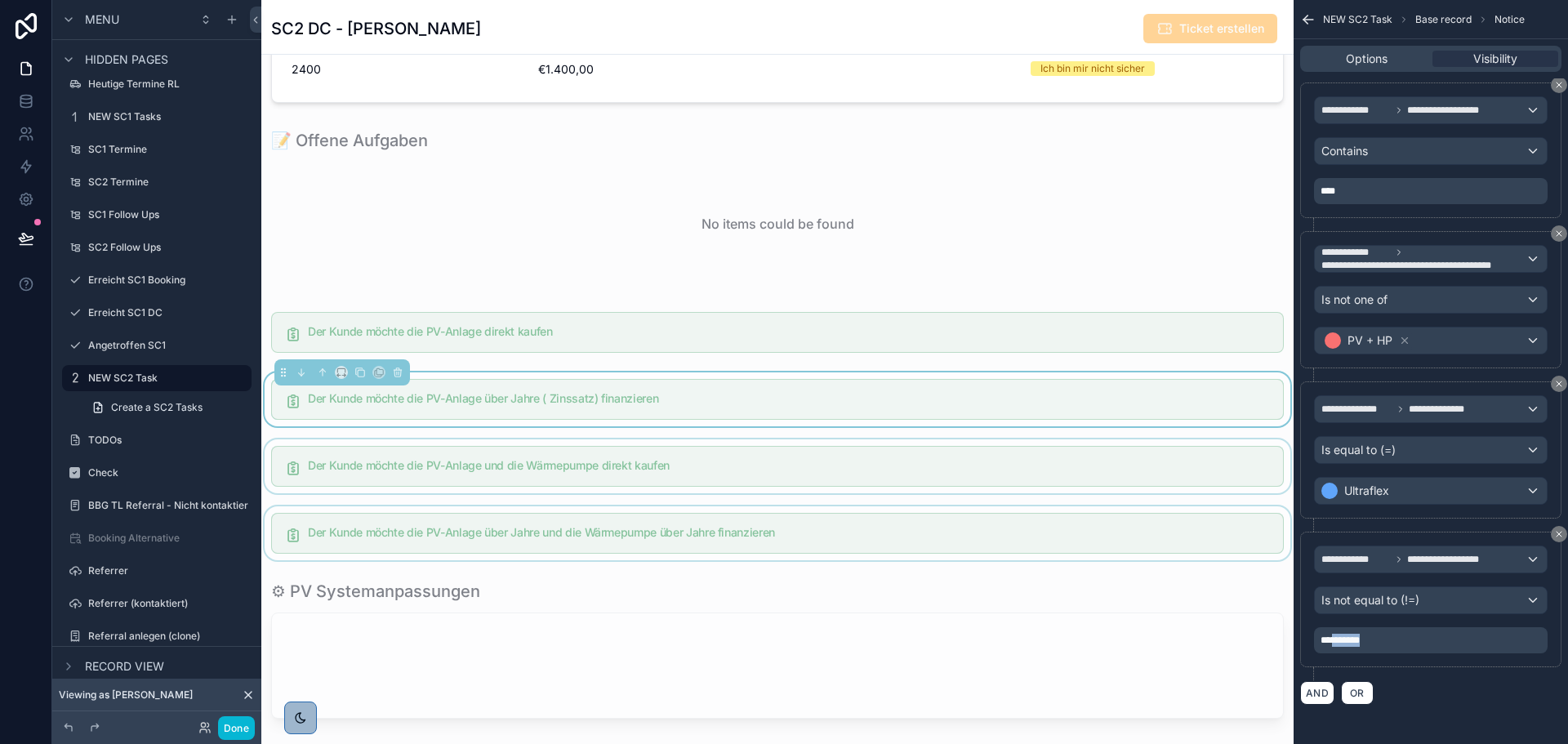
drag, startPoint x: 1336, startPoint y: 641, endPoint x: 1400, endPoint y: 641, distance: 64.0
click at [1400, 641] on p "**********" at bounding box center [1432, 640] width 224 height 13
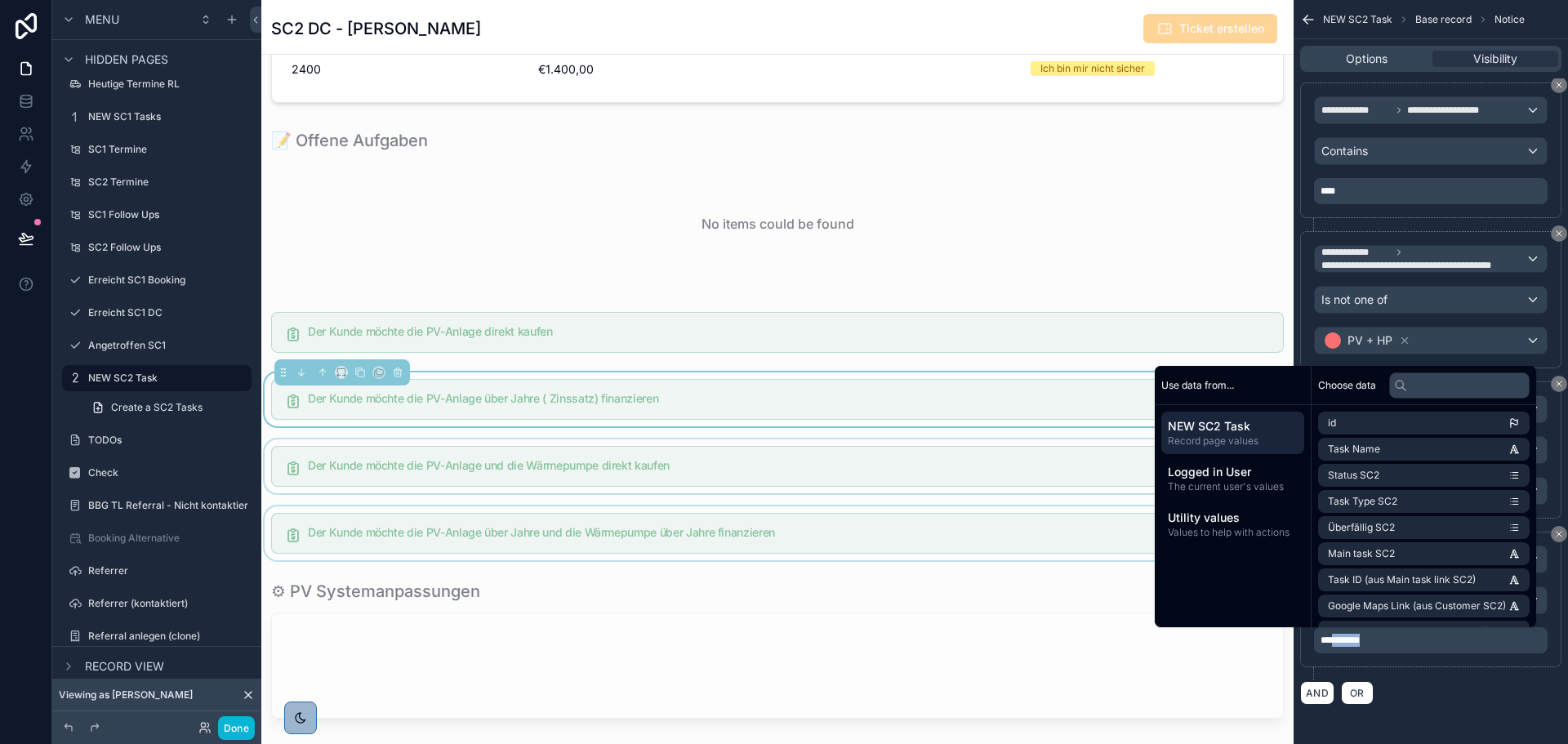
click at [1472, 680] on div "**********" at bounding box center [1431, 605] width 262 height 148
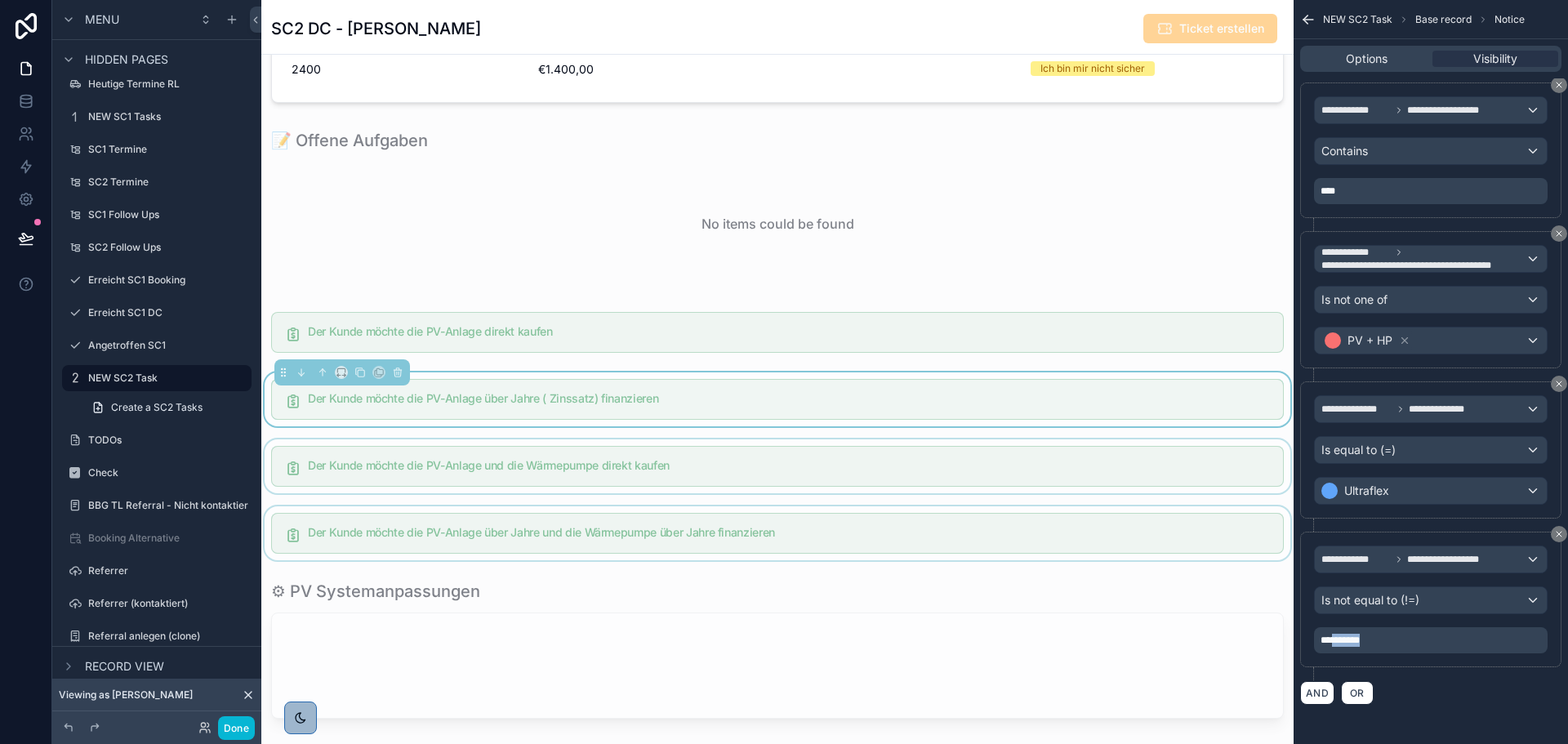
click at [1339, 644] on span "**********" at bounding box center [1340, 640] width 40 height 10
drag, startPoint x: 1336, startPoint y: 643, endPoint x: 1400, endPoint y: 643, distance: 64.0
click at [1400, 643] on p "**********" at bounding box center [1432, 640] width 224 height 13
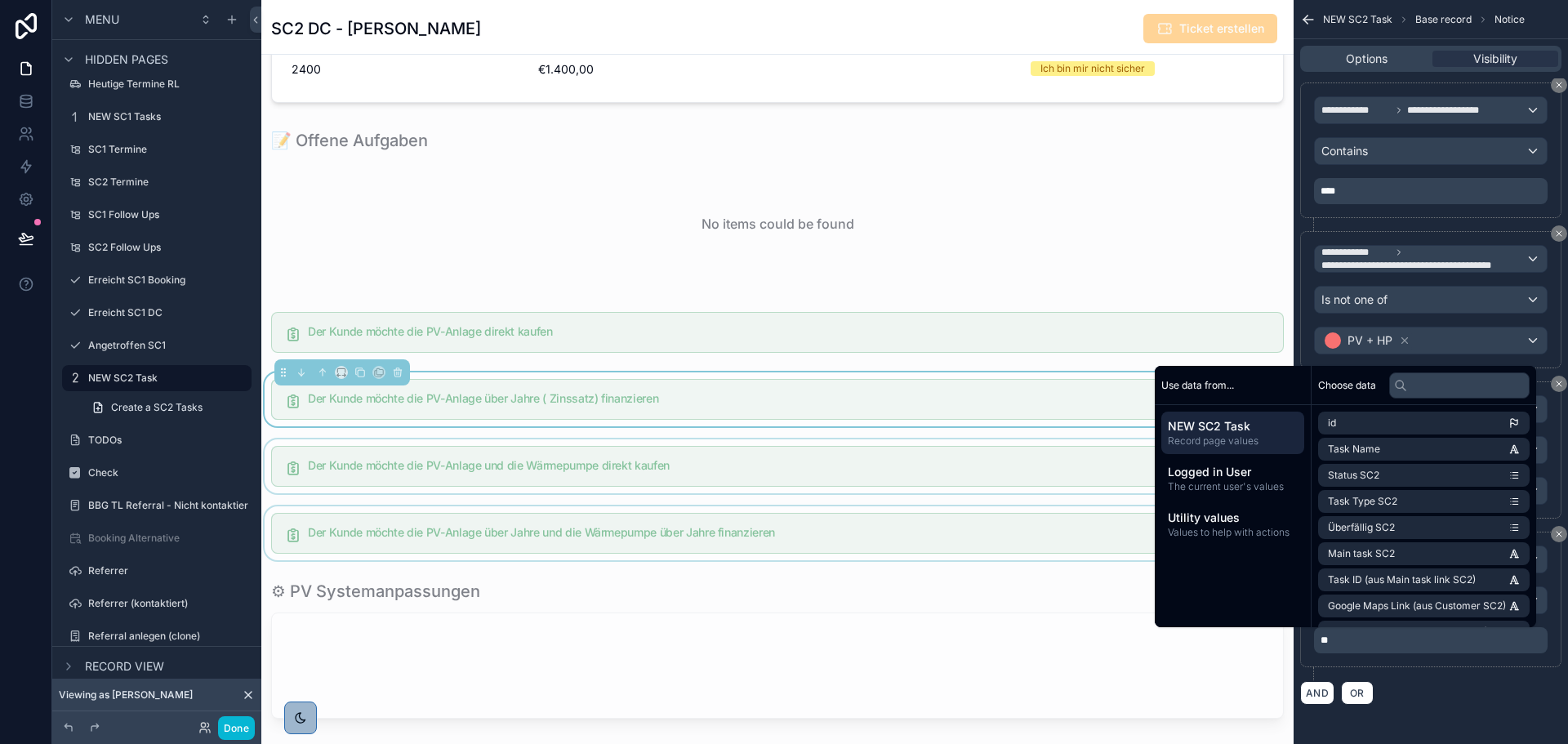
click at [1431, 679] on div "**********" at bounding box center [1431, 605] width 262 height 148
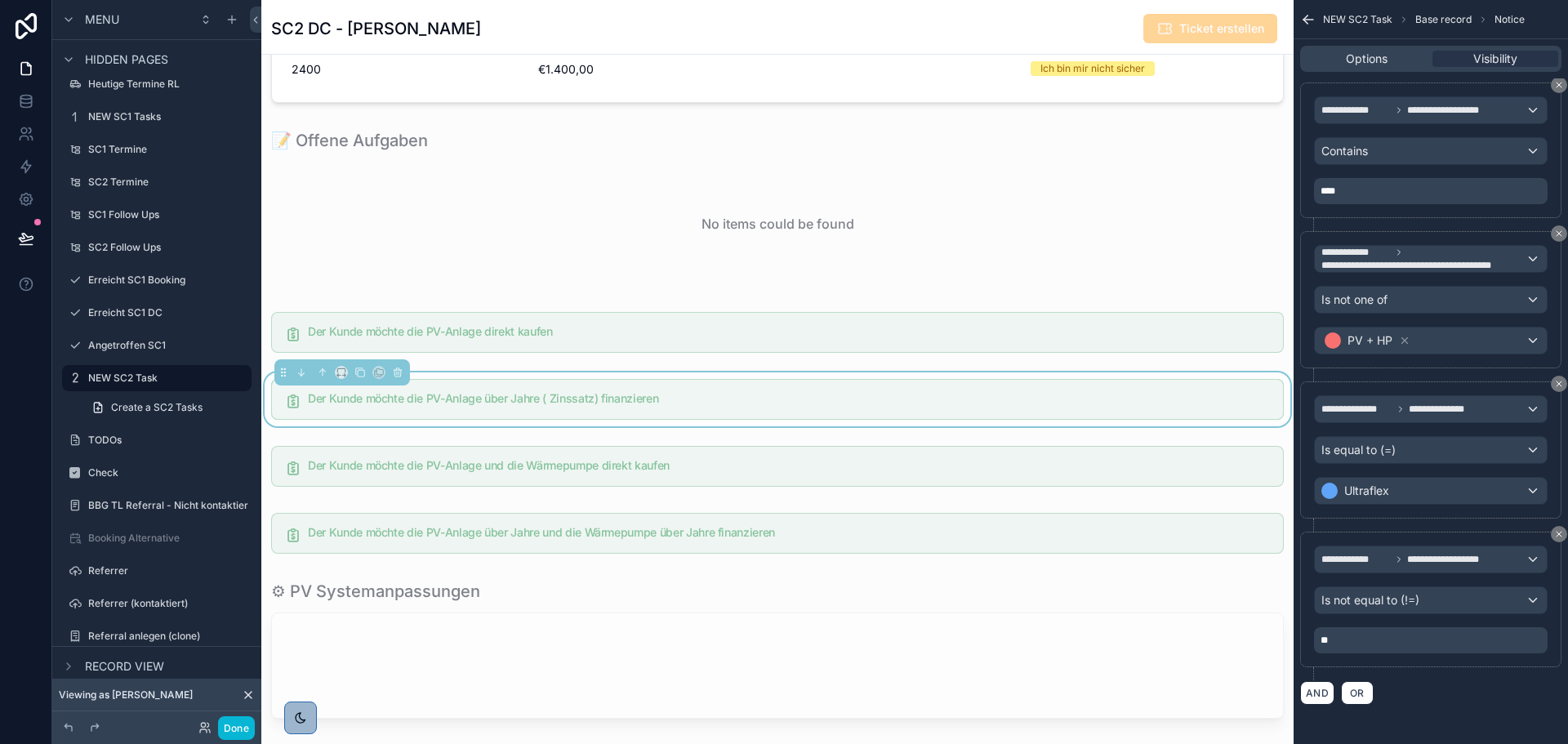
scroll to position [392, 0]
click at [1464, 683] on div "AND OR" at bounding box center [1431, 693] width 262 height 25
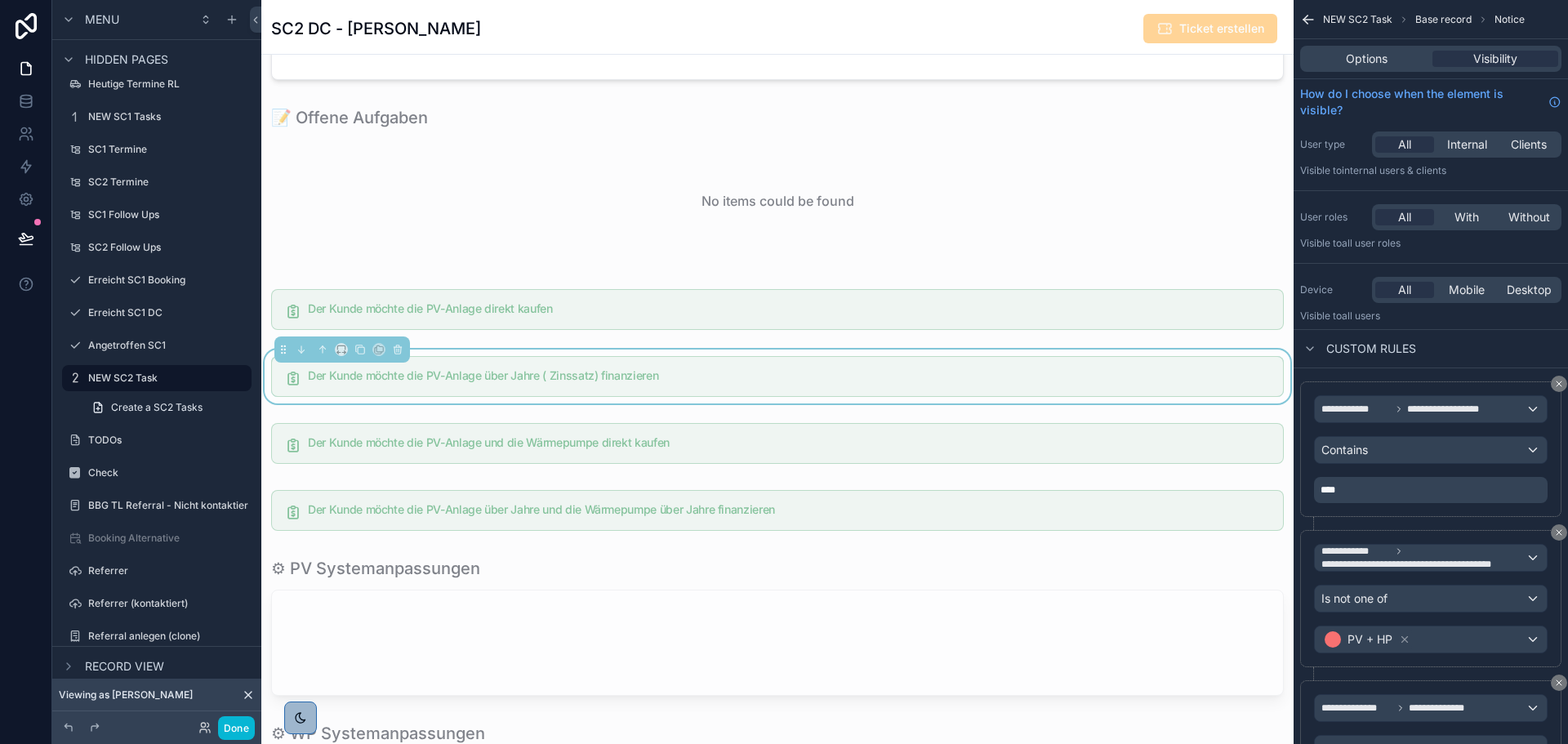
scroll to position [1307, 0]
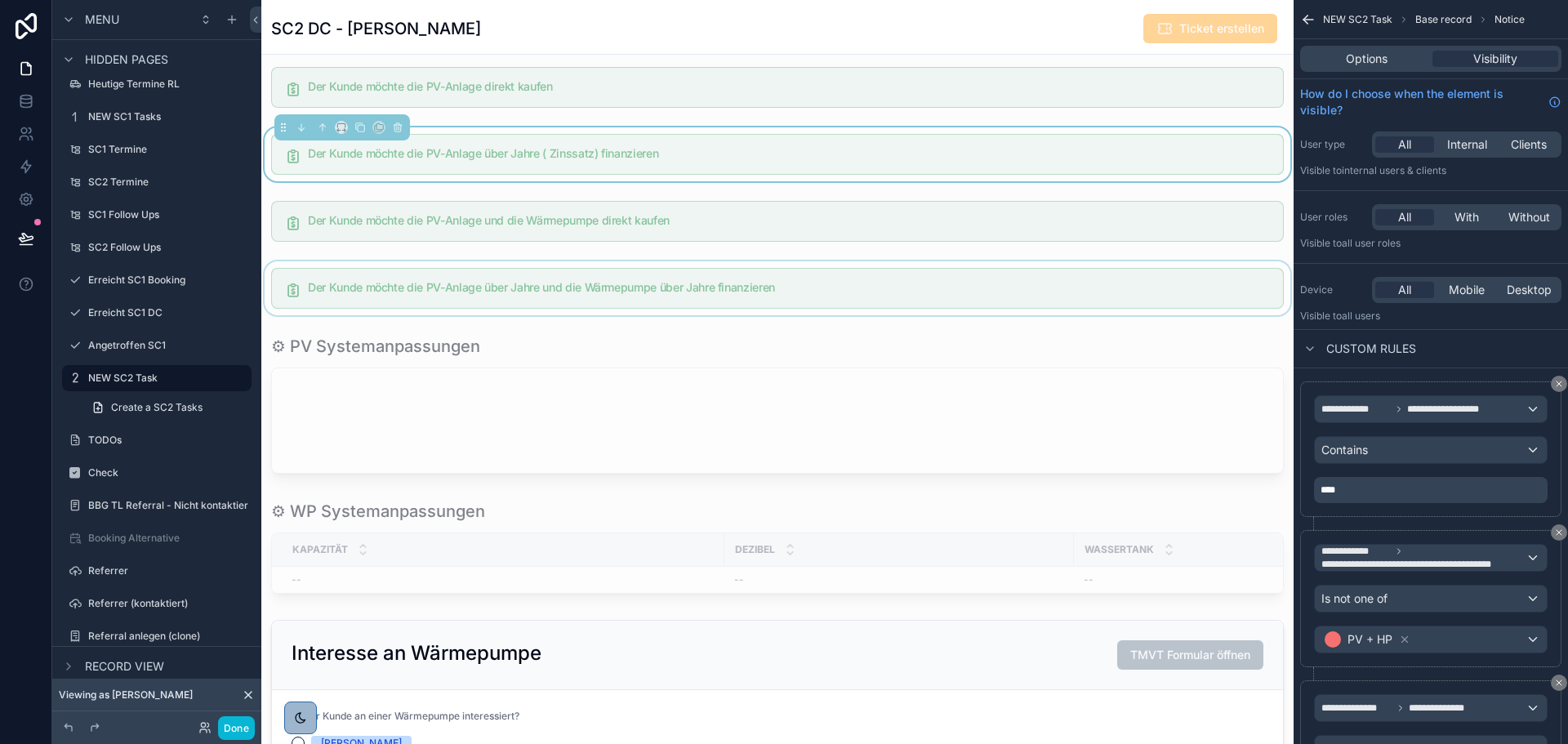
click at [1052, 264] on div "scrollable content" at bounding box center [778, 288] width 1032 height 54
click at [1053, 229] on div "scrollable content" at bounding box center [778, 220] width 1032 height 54
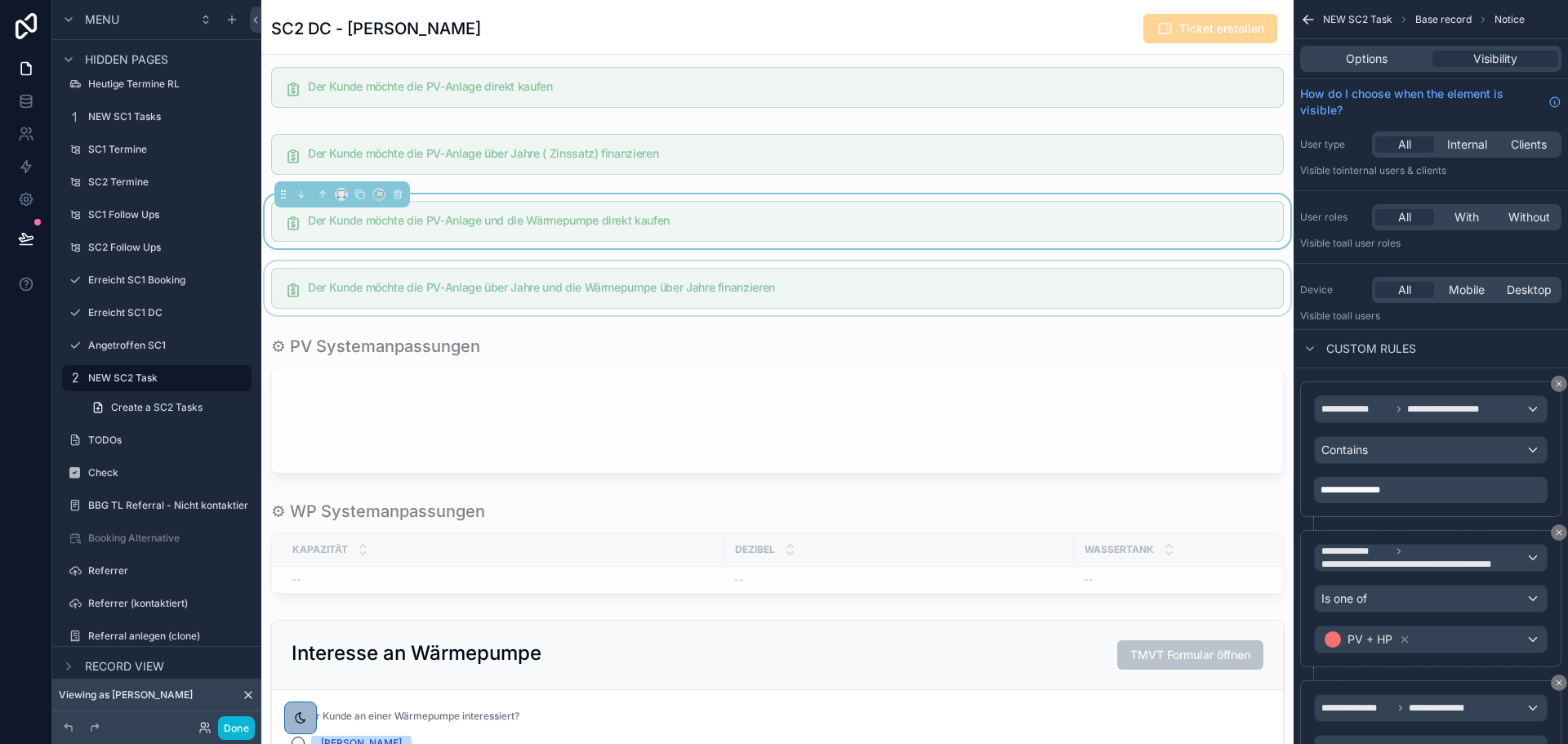
click at [1065, 183] on div "**********" at bounding box center [778, 637] width 1032 height 3739
click at [1063, 167] on div "scrollable content" at bounding box center [778, 154] width 1032 height 54
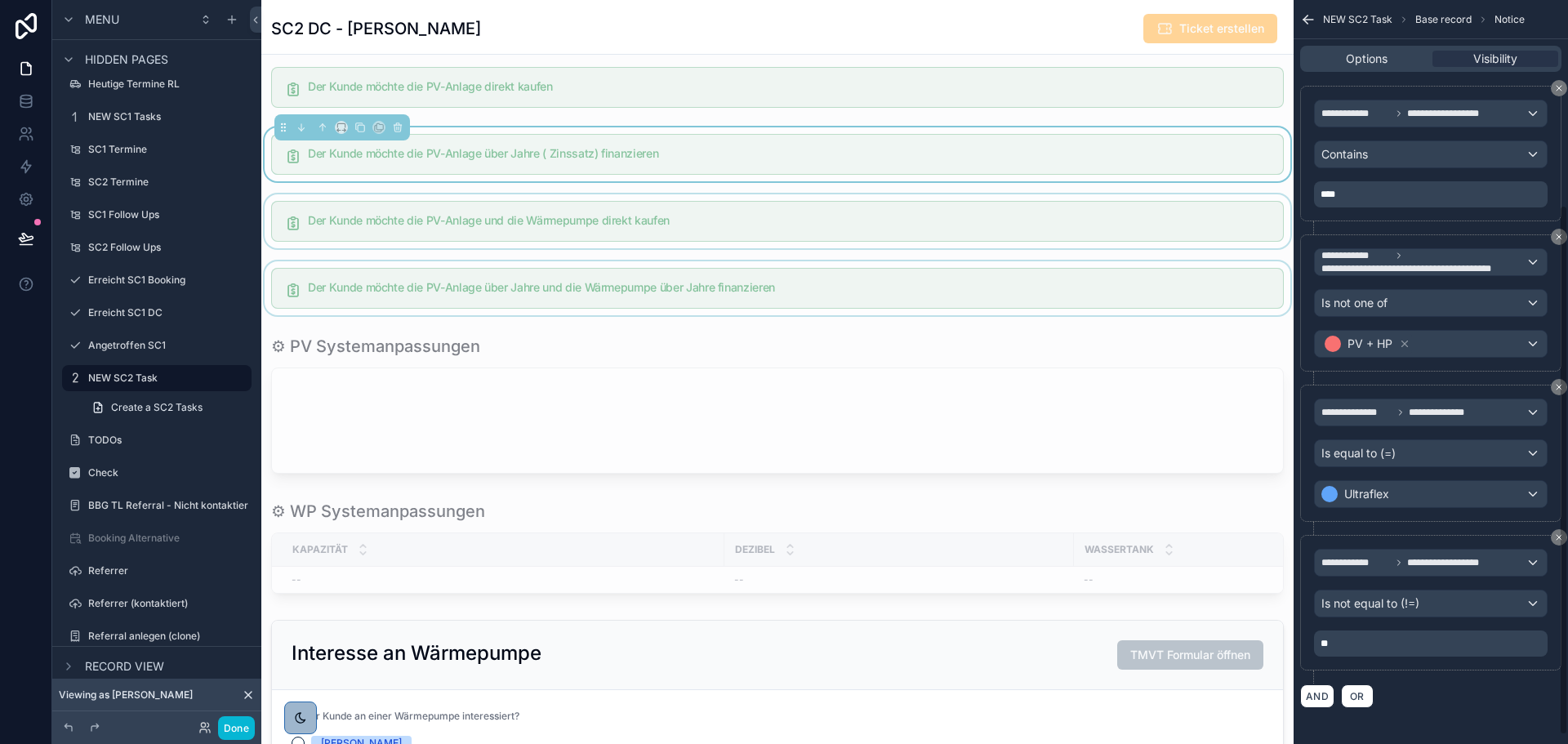
scroll to position [299, 0]
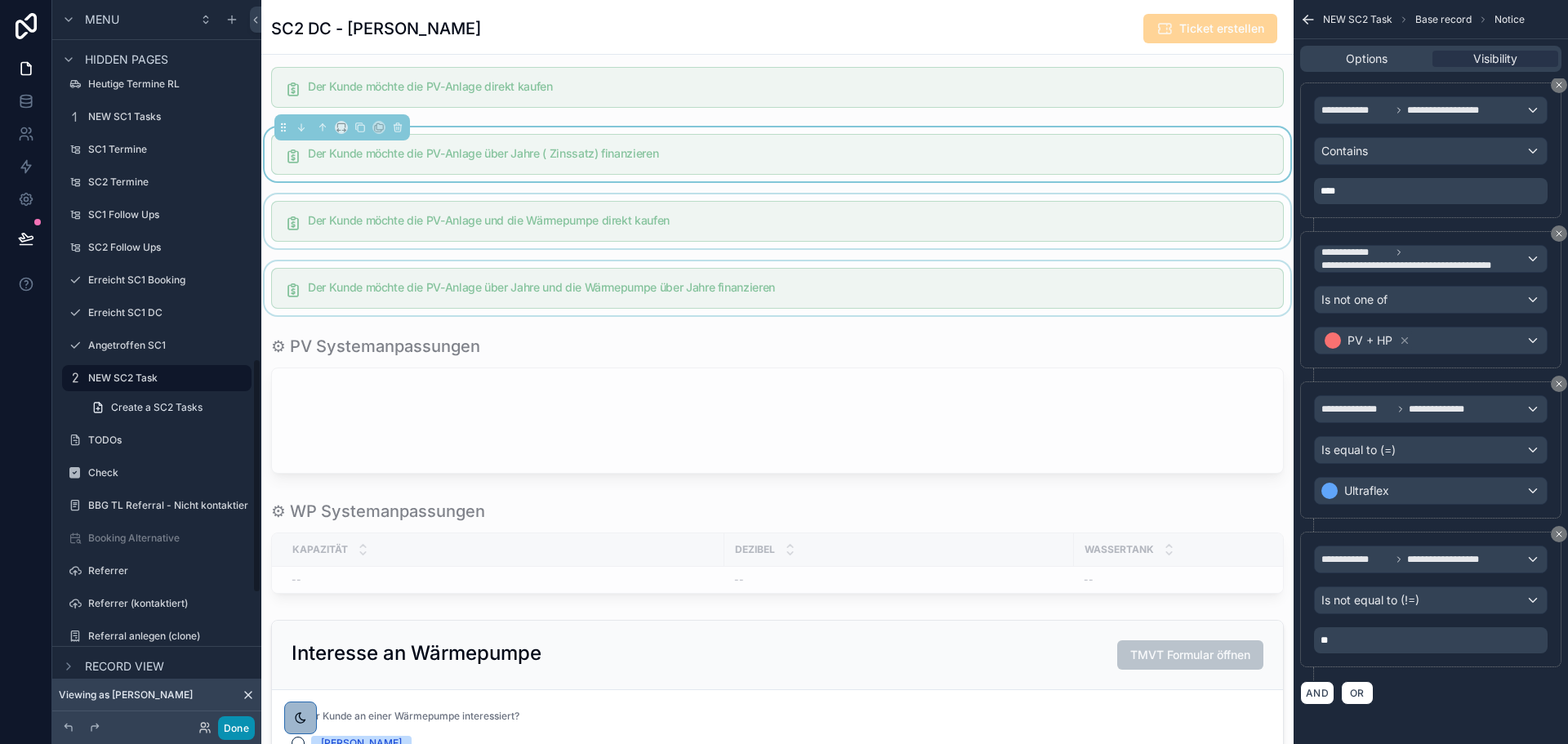
click at [249, 735] on button "Done" at bounding box center [236, 728] width 37 height 24
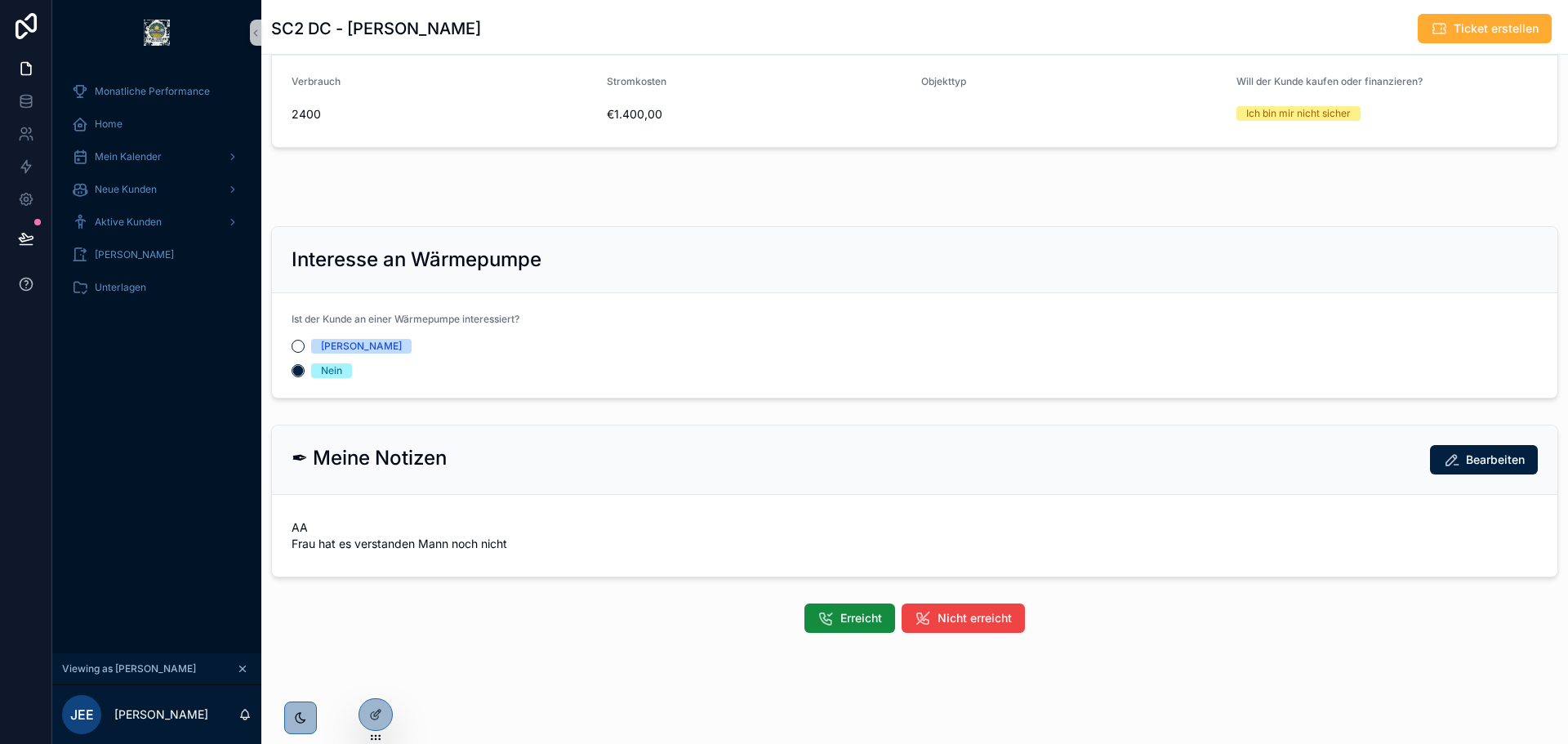
scroll to position [552, 0]
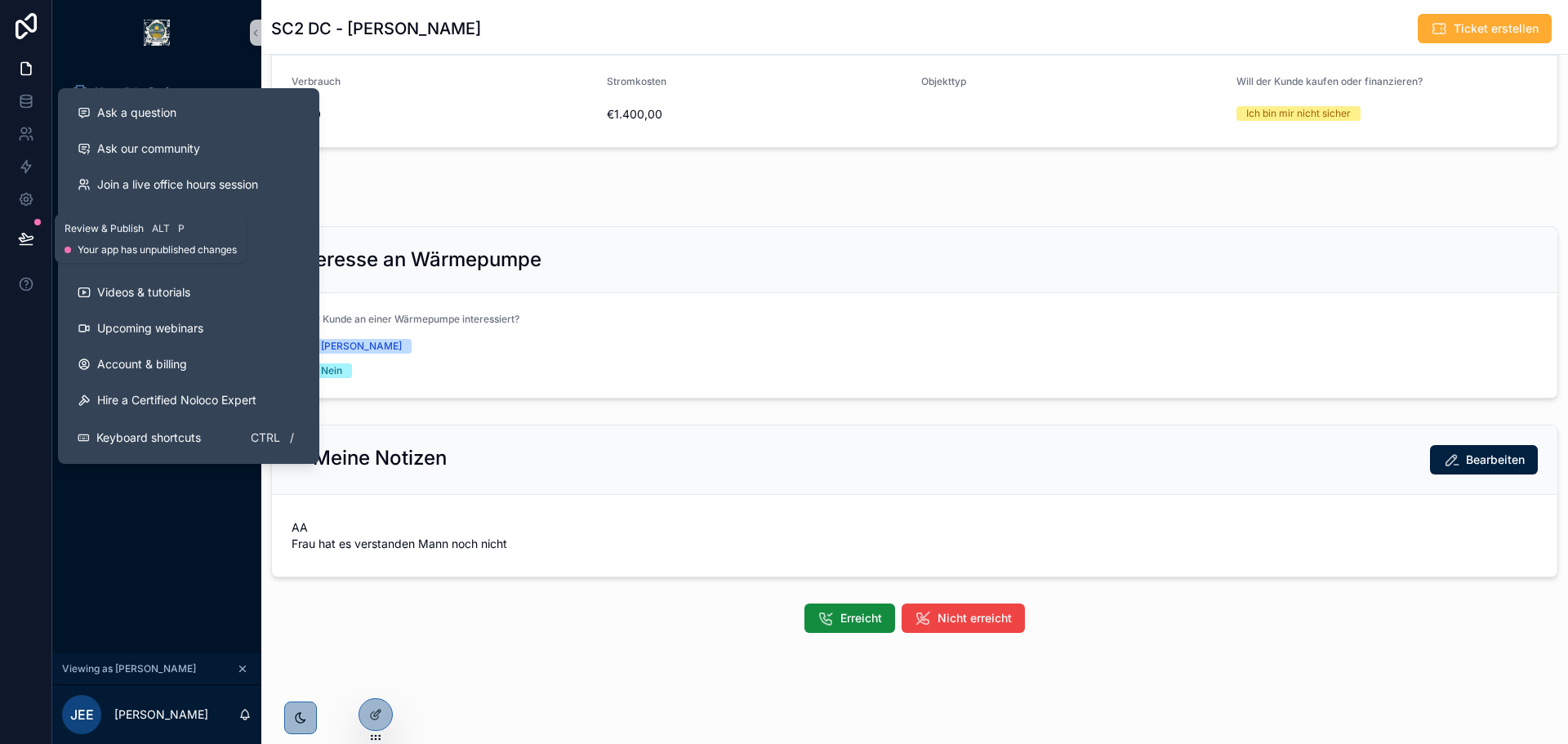
click at [22, 234] on icon at bounding box center [25, 237] width 14 height 8
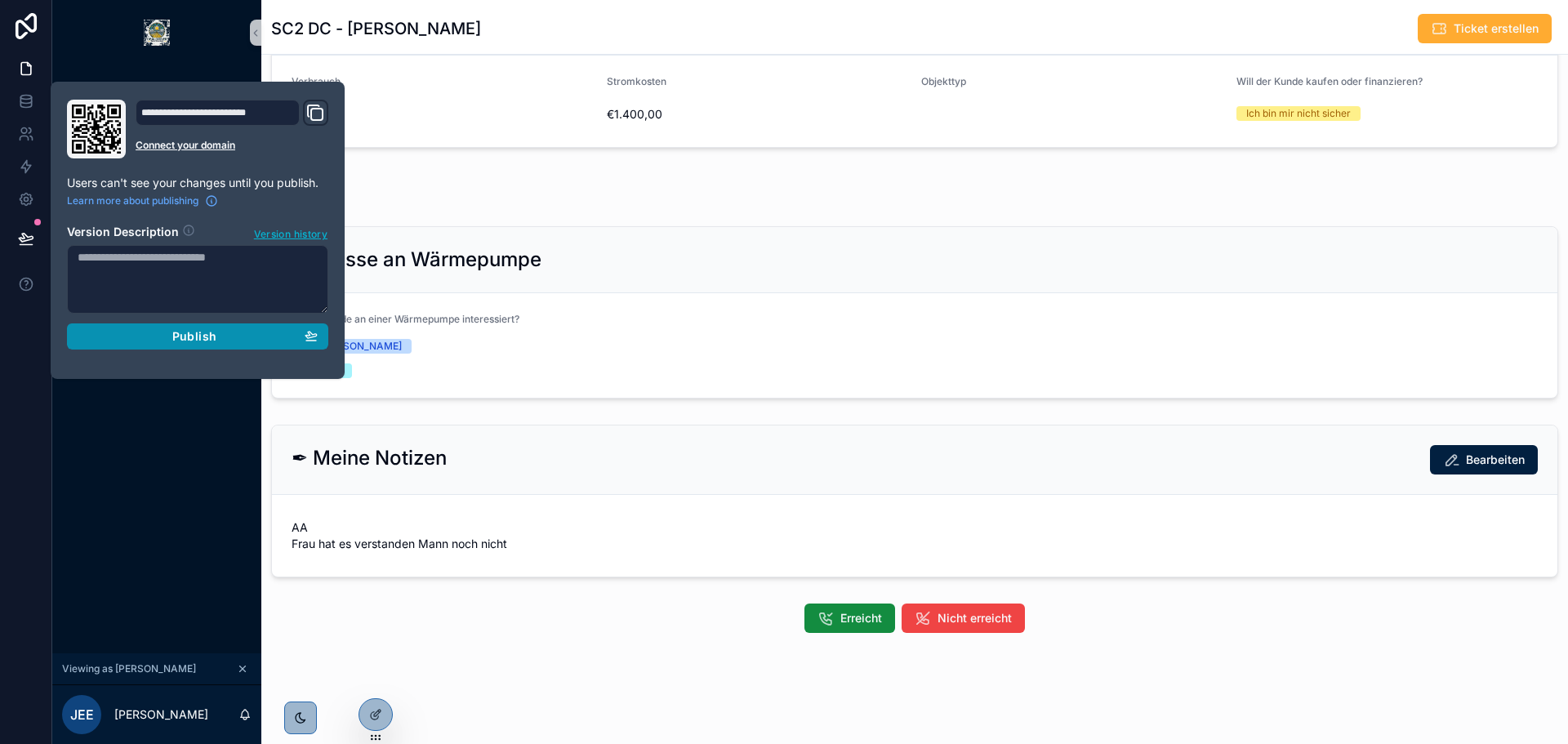
click at [274, 341] on div "Publish" at bounding box center [197, 336] width 240 height 15
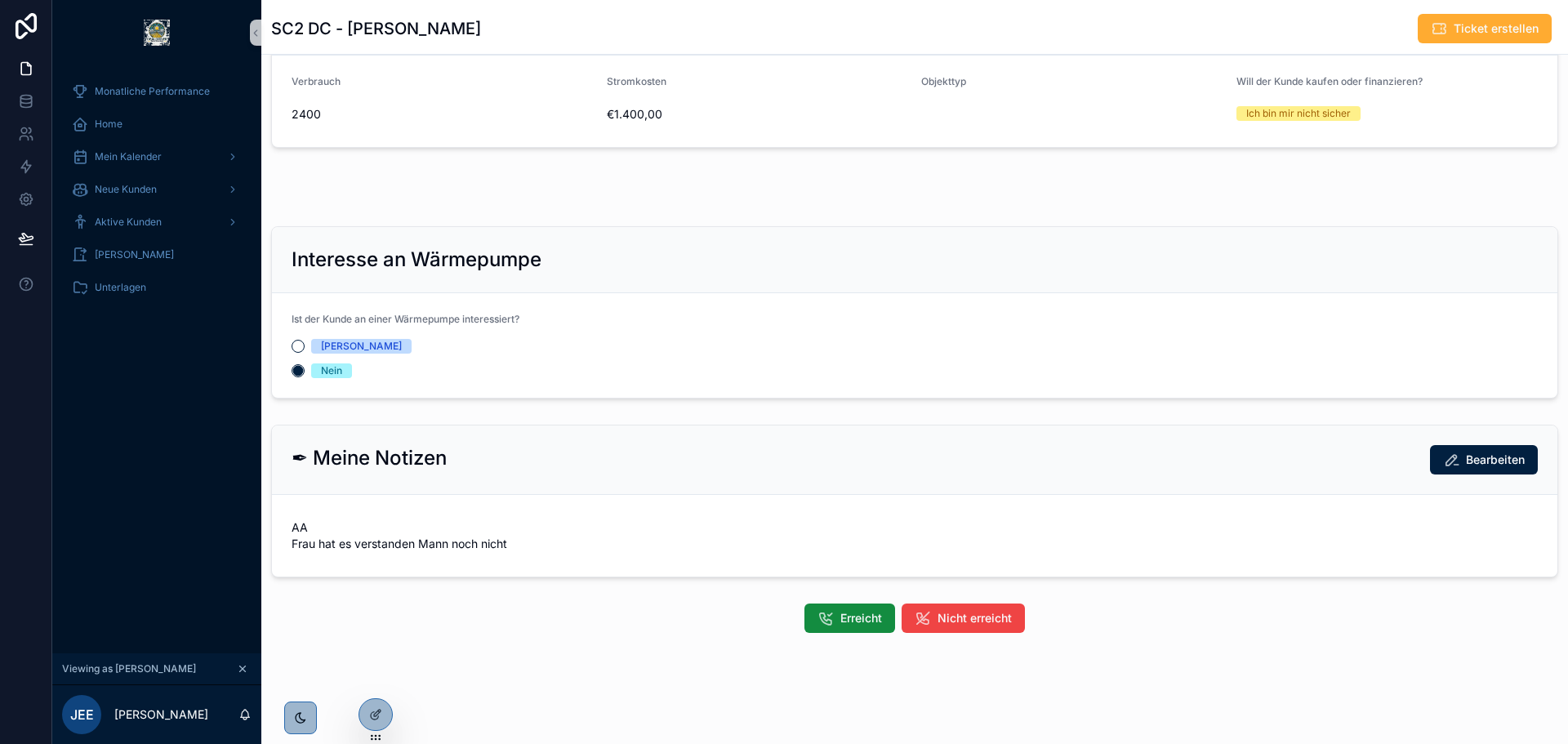
click at [765, 314] on div "Ist der Kunde an einer Wärmepumpe interessiert?" at bounding box center [914, 322] width 1246 height 19
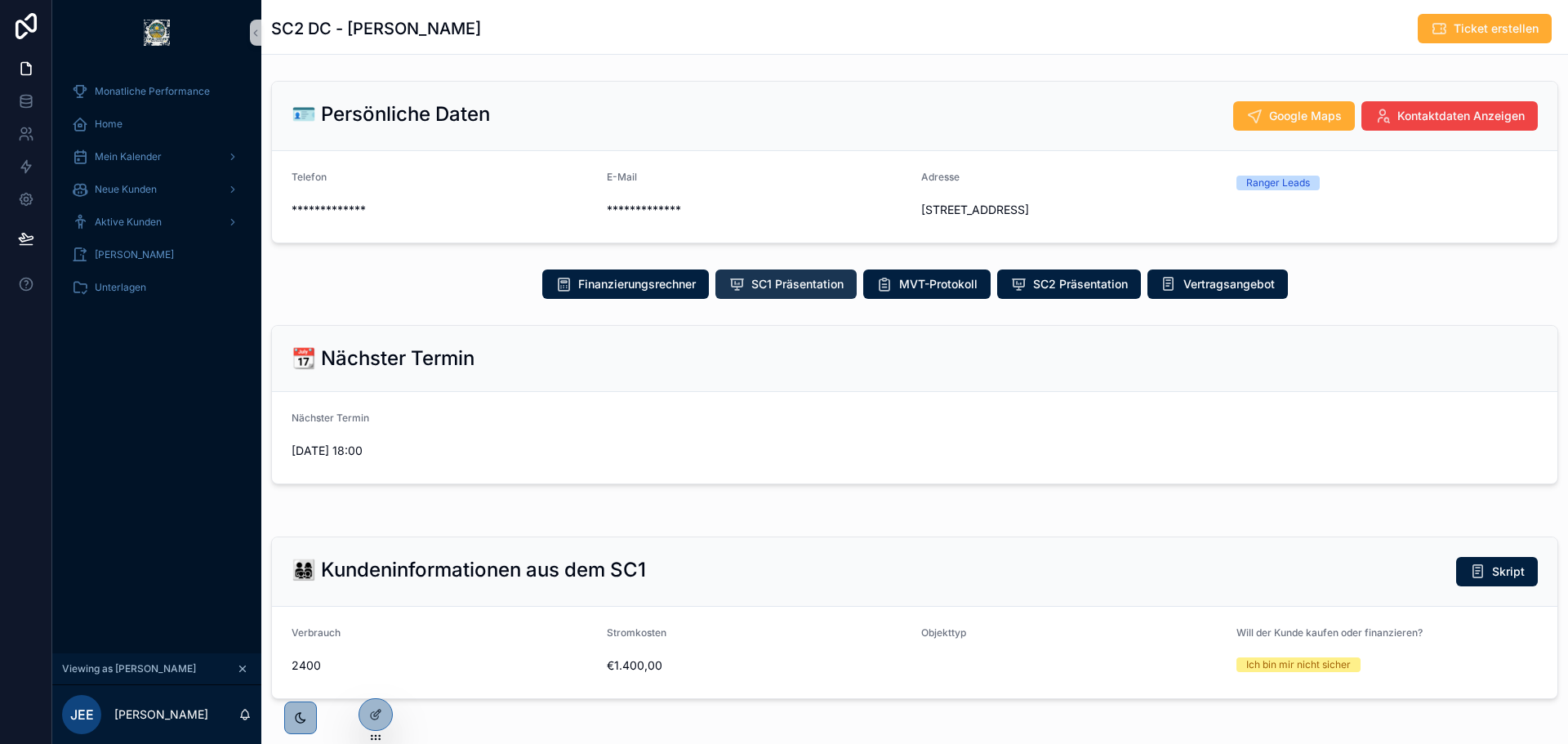
scroll to position [490, 0]
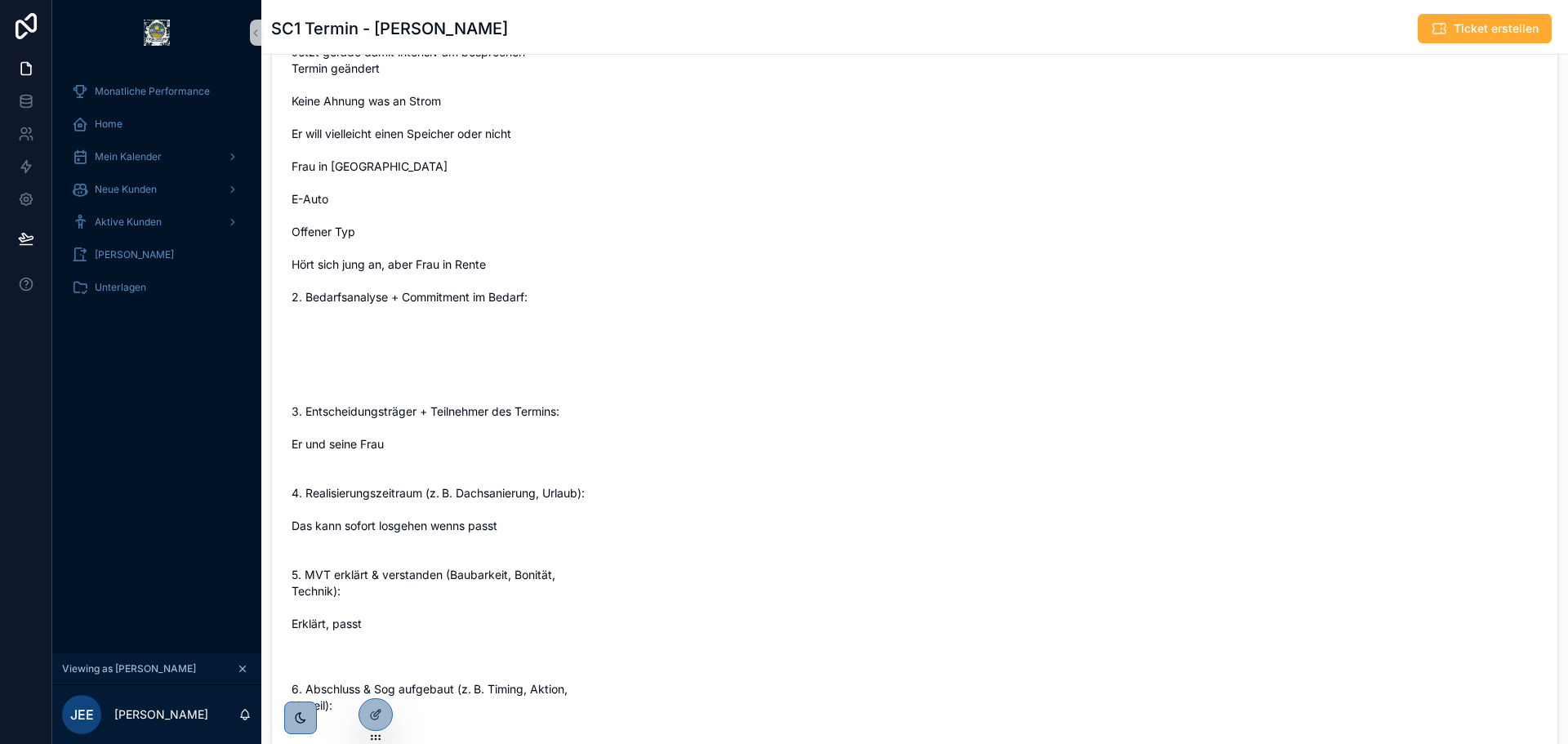
scroll to position [392, 0]
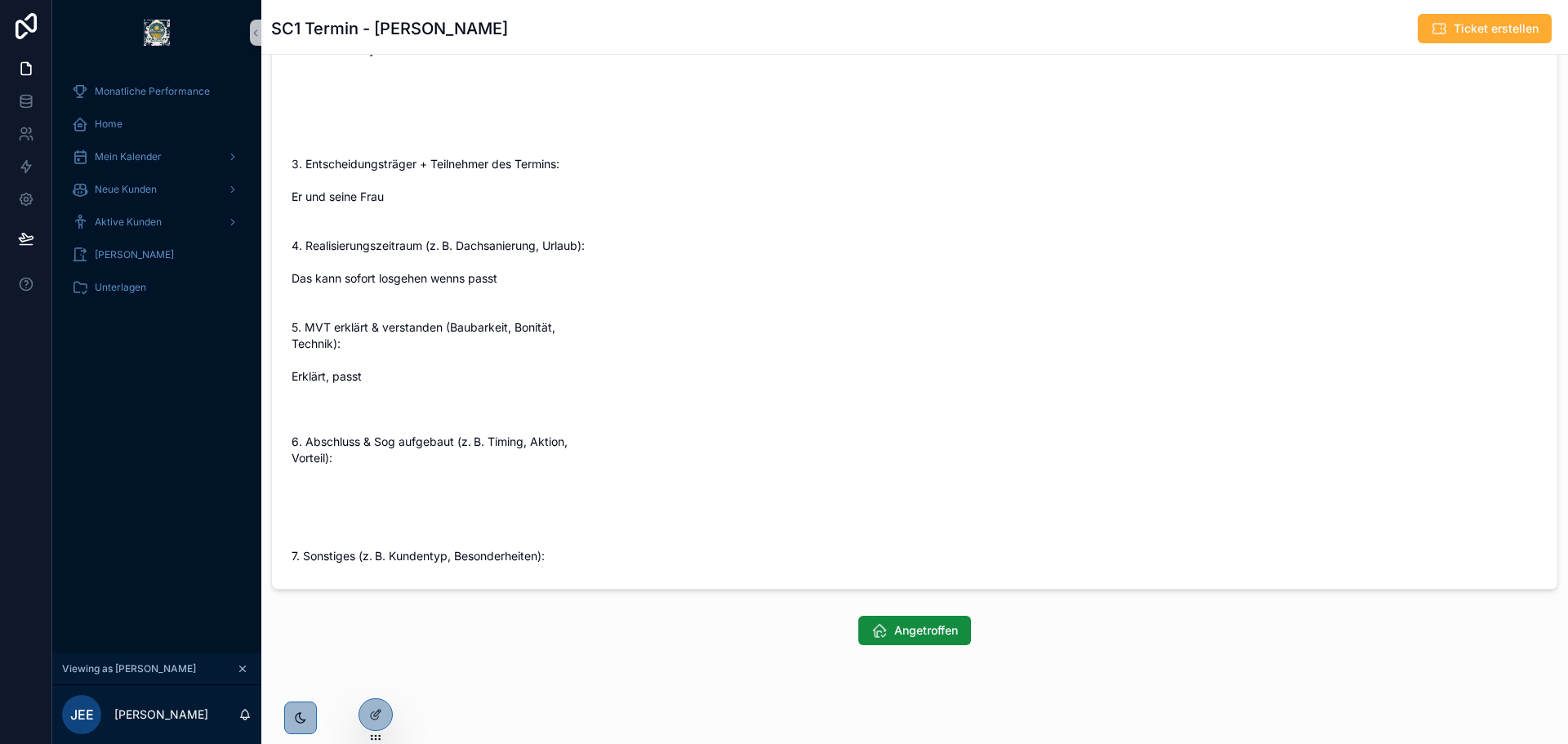
scroll to position [1214, 0]
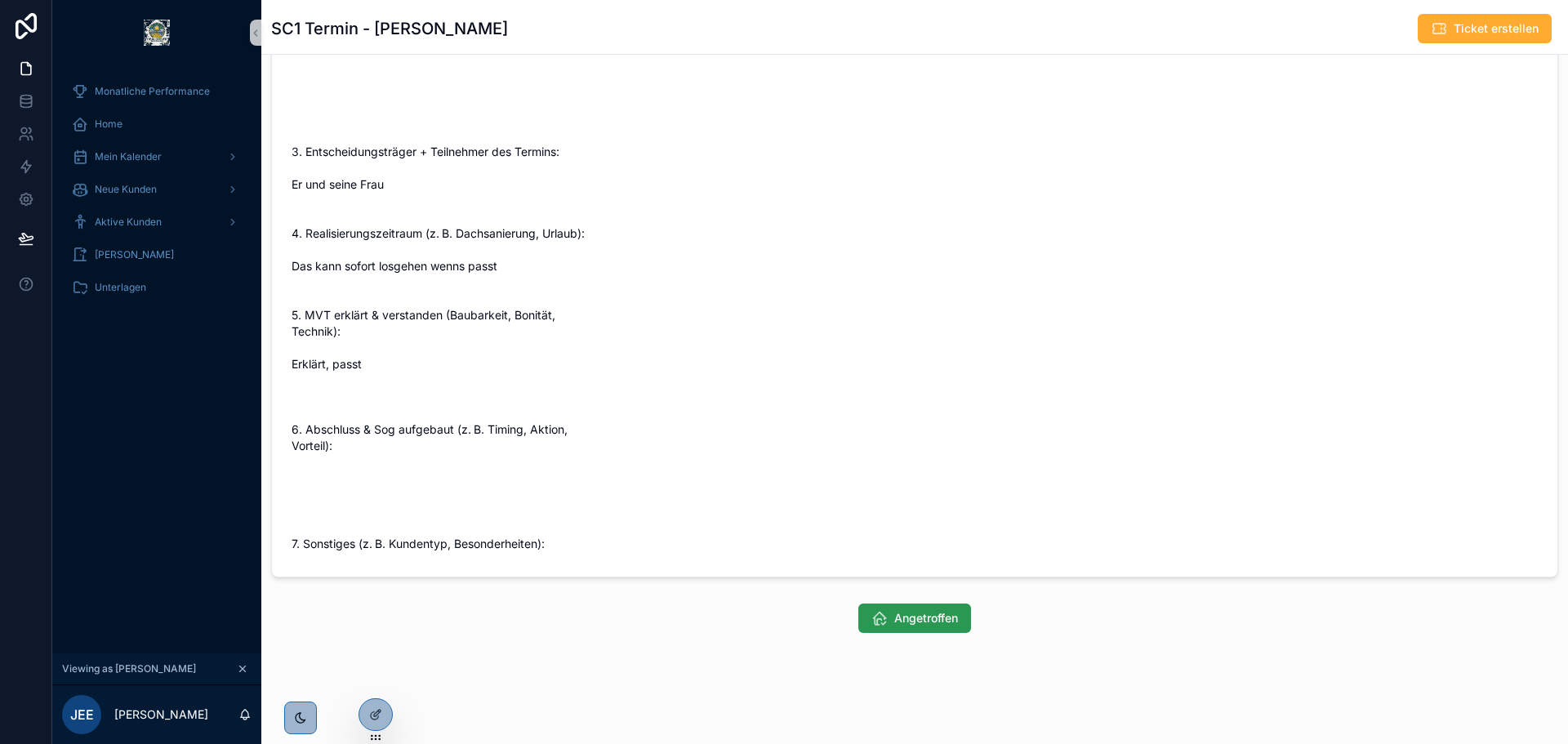
click at [894, 614] on span "Angetroffen" at bounding box center [925, 618] width 64 height 17
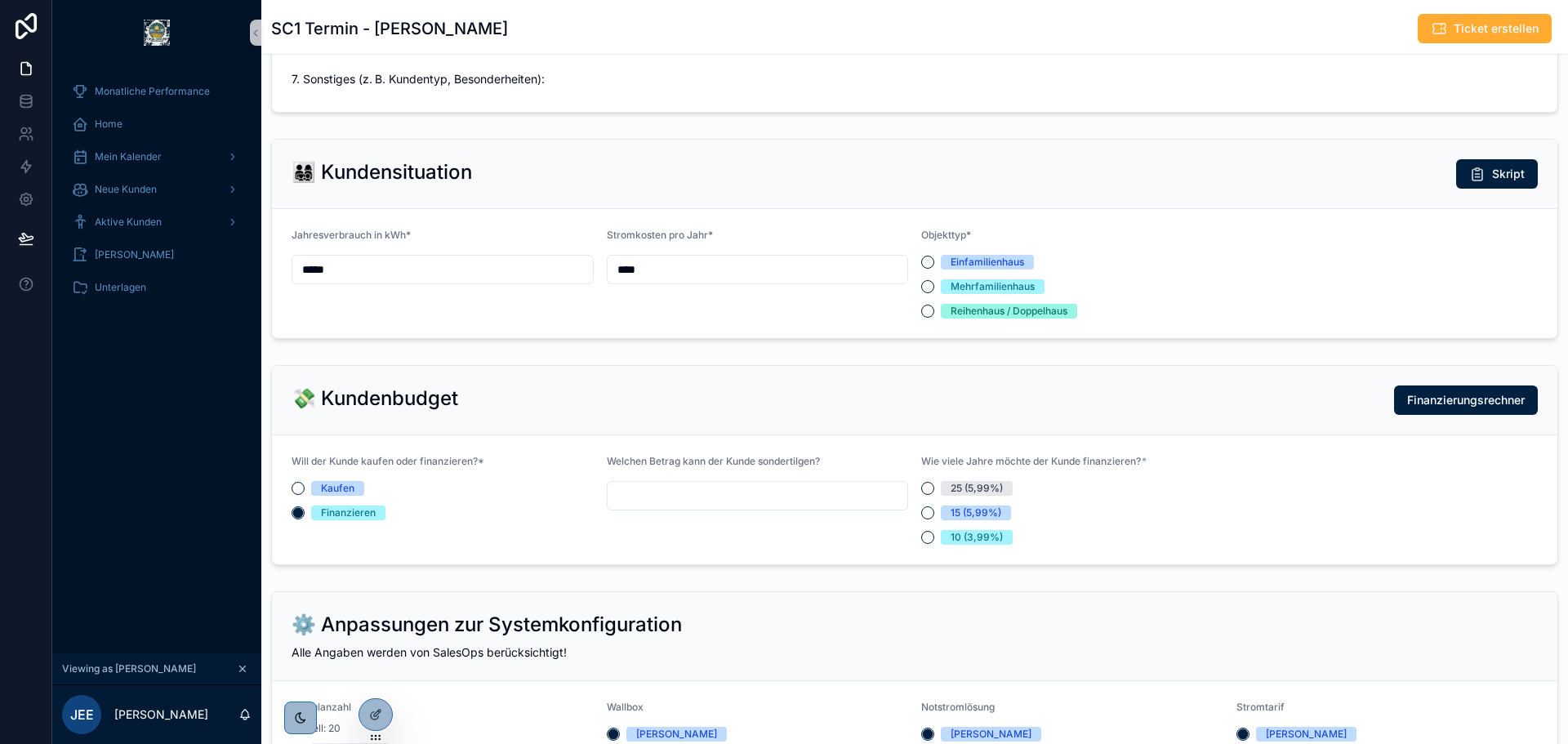
scroll to position [1214, 0]
click at [1172, 30] on div "SC1 Termin - Jürgen Litsch Ticket erstellen" at bounding box center [915, 28] width 1287 height 31
